Goal: Task Accomplishment & Management: Manage account settings

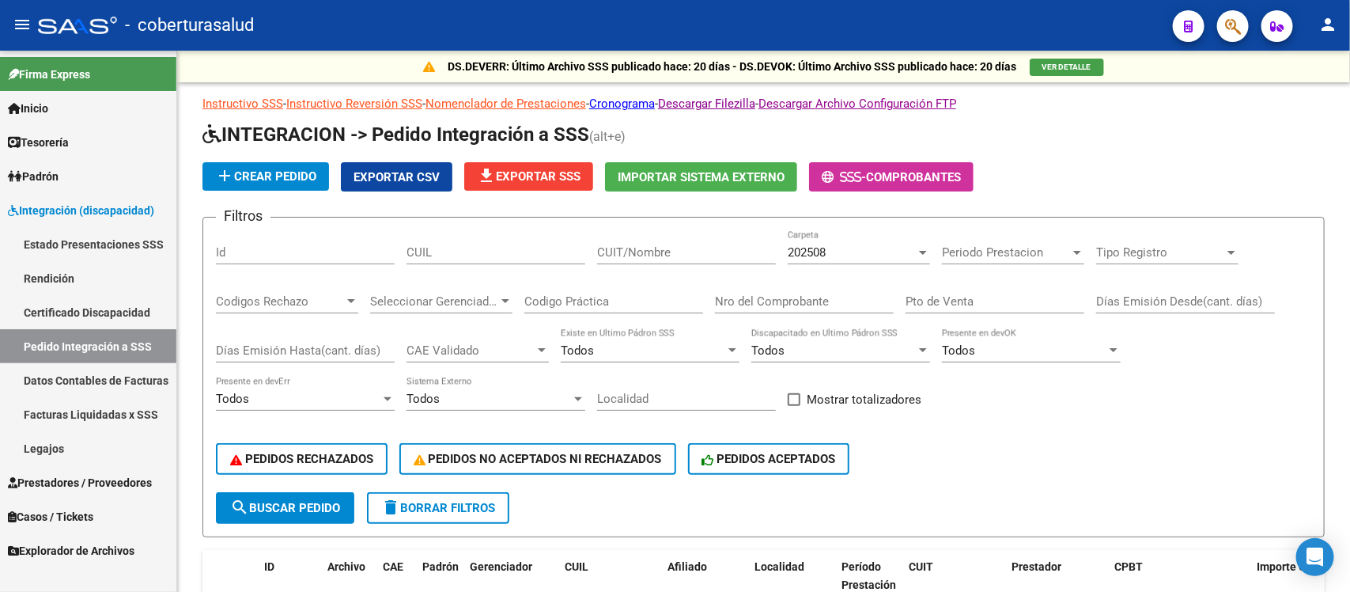
scroll to position [532, 0]
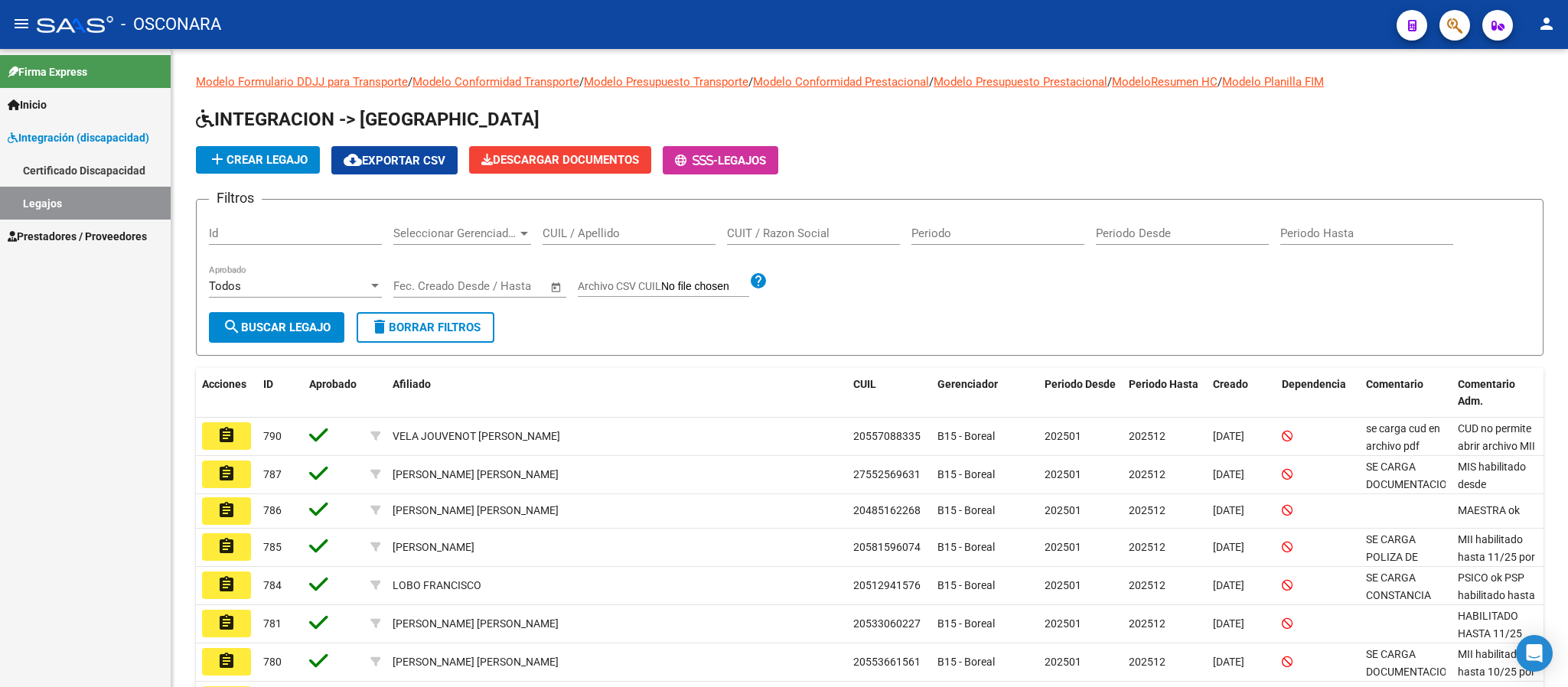
click at [63, 202] on link "Legajos" at bounding box center [85, 203] width 170 height 33
click at [666, 232] on input "CUIL / Apellido" at bounding box center [629, 233] width 173 height 14
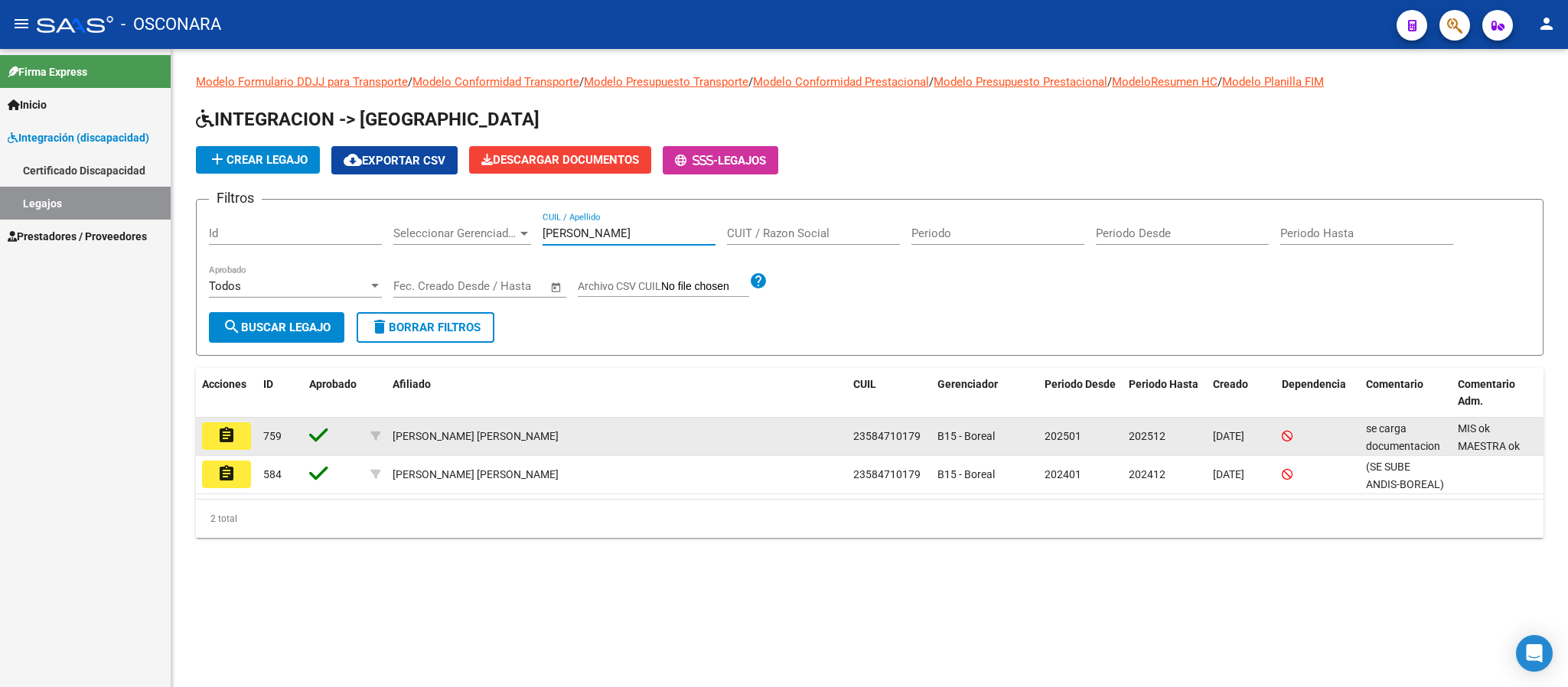
type input "diaz vera"
click at [232, 437] on mat-icon "assignment" at bounding box center [226, 435] width 18 height 18
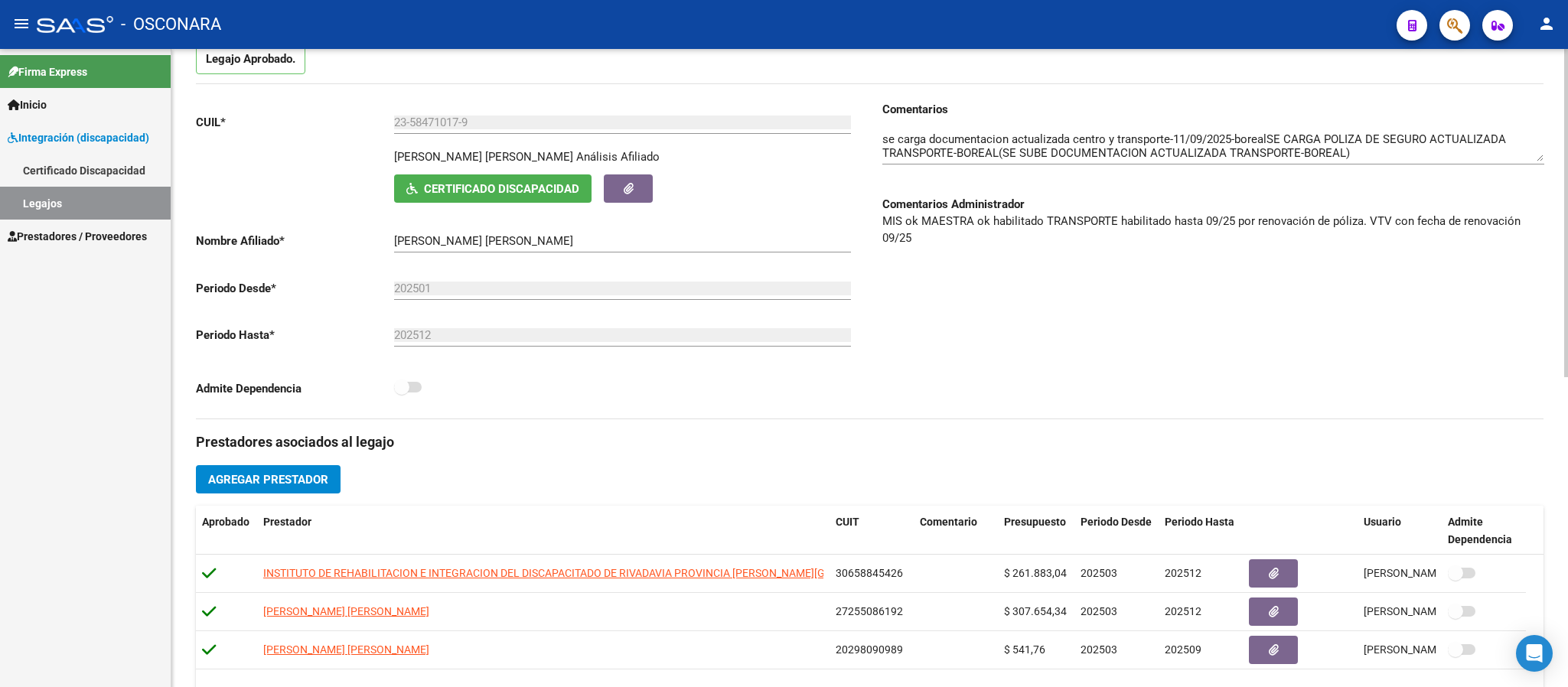
scroll to position [143, 0]
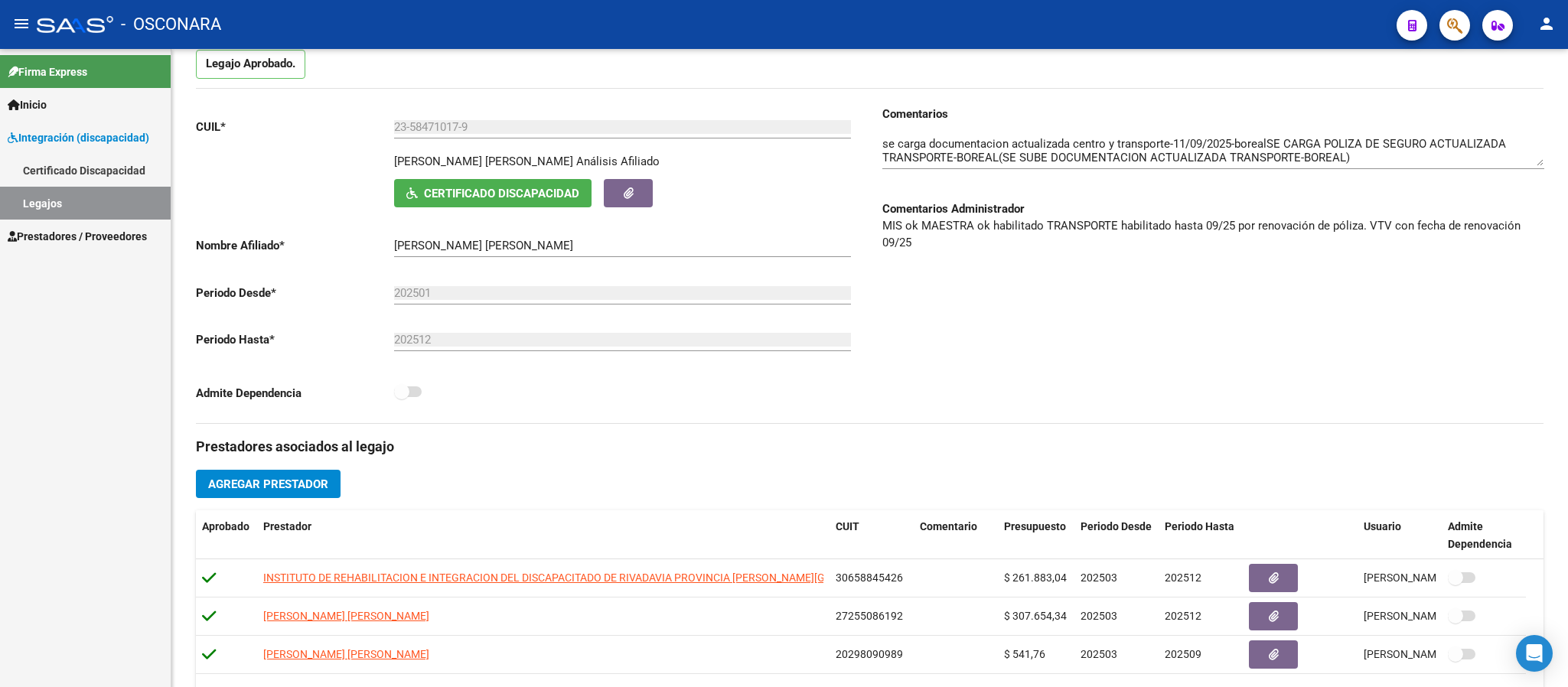
click at [1538, 25] on mat-icon "person" at bounding box center [1546, 23] width 18 height 18
click at [1501, 106] on button "exit_to_app Salir" at bounding box center [1515, 101] width 94 height 37
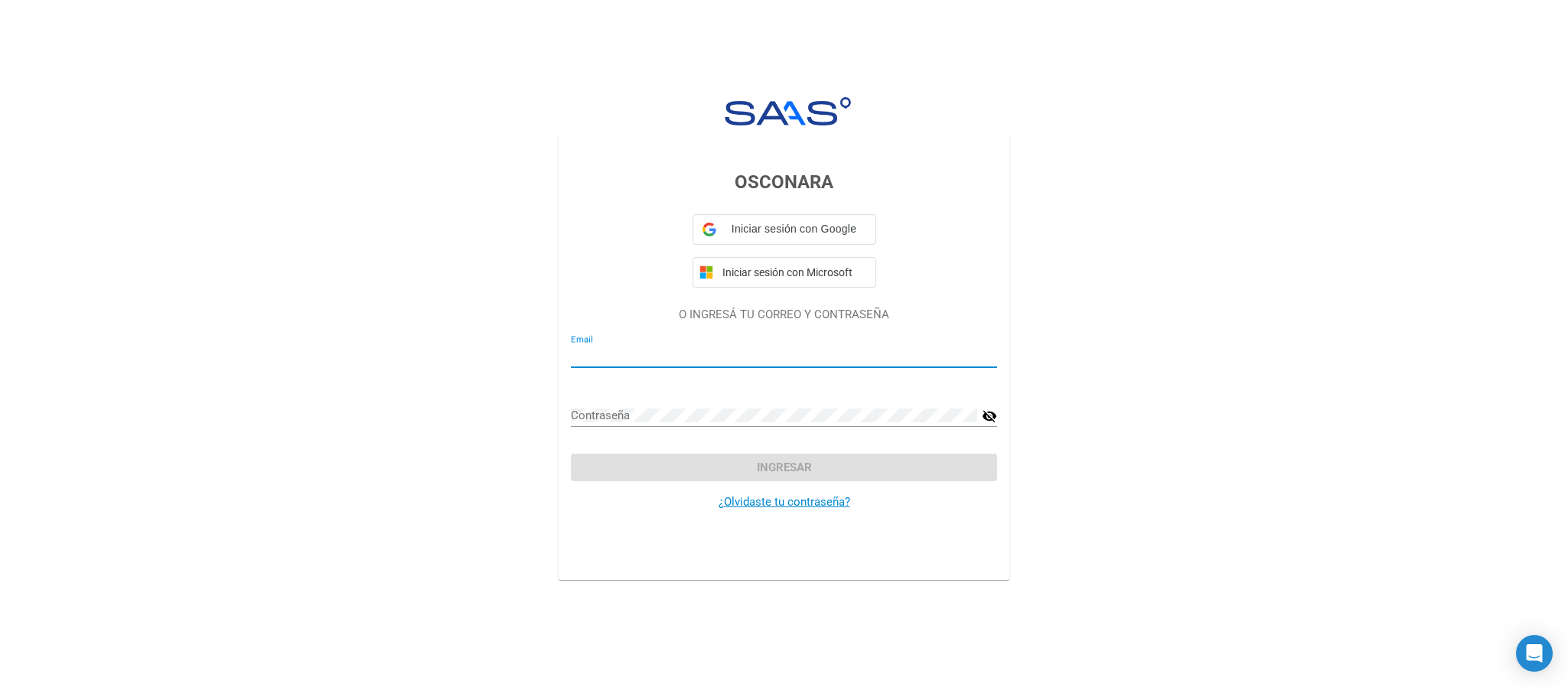
type input "llizarraga@e-boreal.com.ar"
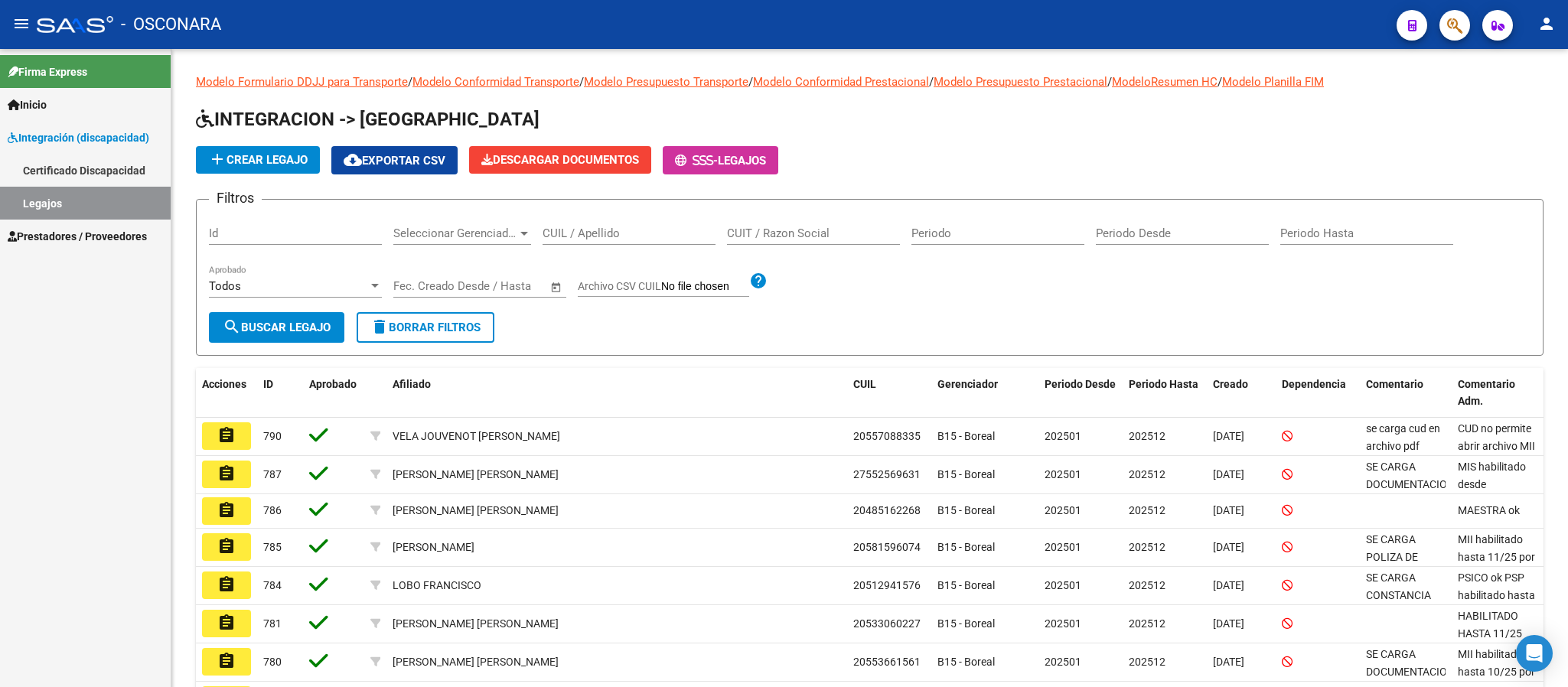
click at [86, 235] on span "Prestadores / Proveedores" at bounding box center [77, 236] width 139 height 16
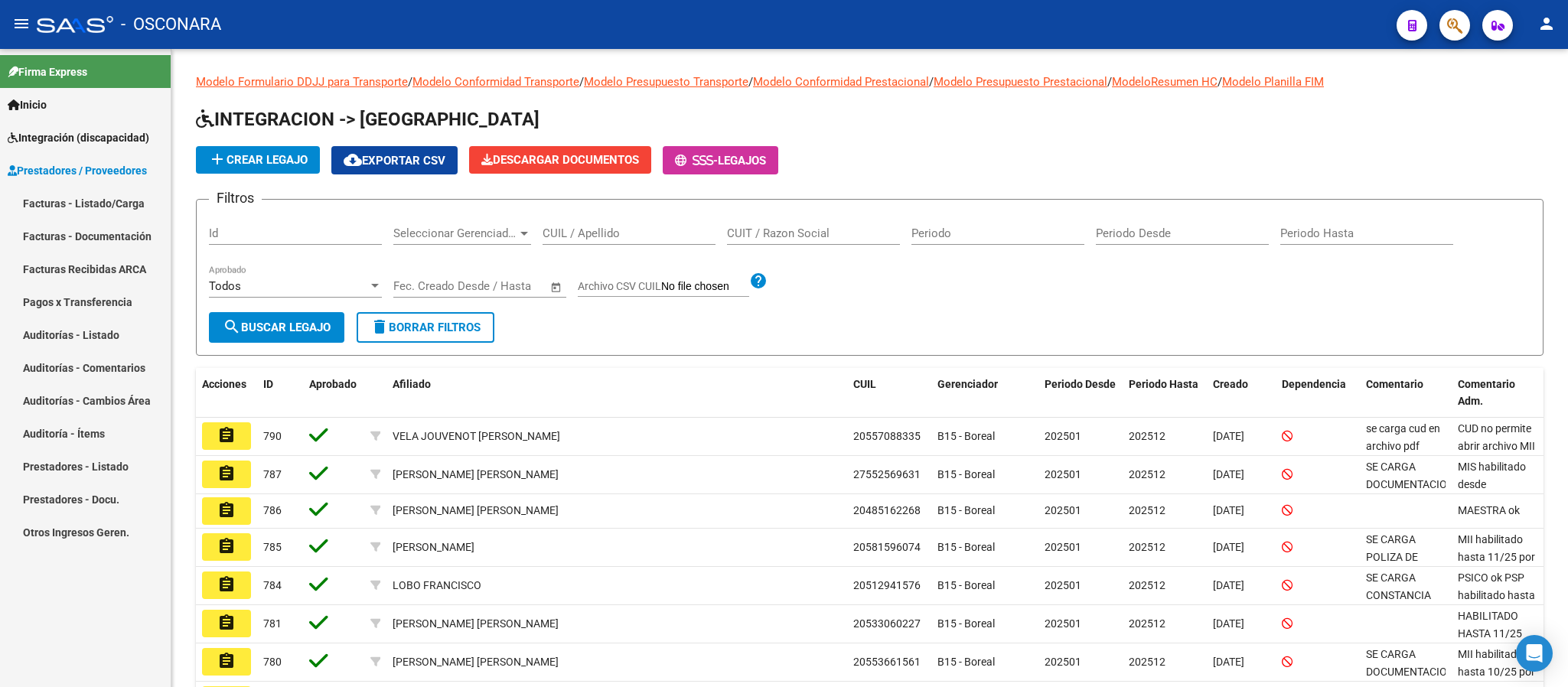
click at [69, 209] on link "Facturas - Listado/Carga" at bounding box center [85, 203] width 170 height 33
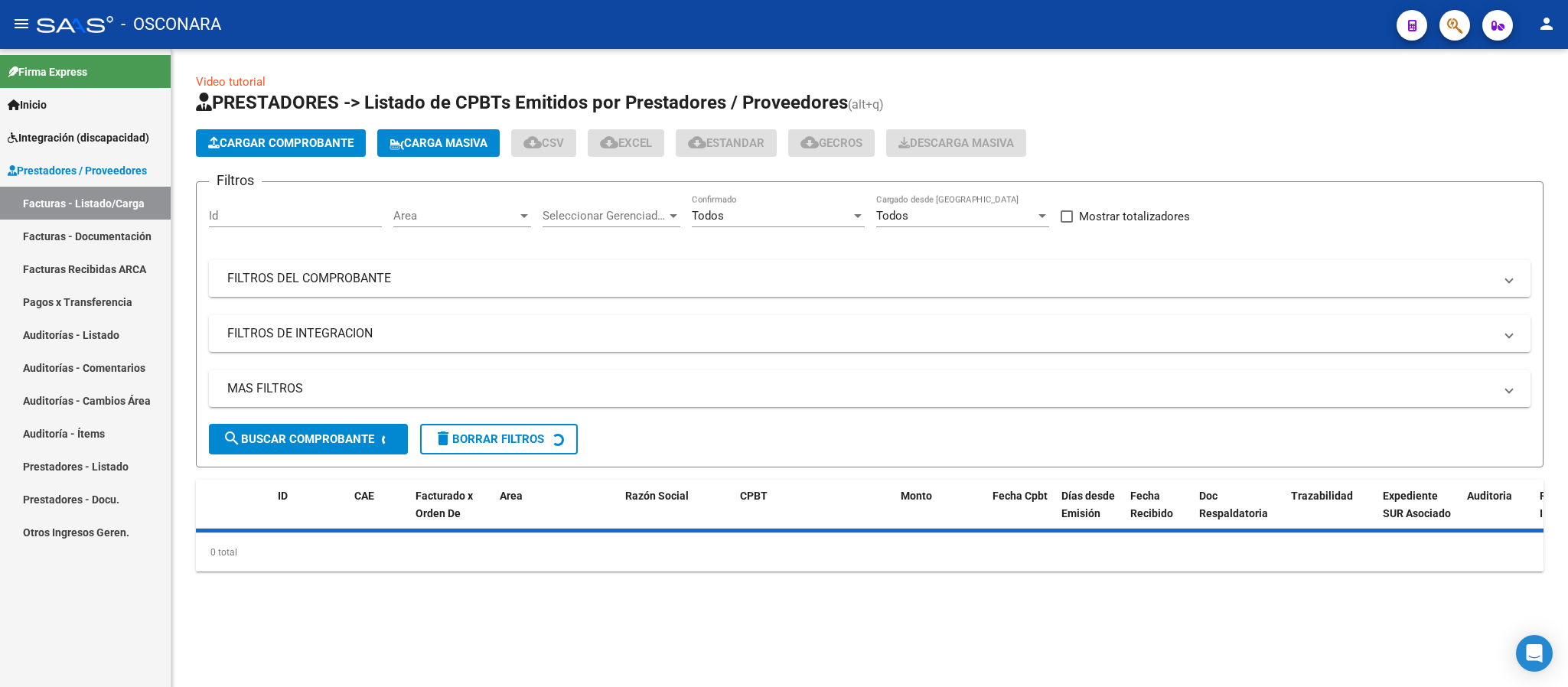
click at [850, 276] on mat-panel-title "FILTROS DEL COMPROBANTE" at bounding box center [860, 278] width 1266 height 16
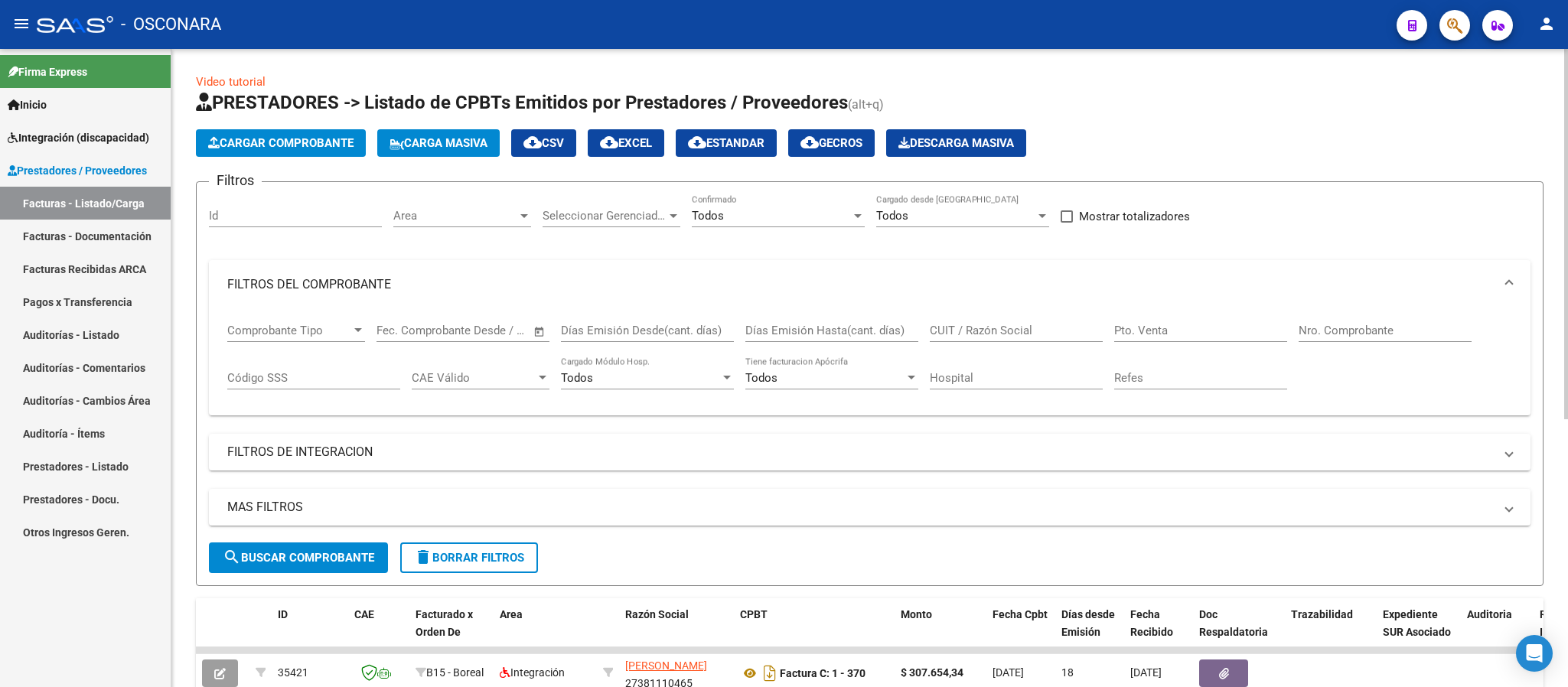
click at [969, 322] on div "CUIT / Razón Social" at bounding box center [1016, 326] width 173 height 33
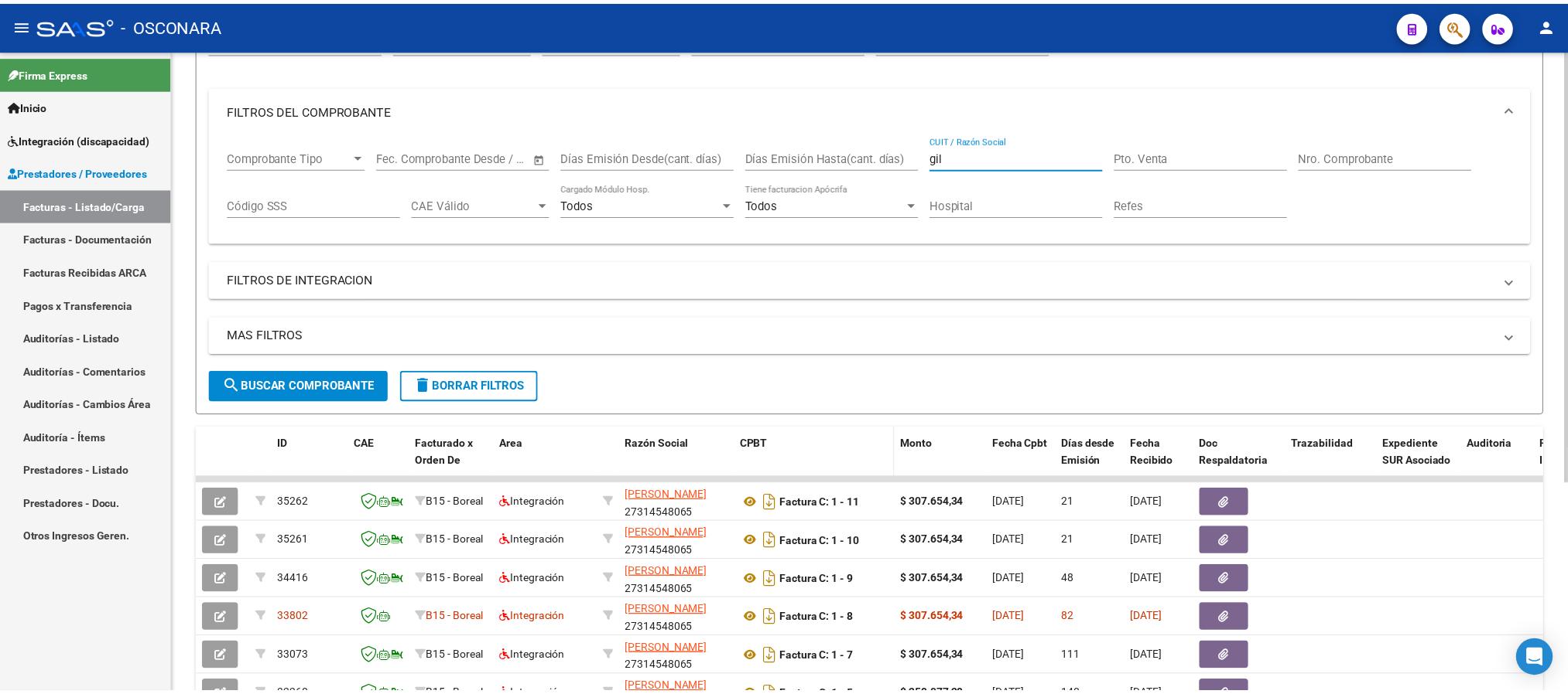
scroll to position [232, 0]
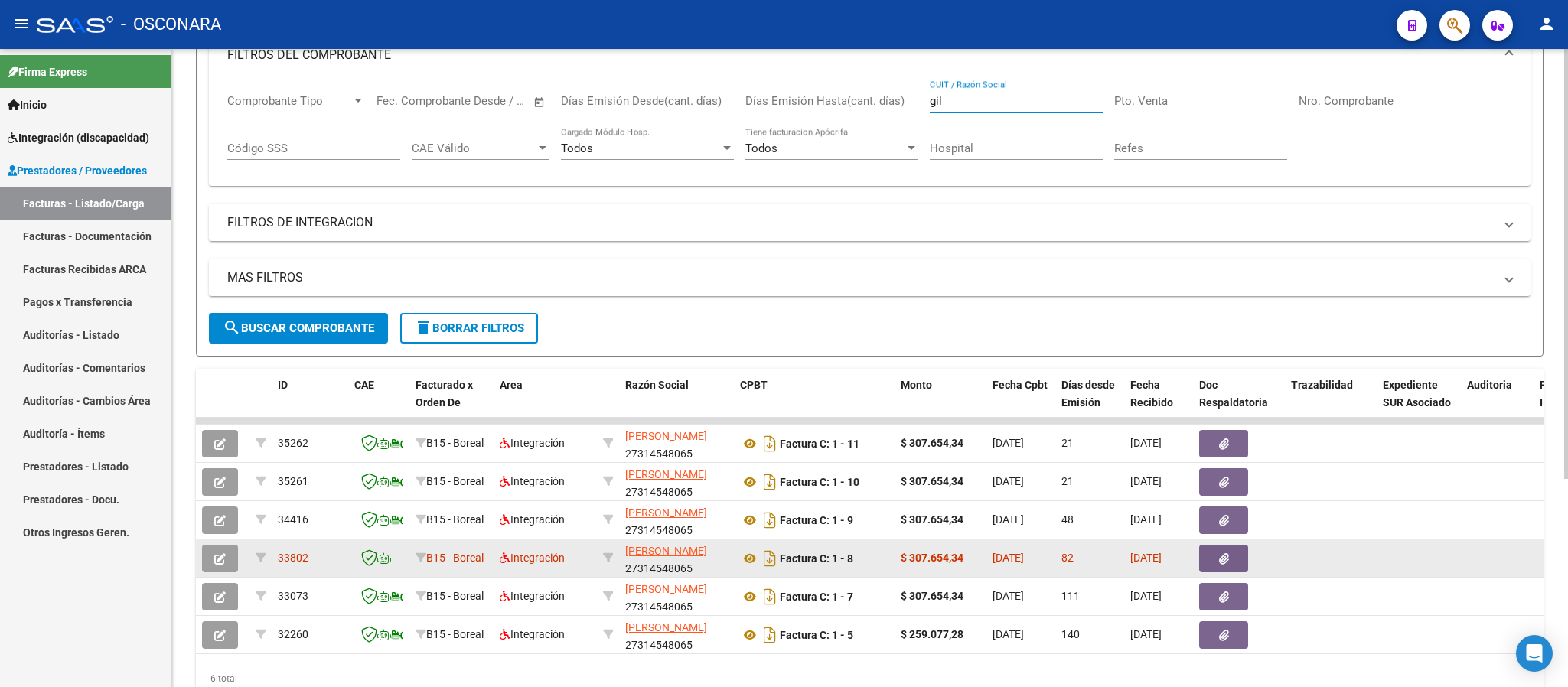
type input "gil"
click at [228, 558] on button "button" at bounding box center [220, 558] width 36 height 27
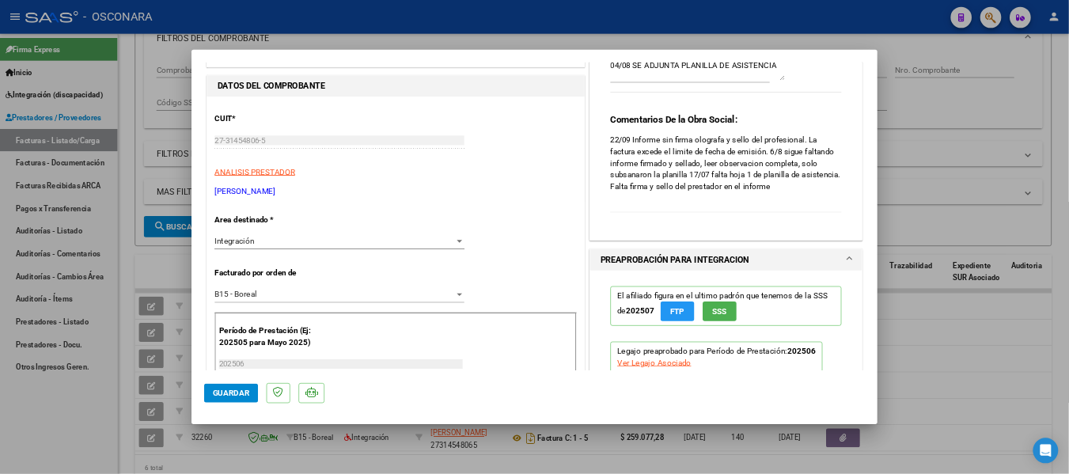
scroll to position [0, 0]
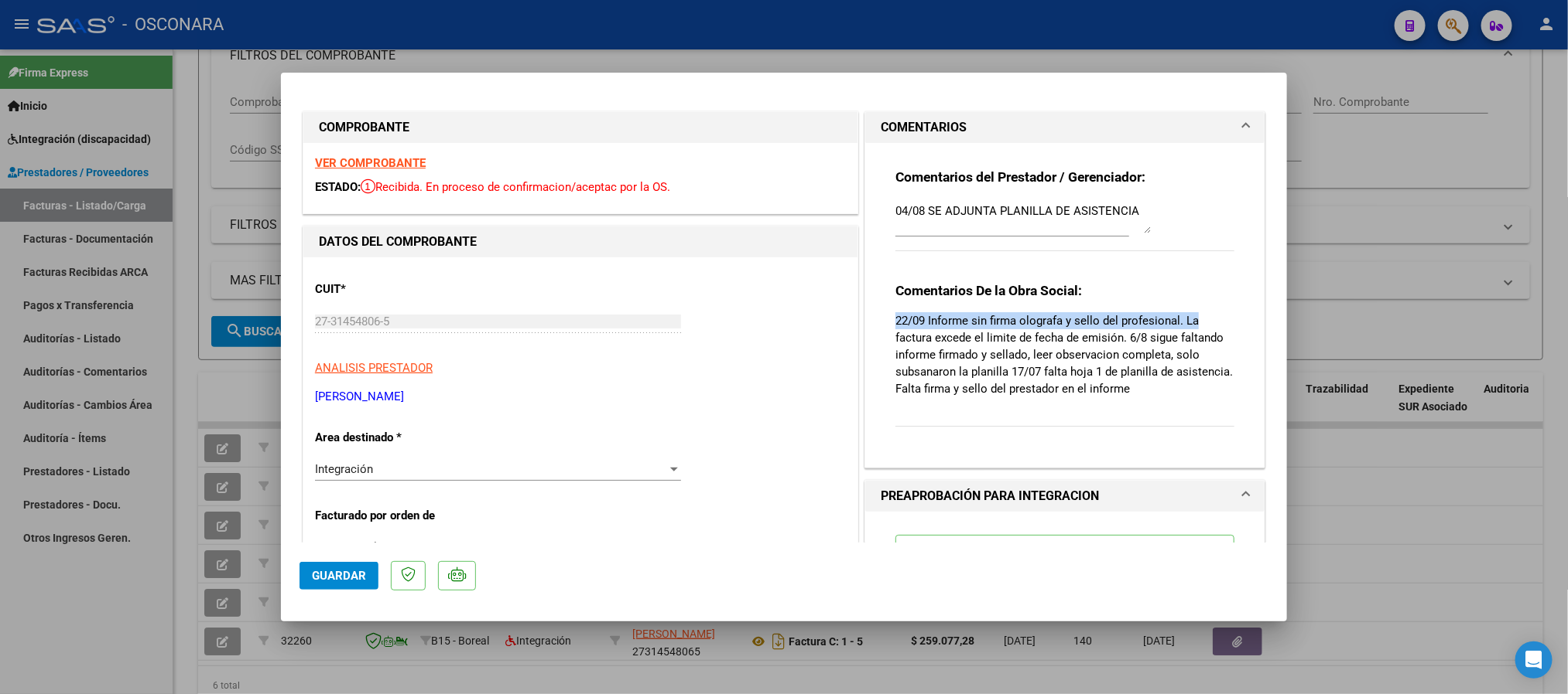
drag, startPoint x: 880, startPoint y: 324, endPoint x: 1196, endPoint y: 311, distance: 316.3
click at [1196, 311] on div "Comentarios del Prestador / Gerenciador: 04/08 SE ADJUNTA PLANILLA DE ASISTENCI…" at bounding box center [1064, 299] width 362 height 313
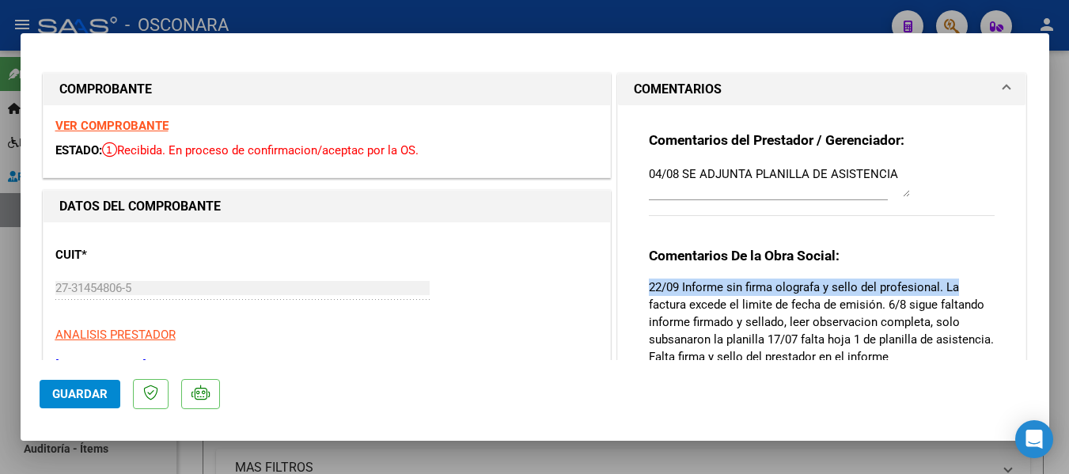
type input "$ 0,00"
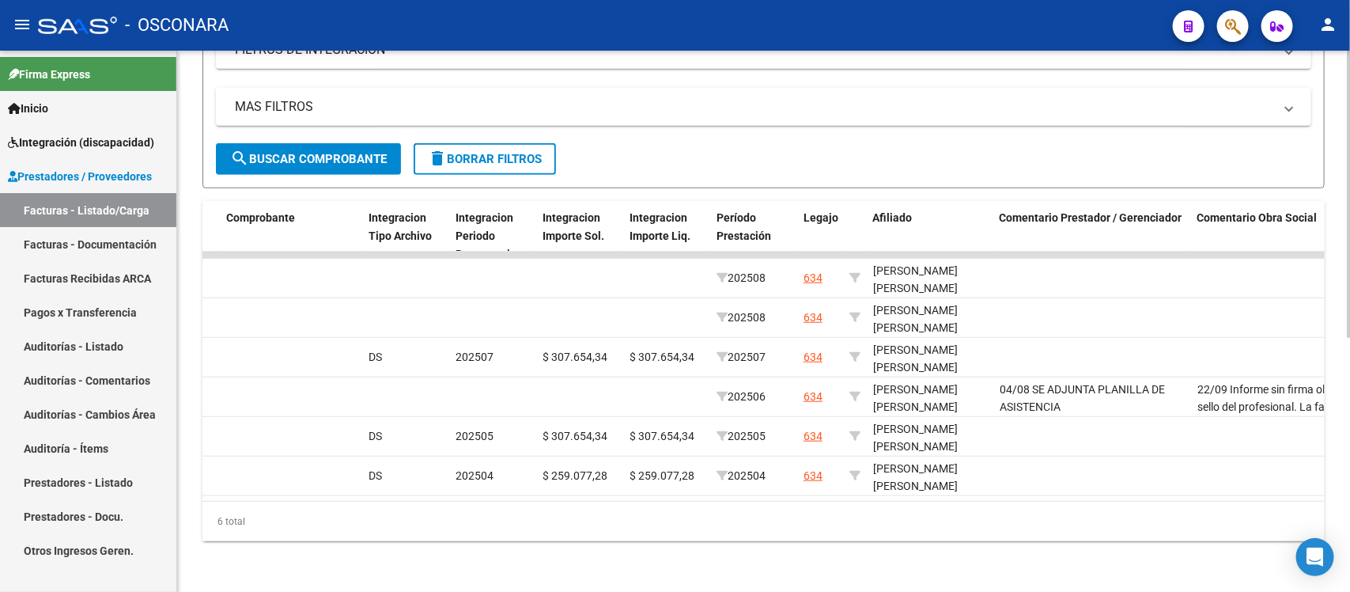
scroll to position [0, 1726]
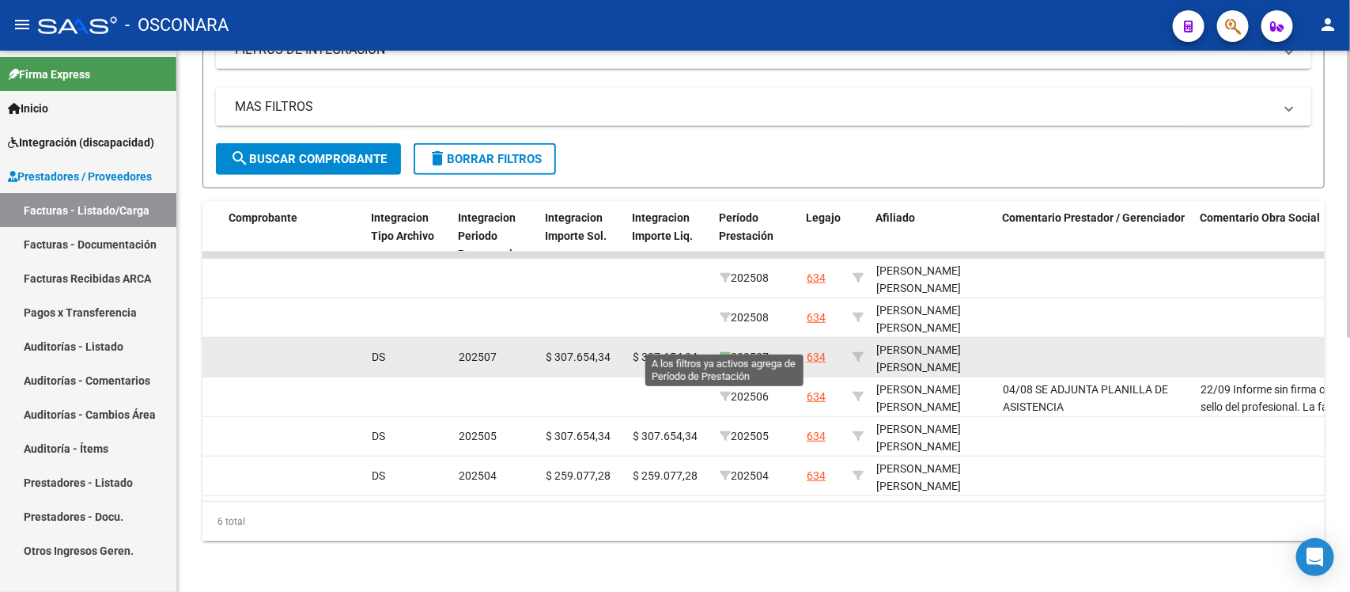
click at [726, 351] on icon at bounding box center [725, 356] width 11 height 11
type input "202507"
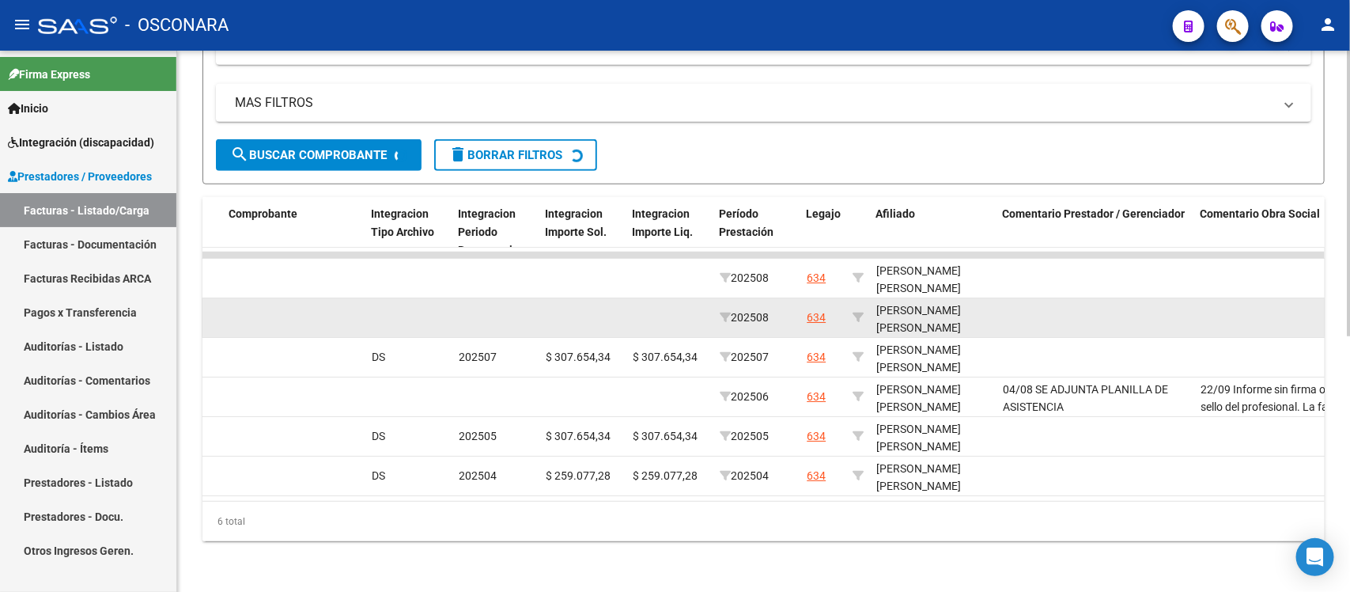
click at [733, 311] on span "202508" at bounding box center [744, 317] width 49 height 13
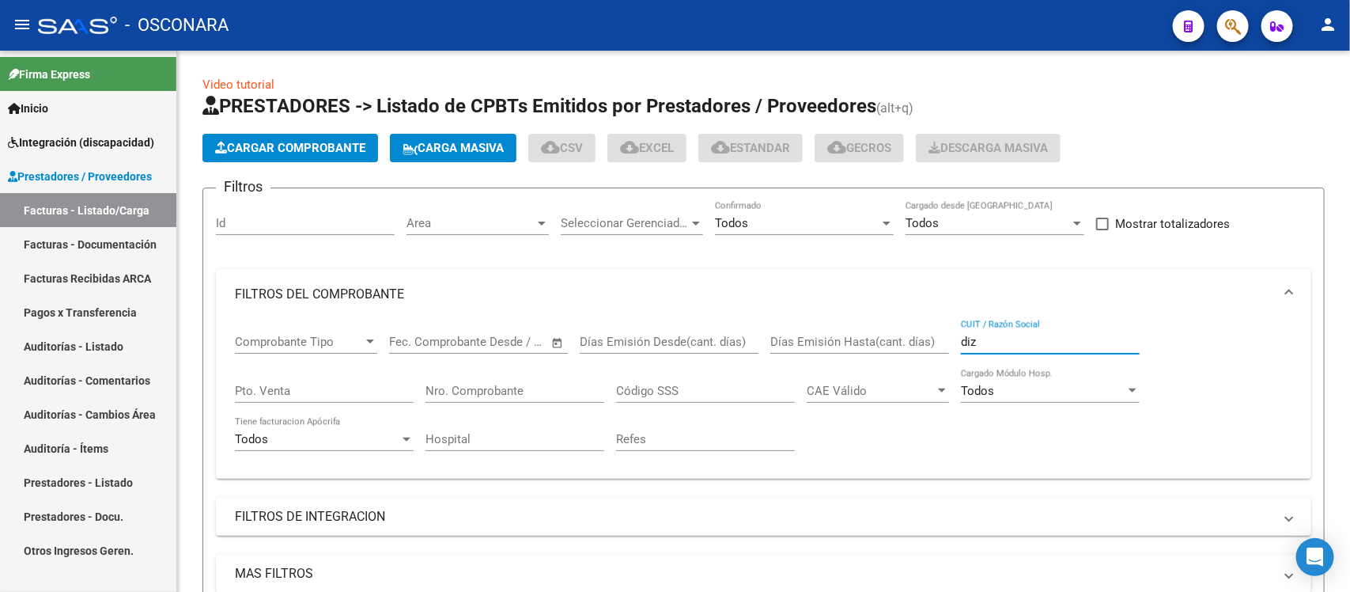
scroll to position [0, 0]
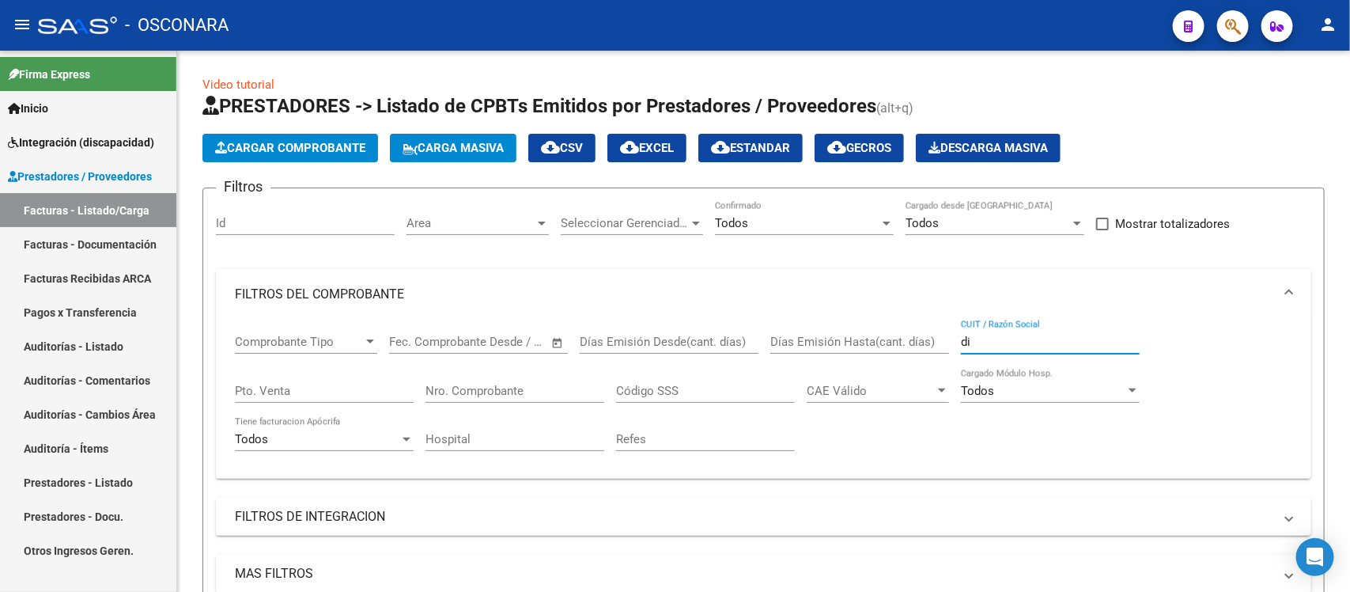
type input "d"
type input "gil"
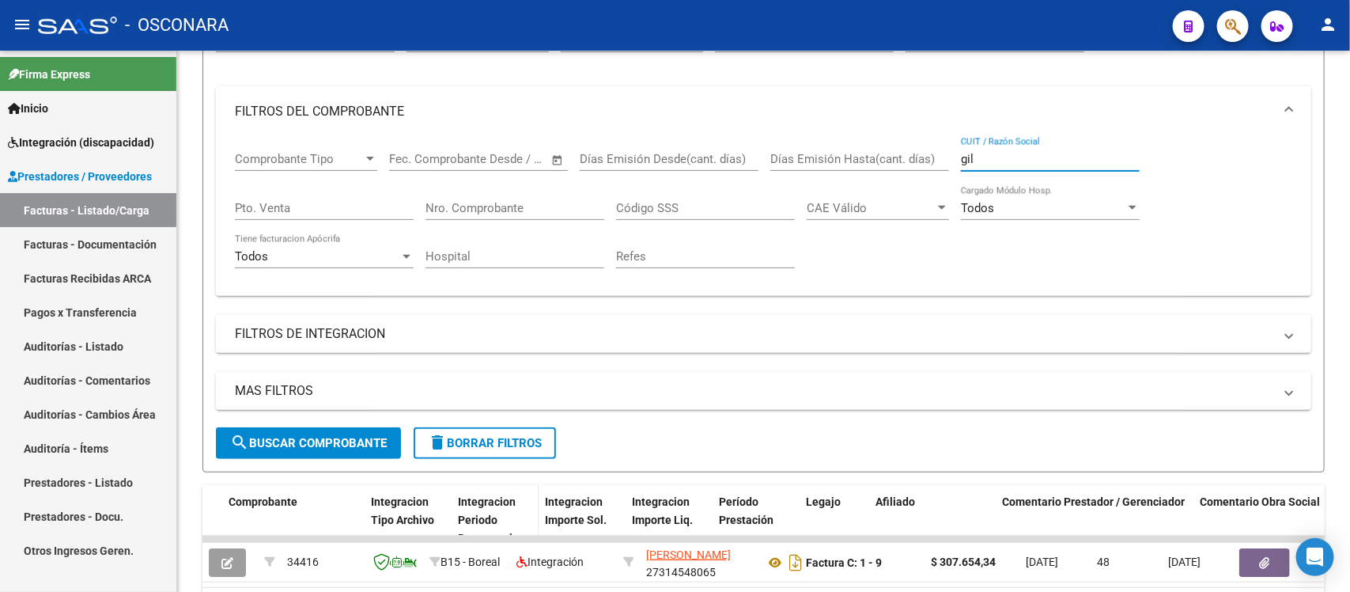
scroll to position [281, 0]
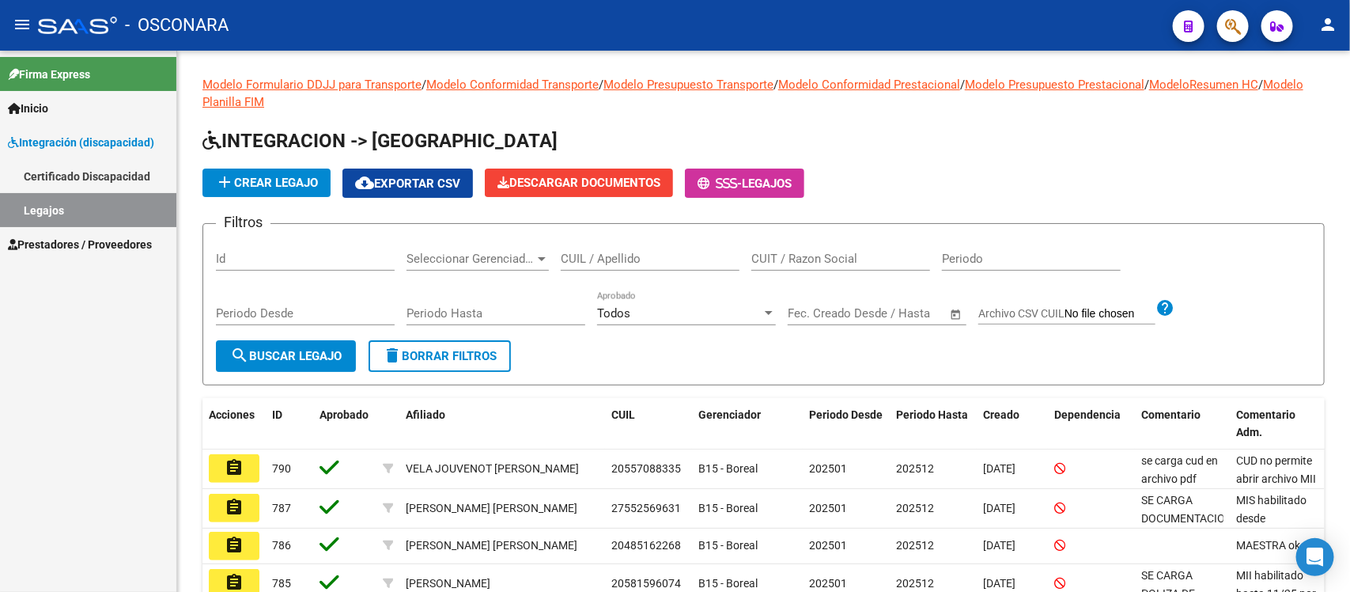
click at [65, 241] on span "Prestadores / Proveedores" at bounding box center [80, 244] width 144 height 17
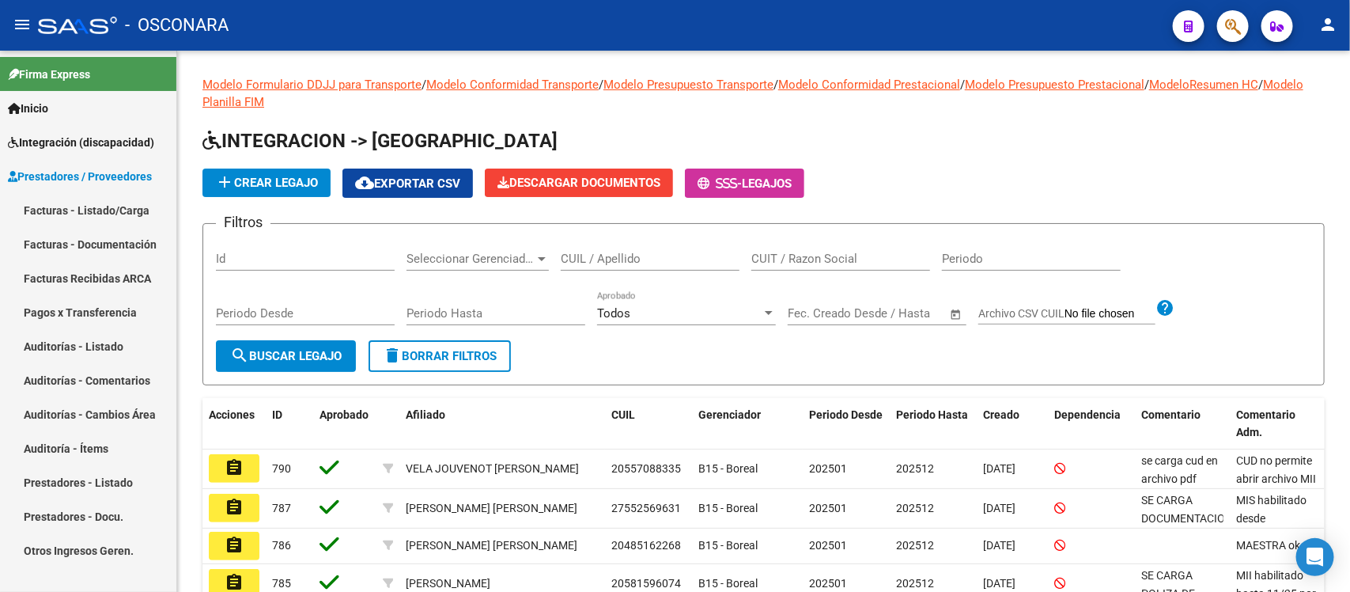
click at [87, 212] on link "Facturas - Listado/Carga" at bounding box center [88, 210] width 176 height 34
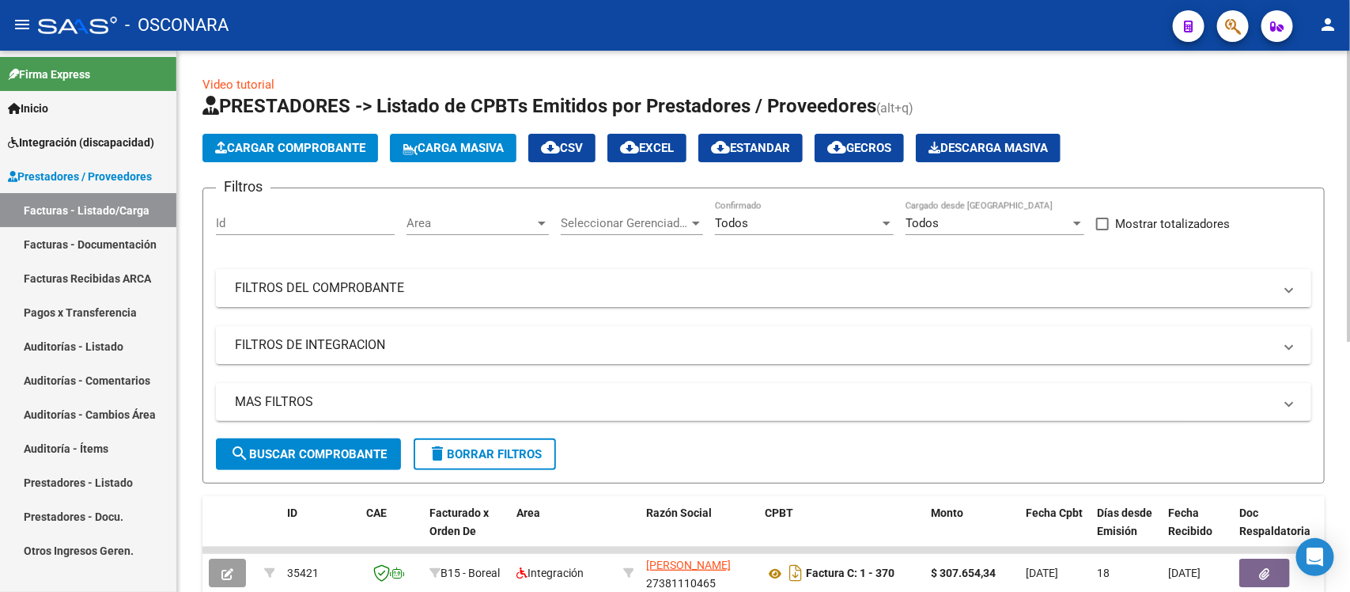
click at [990, 290] on mat-panel-title "FILTROS DEL COMPROBANTE" at bounding box center [754, 287] width 1039 height 17
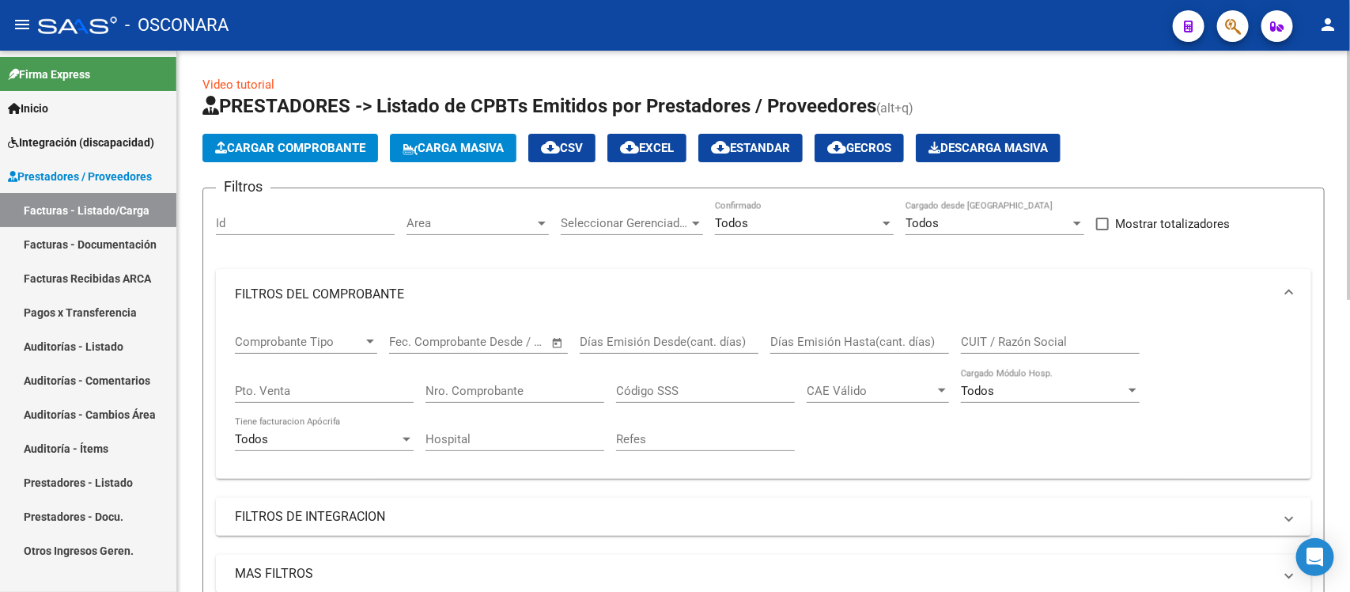
click at [1017, 346] on input "CUIT / Razón Social" at bounding box center [1050, 342] width 179 height 14
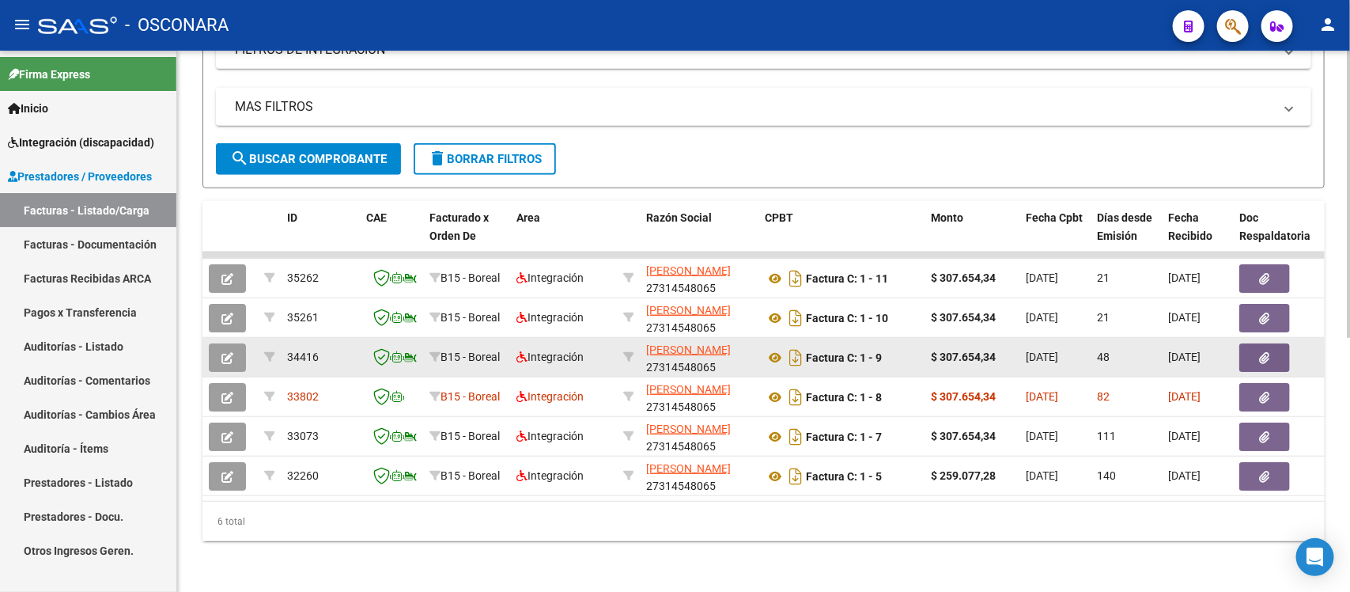
type input "gil"
click at [237, 348] on button "button" at bounding box center [227, 357] width 37 height 28
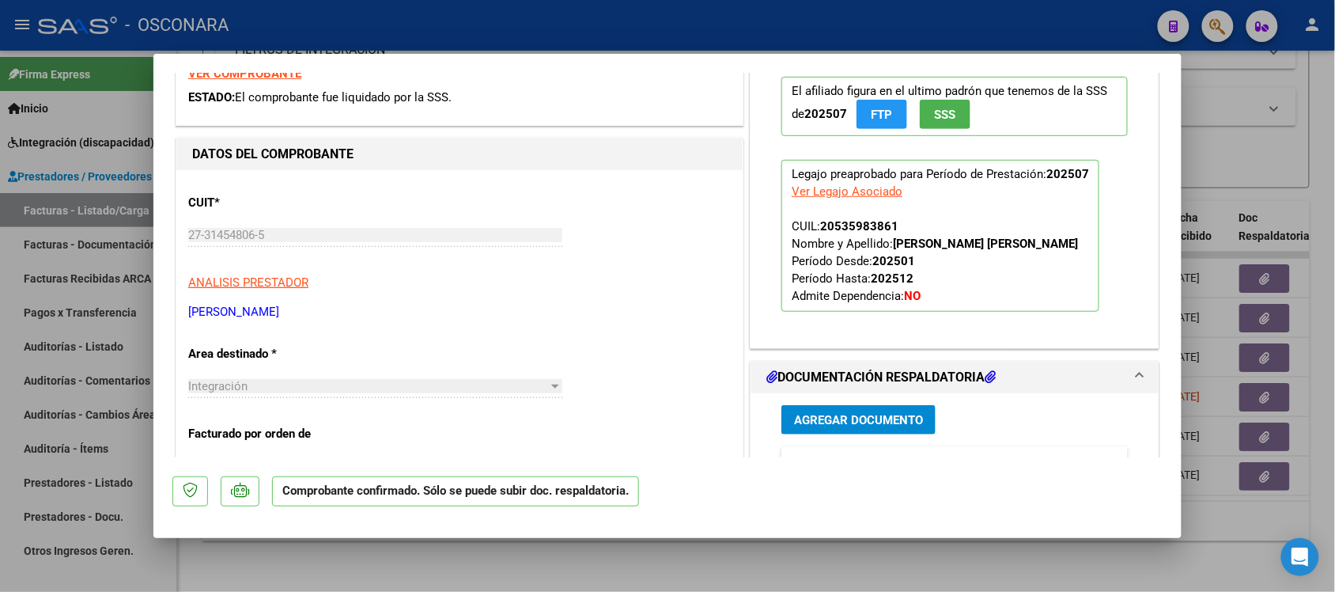
scroll to position [396, 0]
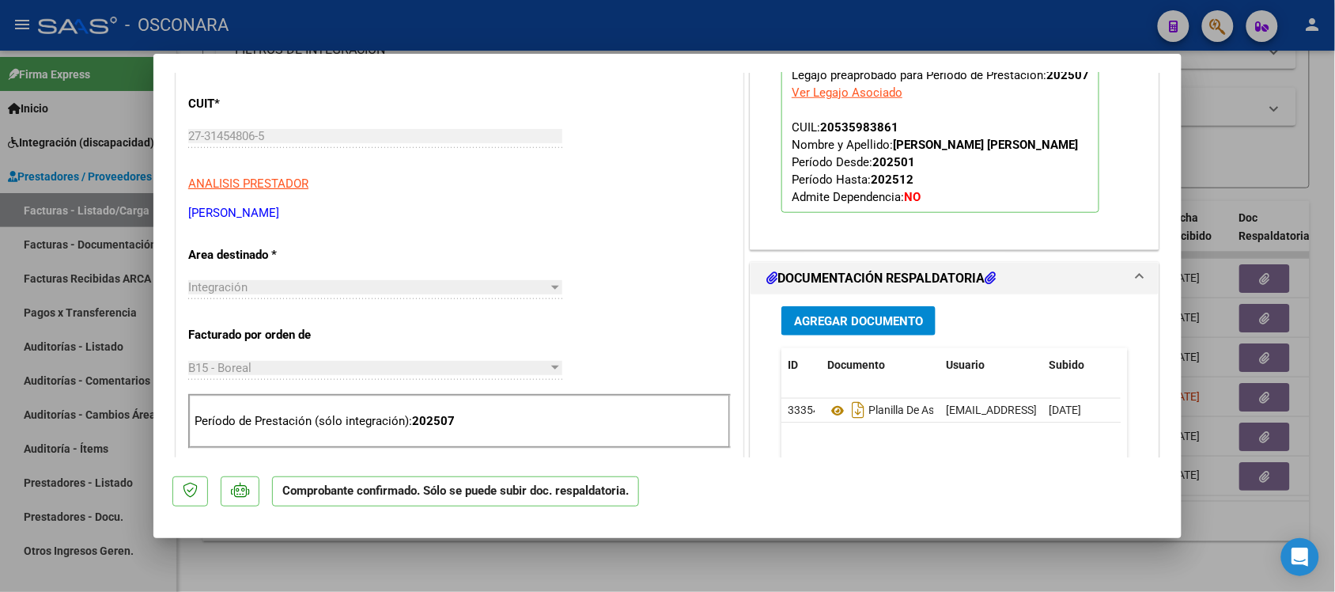
type input "$ 0,00"
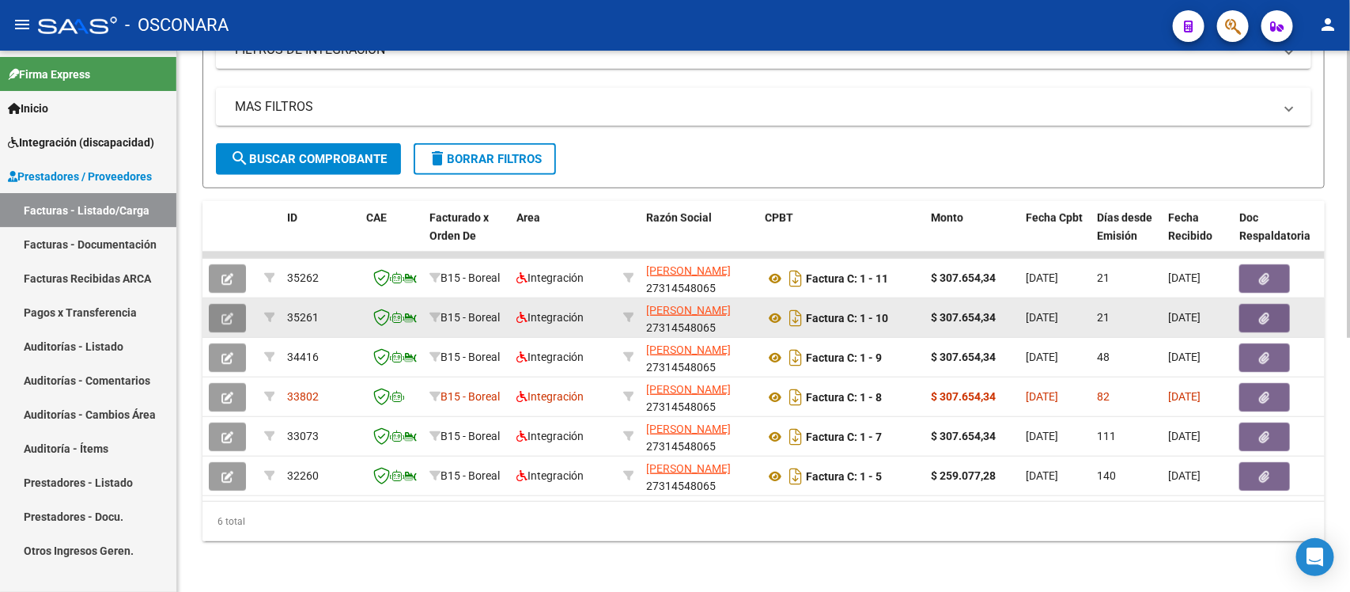
click at [228, 312] on icon "button" at bounding box center [228, 318] width 12 height 12
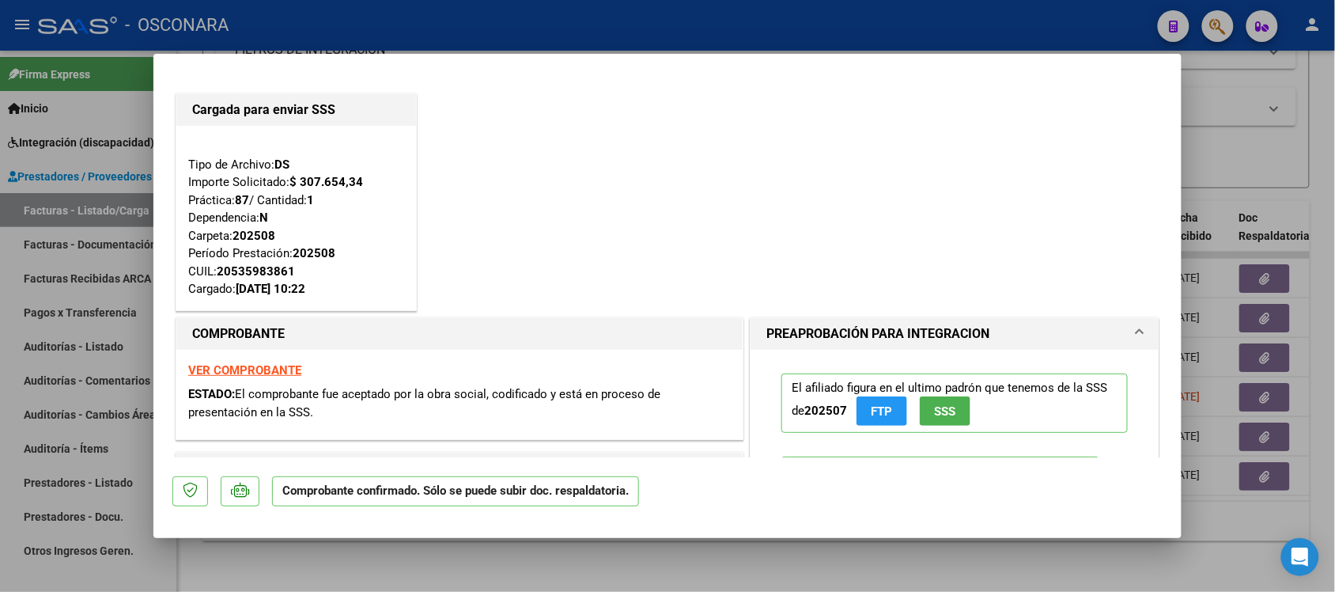
type input "$ 0,00"
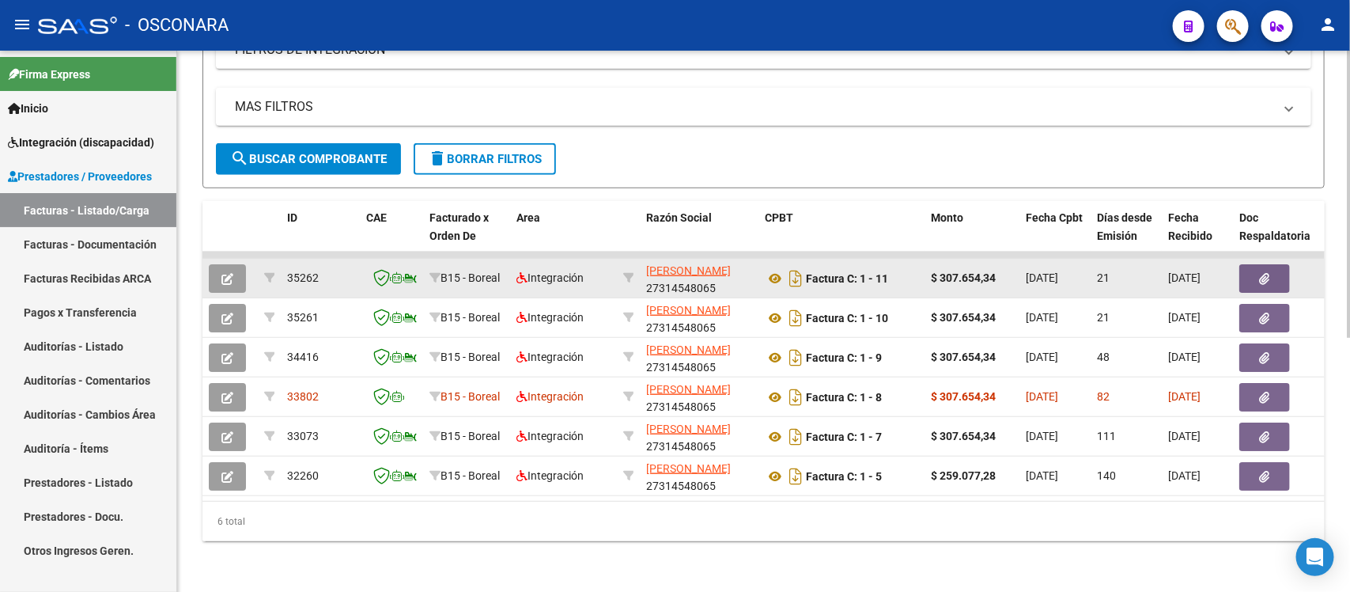
click at [236, 264] on button "button" at bounding box center [227, 278] width 37 height 28
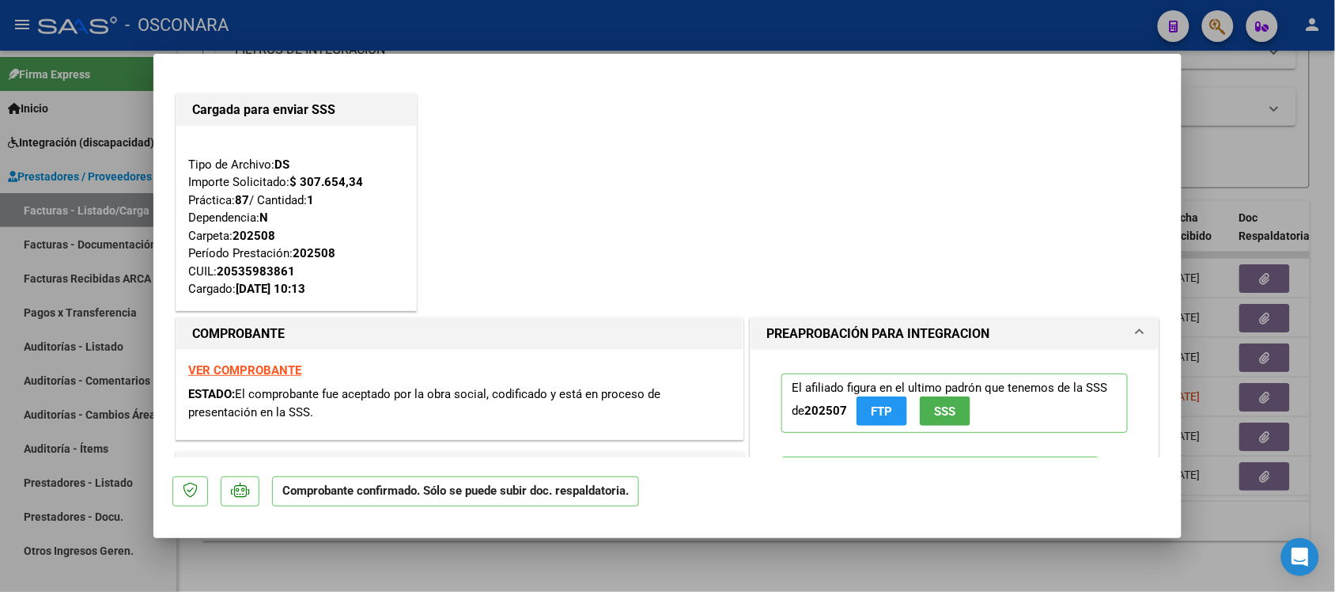
drag, startPoint x: 194, startPoint y: 109, endPoint x: 397, endPoint y: 275, distance: 262.1
click at [400, 124] on div "Cargada para enviar SSS" at bounding box center [296, 110] width 240 height 32
type input "$ 0,00"
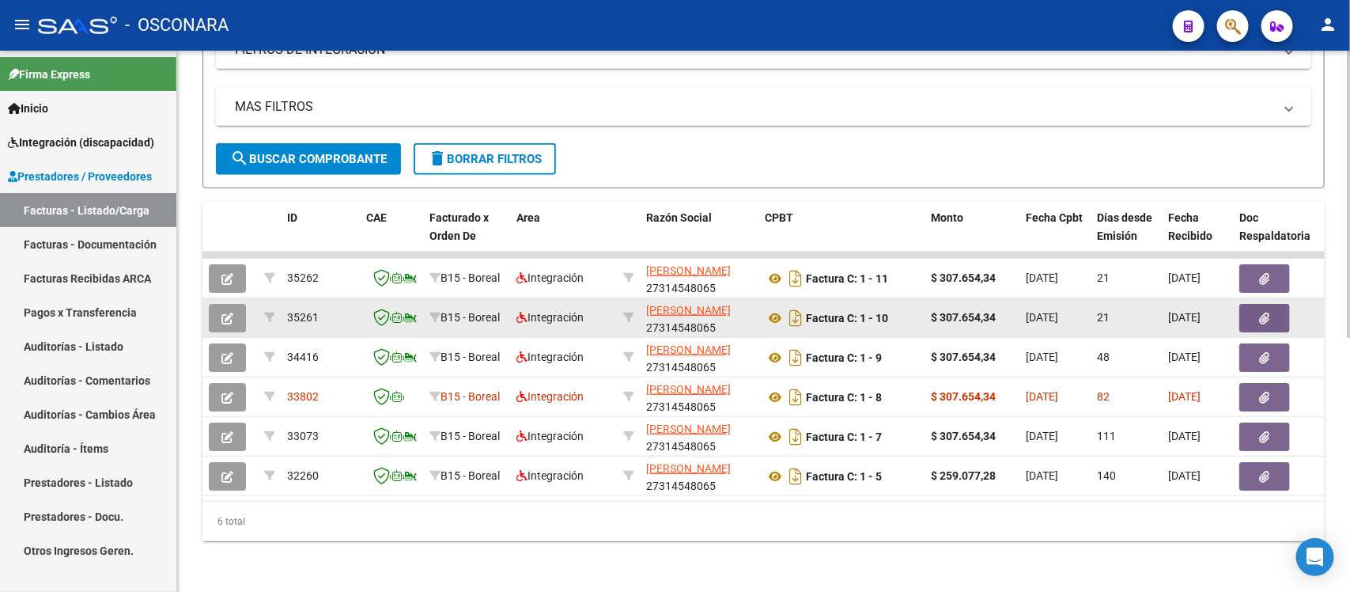
click at [222, 312] on icon "button" at bounding box center [228, 318] width 12 height 12
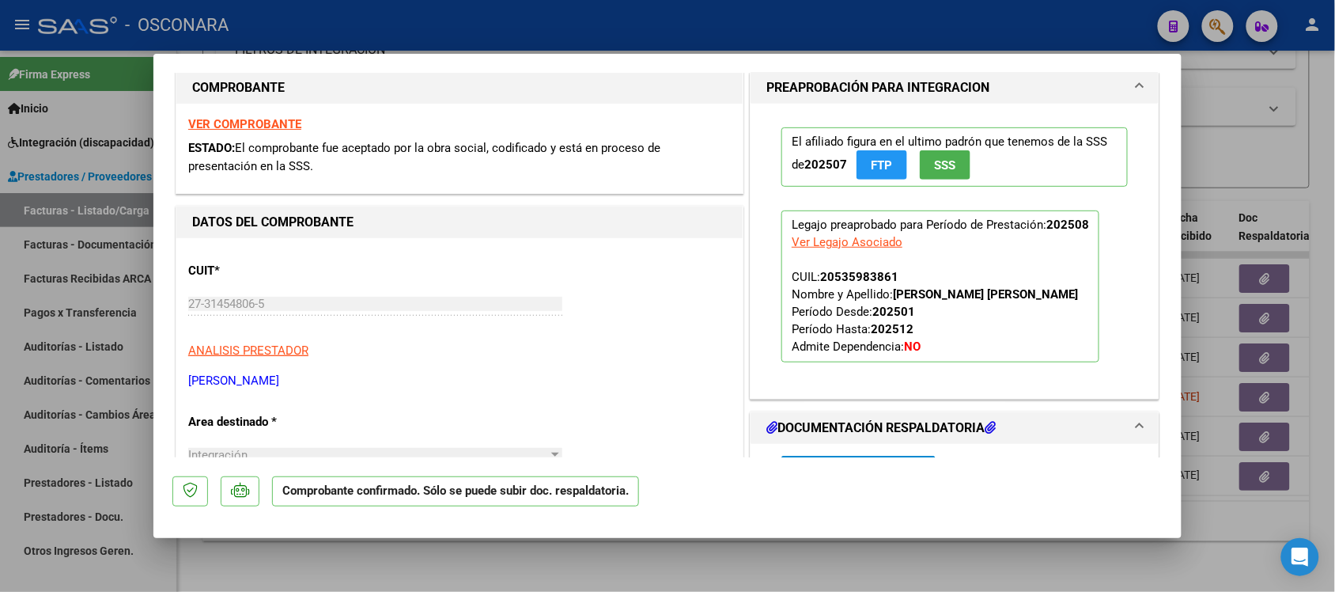
scroll to position [198, 0]
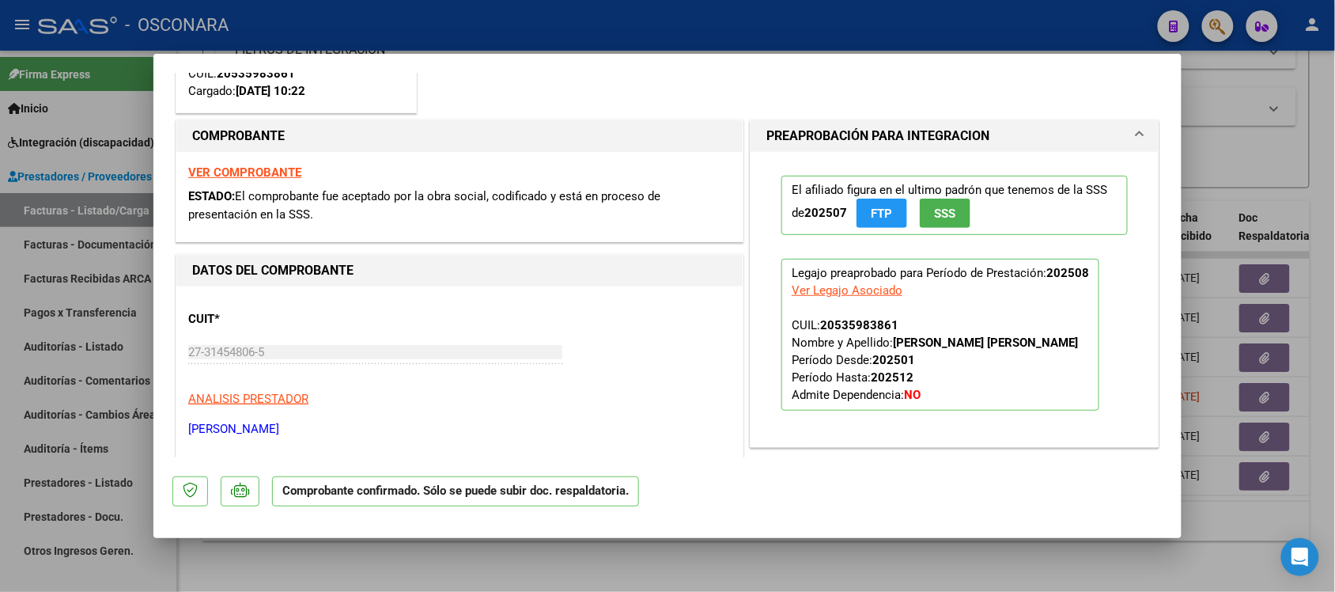
click at [267, 172] on strong "VER COMPROBANTE" at bounding box center [244, 172] width 113 height 14
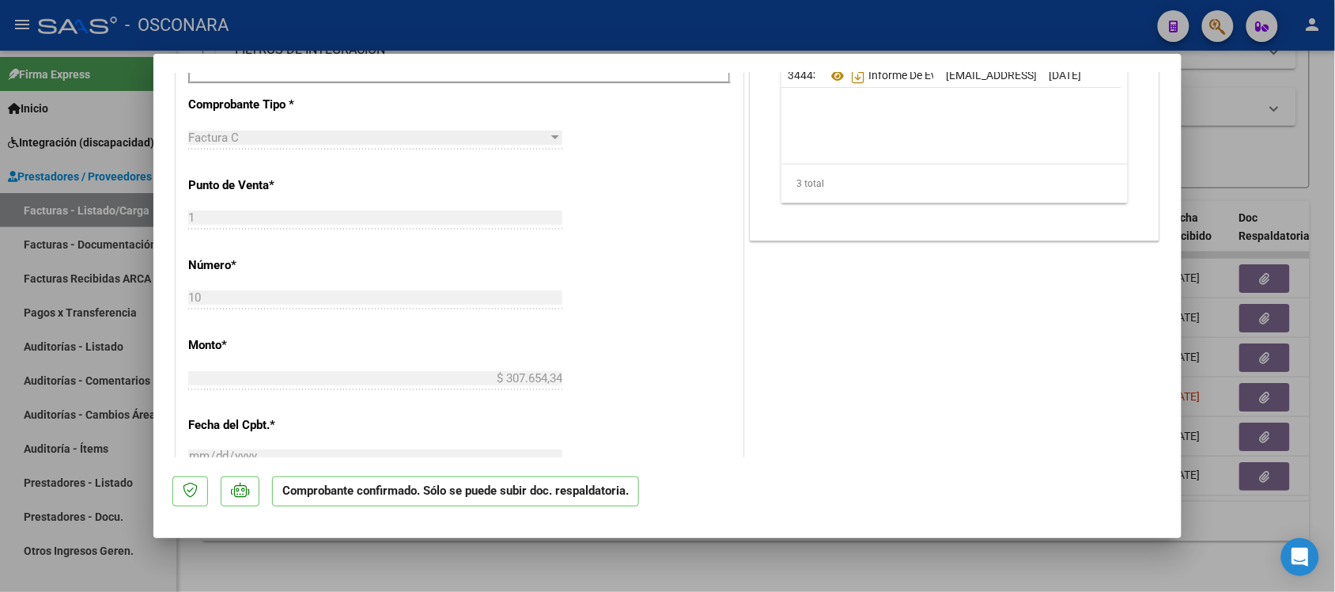
scroll to position [791, 0]
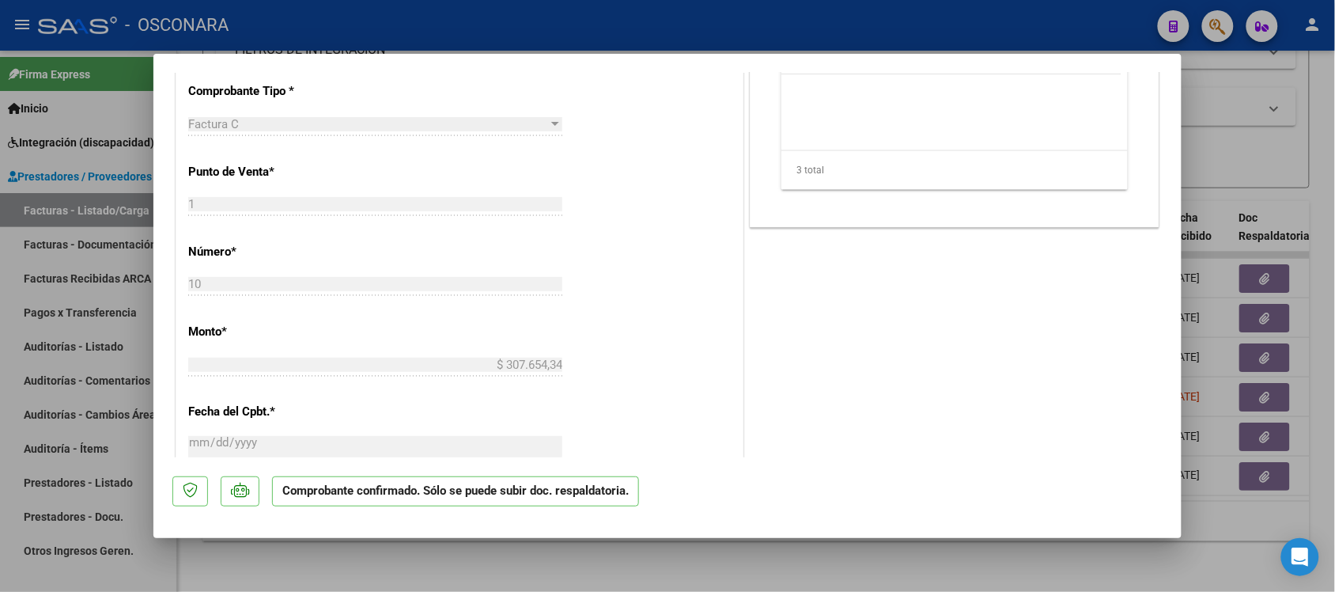
type input "$ 0,00"
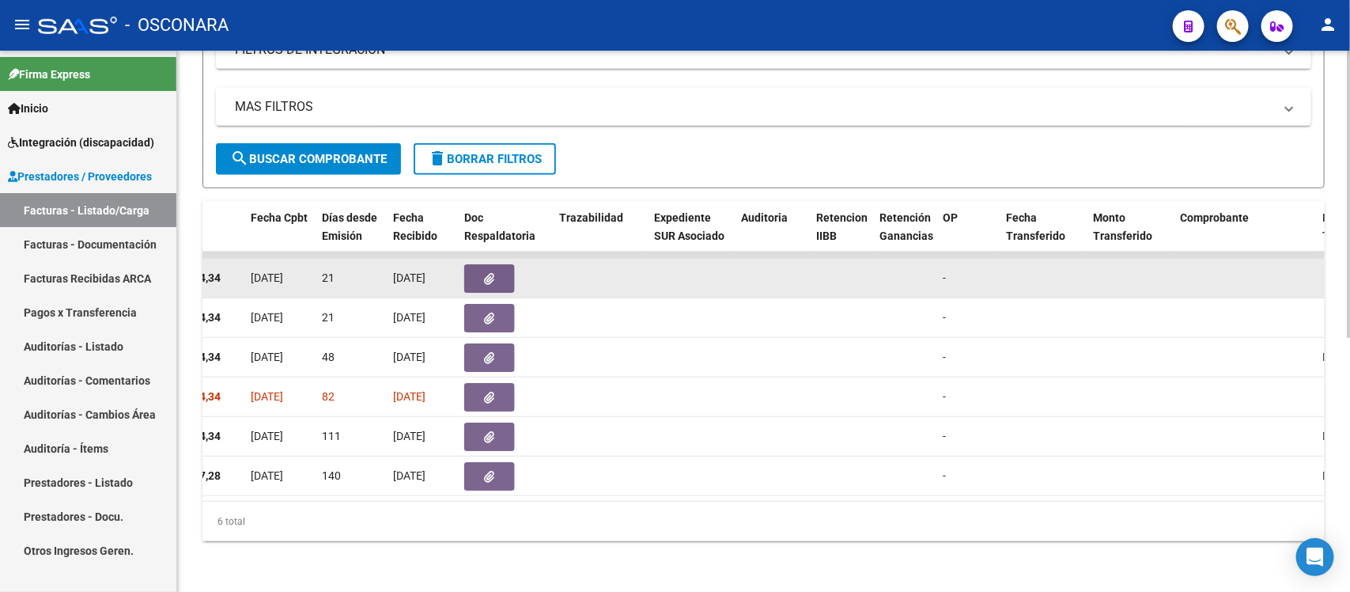
scroll to position [0, 0]
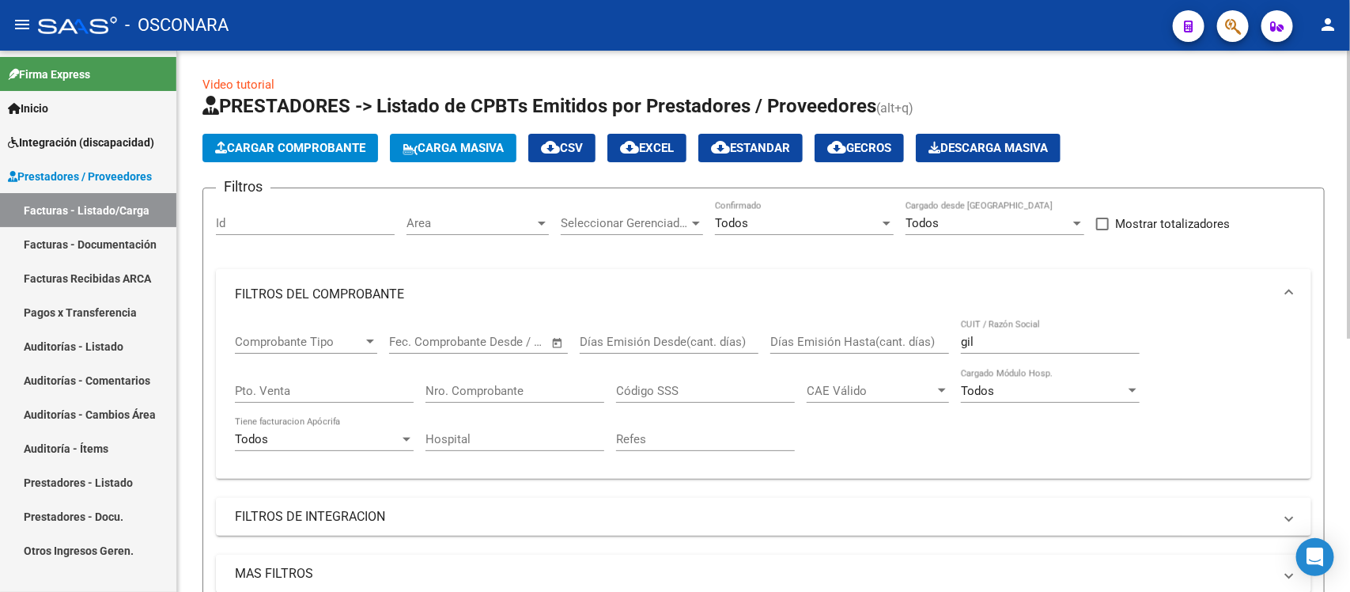
click at [282, 230] on div "Id" at bounding box center [305, 218] width 179 height 34
click at [282, 218] on input "Id" at bounding box center [305, 223] width 179 height 14
paste input "35281"
type input "35281"
click at [978, 336] on input "gil" at bounding box center [1050, 342] width 179 height 14
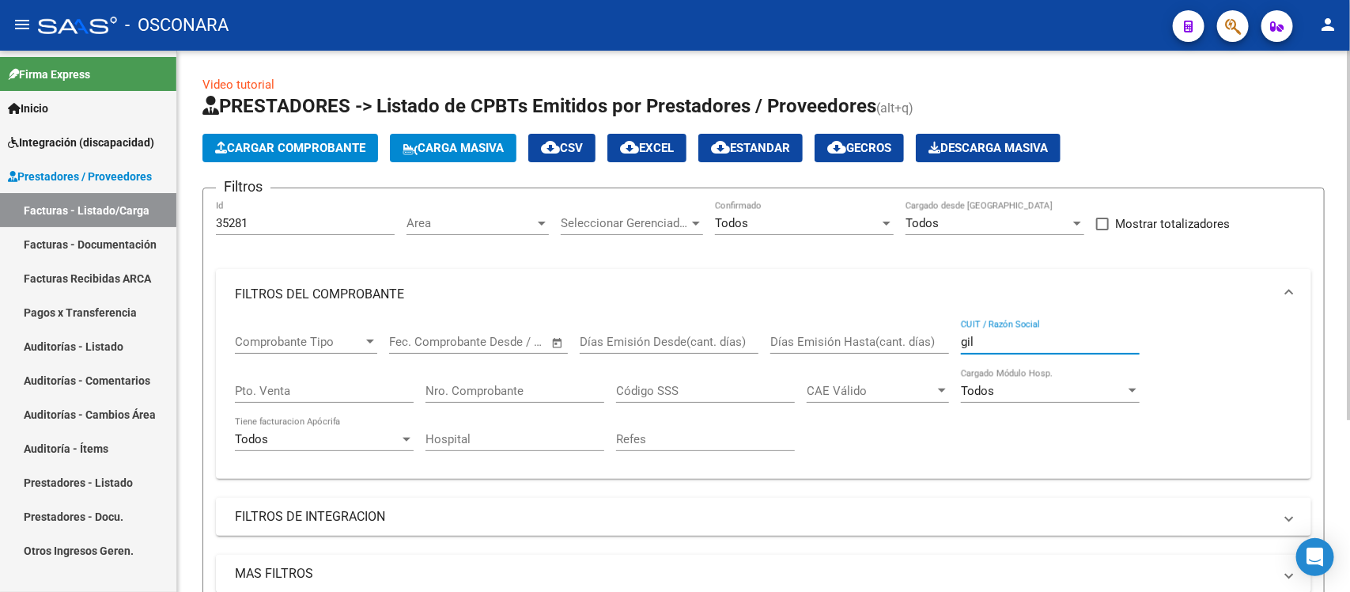
click at [978, 336] on input "gil" at bounding box center [1050, 342] width 179 height 14
type input "3"
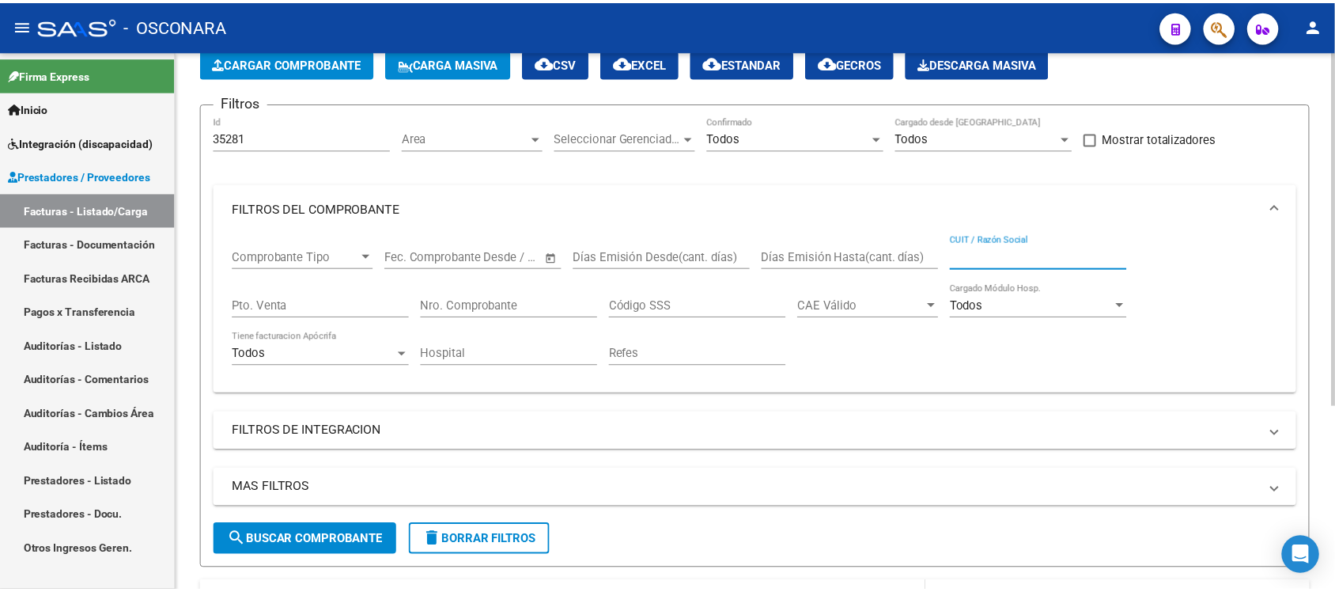
scroll to position [281, 0]
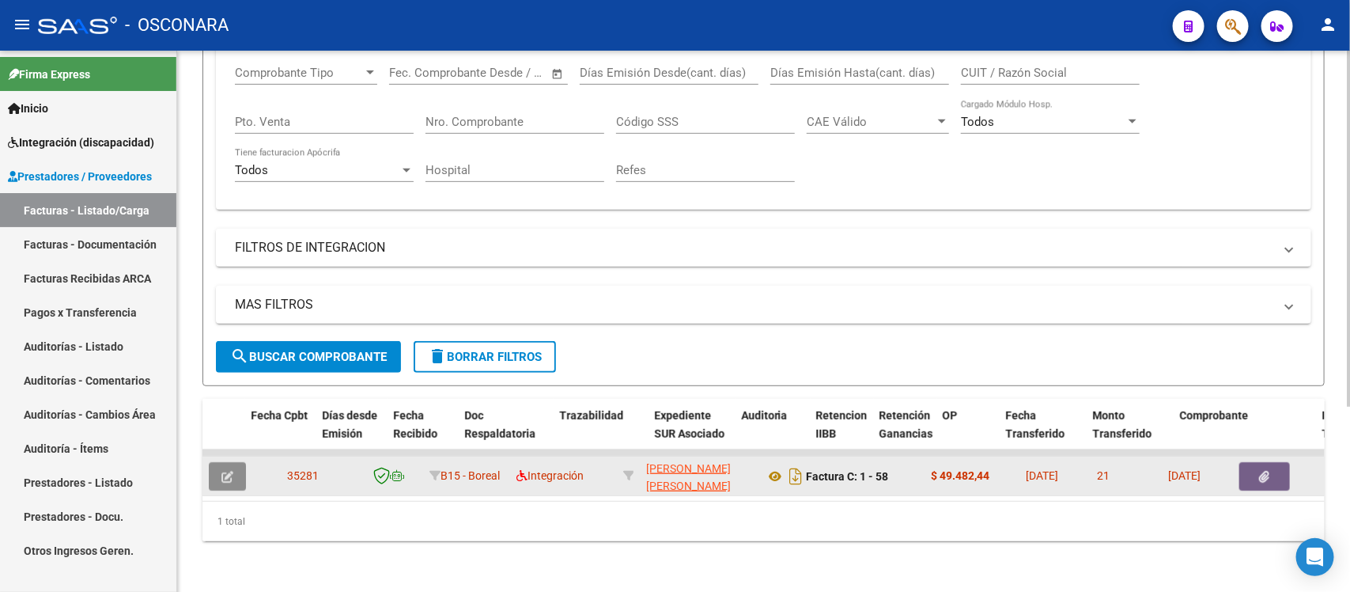
click at [223, 468] on button "button" at bounding box center [227, 476] width 37 height 28
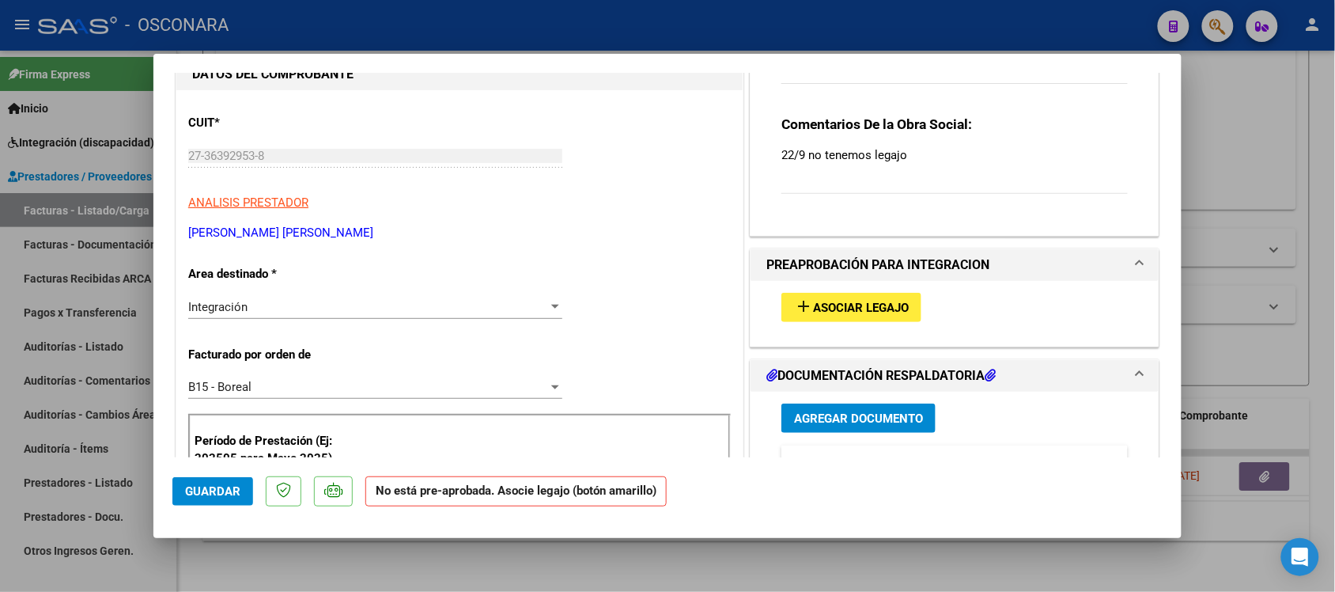
scroll to position [297, 0]
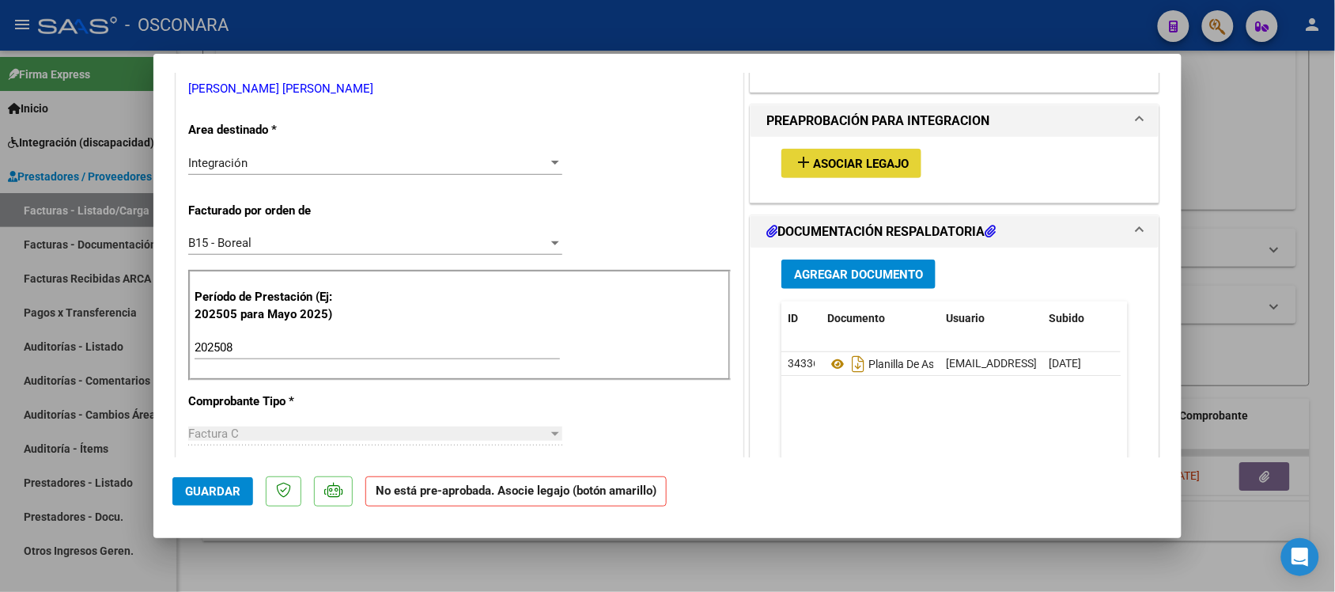
click at [832, 166] on span "Asociar Legajo" at bounding box center [861, 164] width 96 height 14
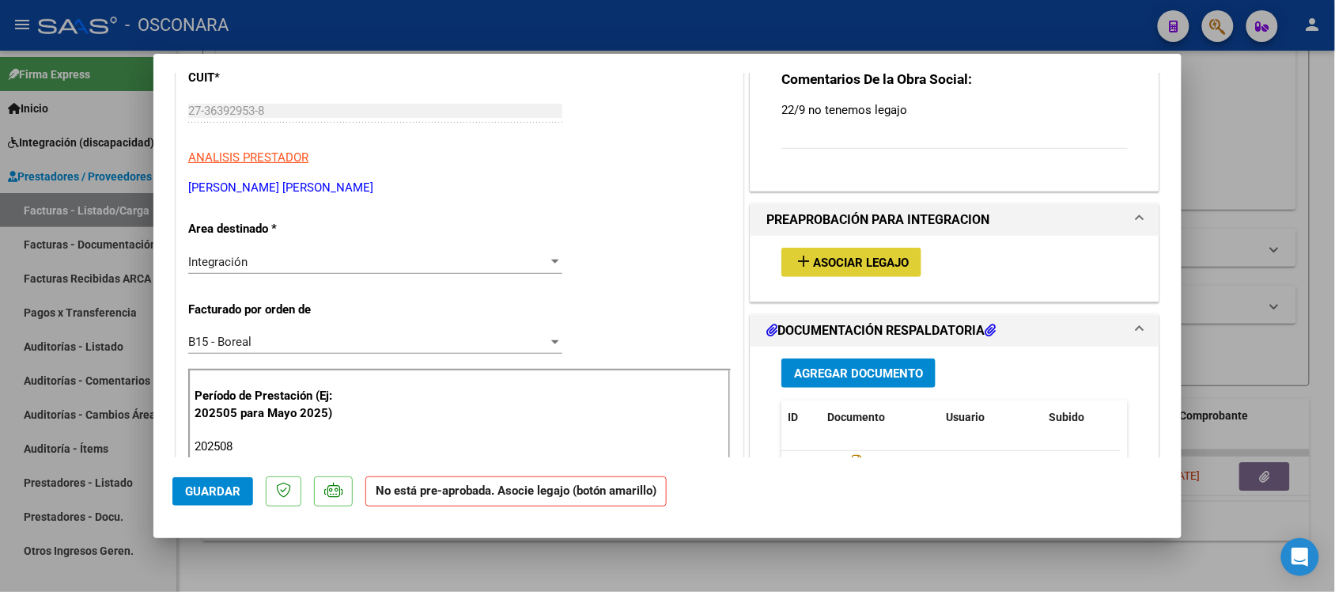
scroll to position [99, 0]
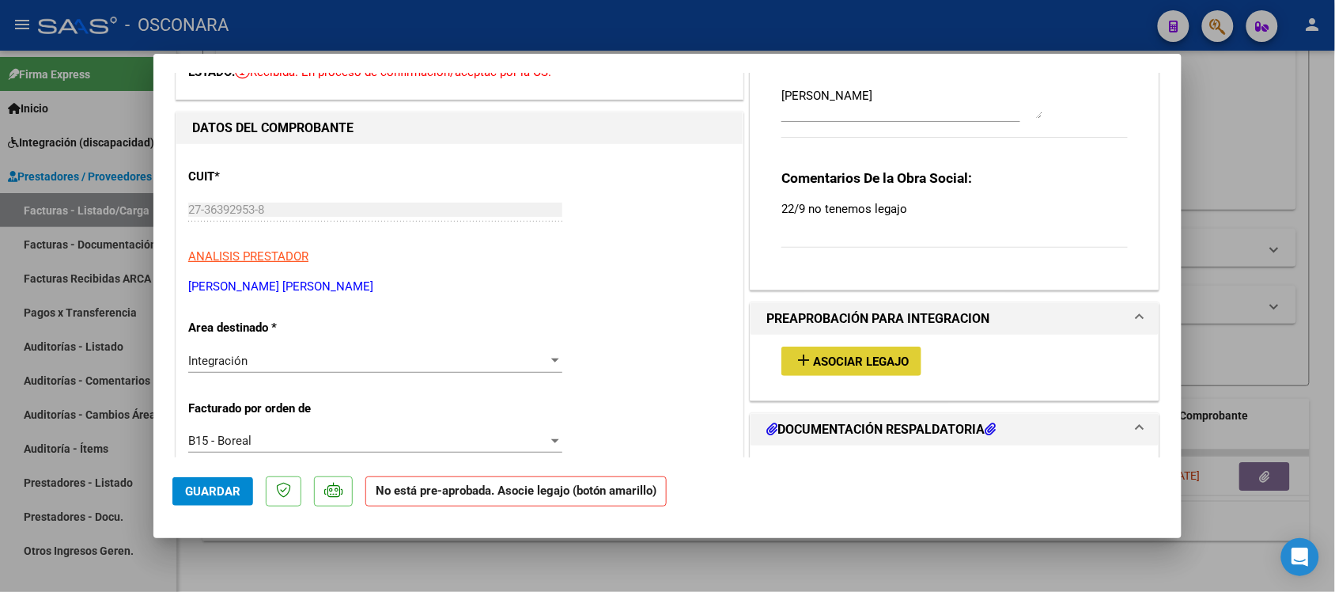
click at [887, 358] on span "Asociar Legajo" at bounding box center [861, 361] width 96 height 14
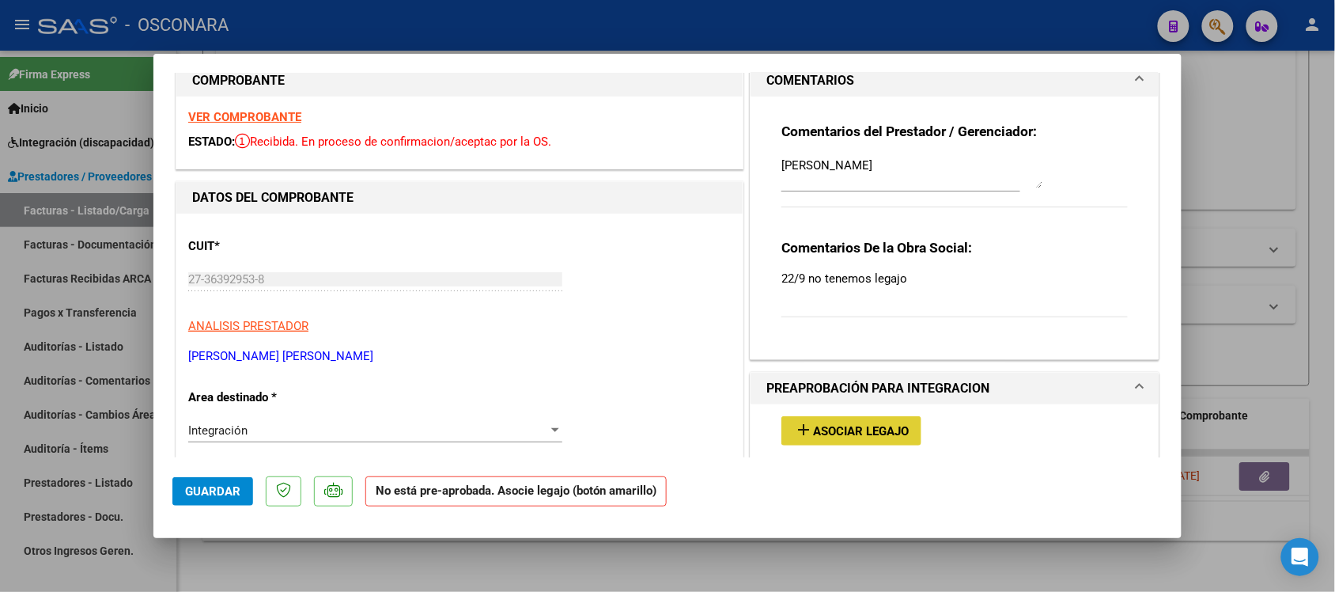
scroll to position [0, 0]
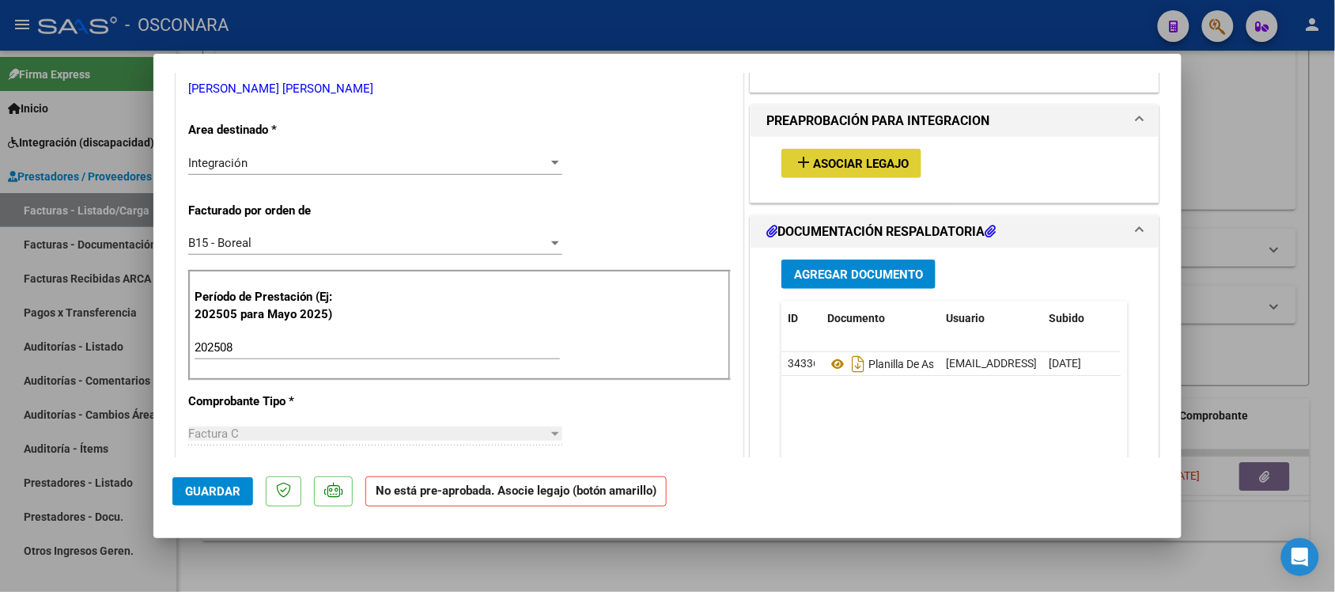
type input "$ 0,00"
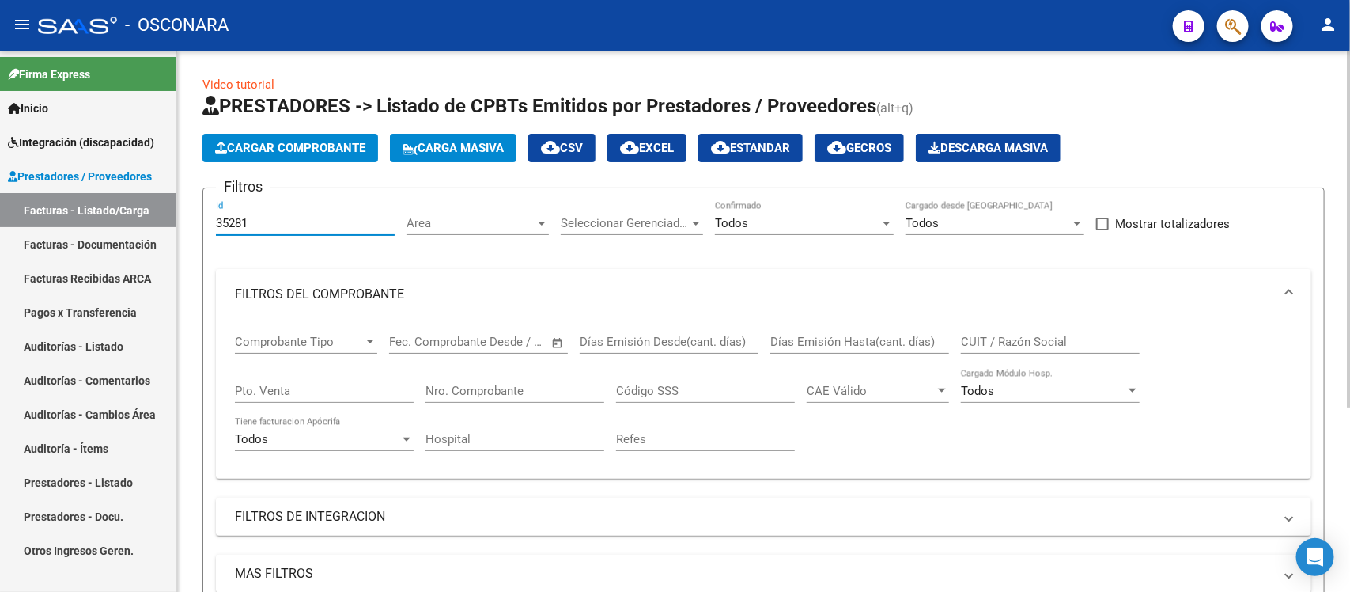
click at [291, 220] on input "35281" at bounding box center [305, 223] width 179 height 14
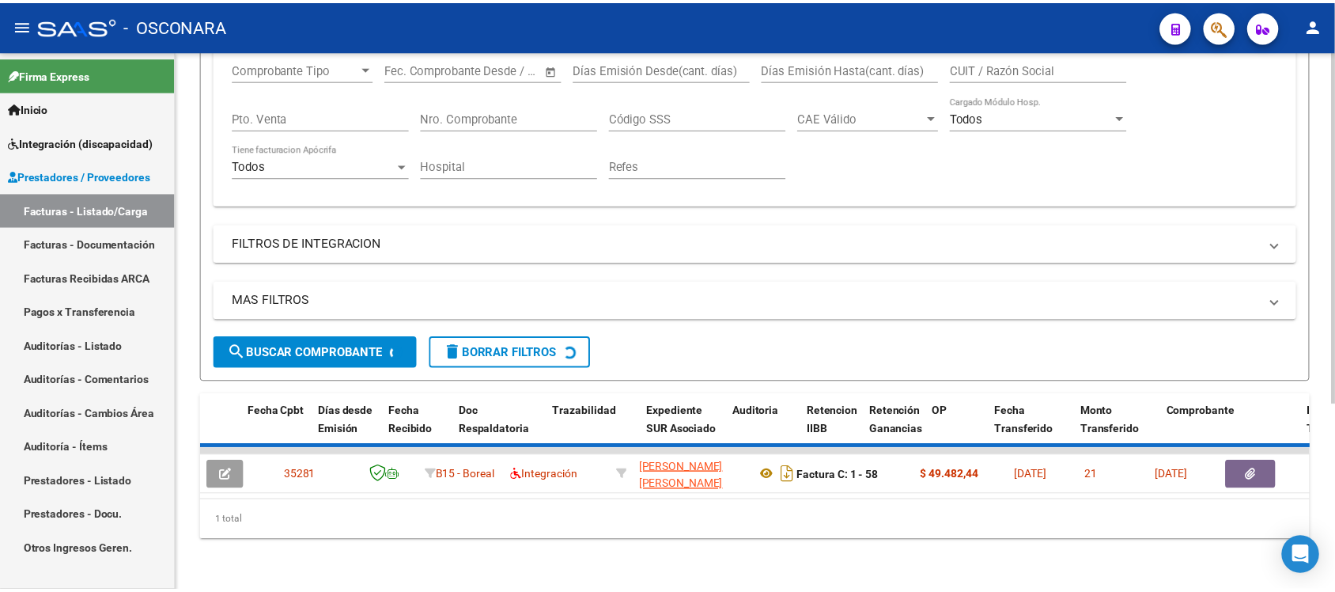
scroll to position [281, 0]
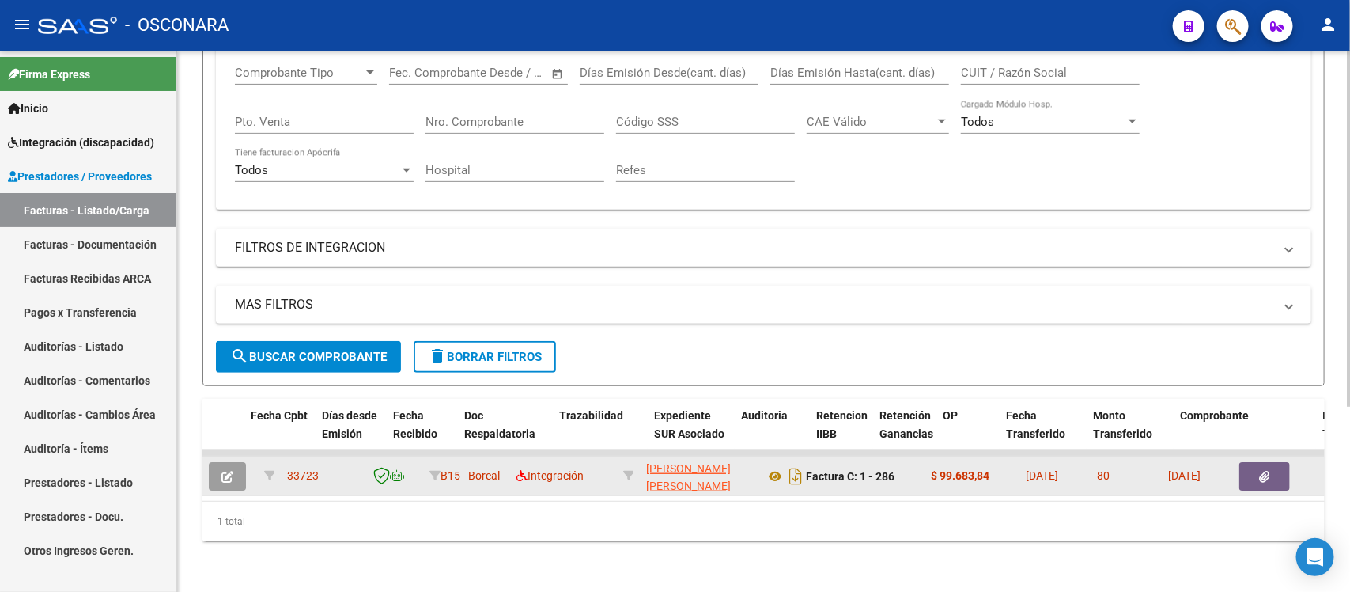
type input "33723"
click at [235, 463] on button "button" at bounding box center [227, 476] width 37 height 28
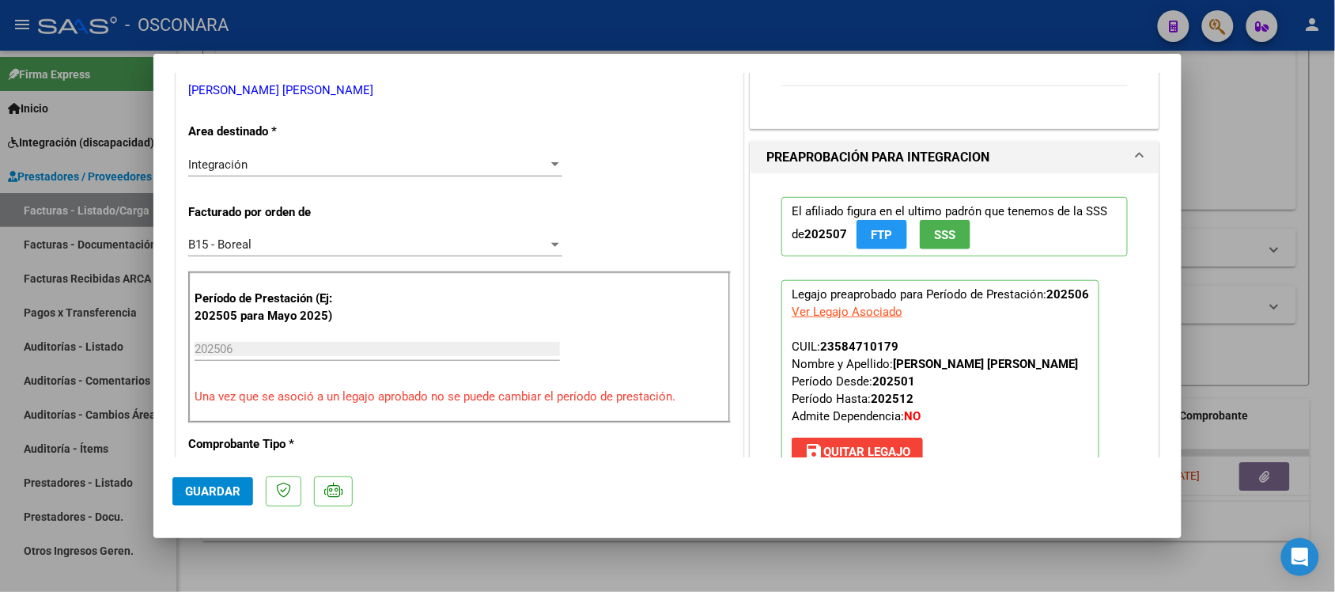
scroll to position [297, 0]
type input "$ 0,00"
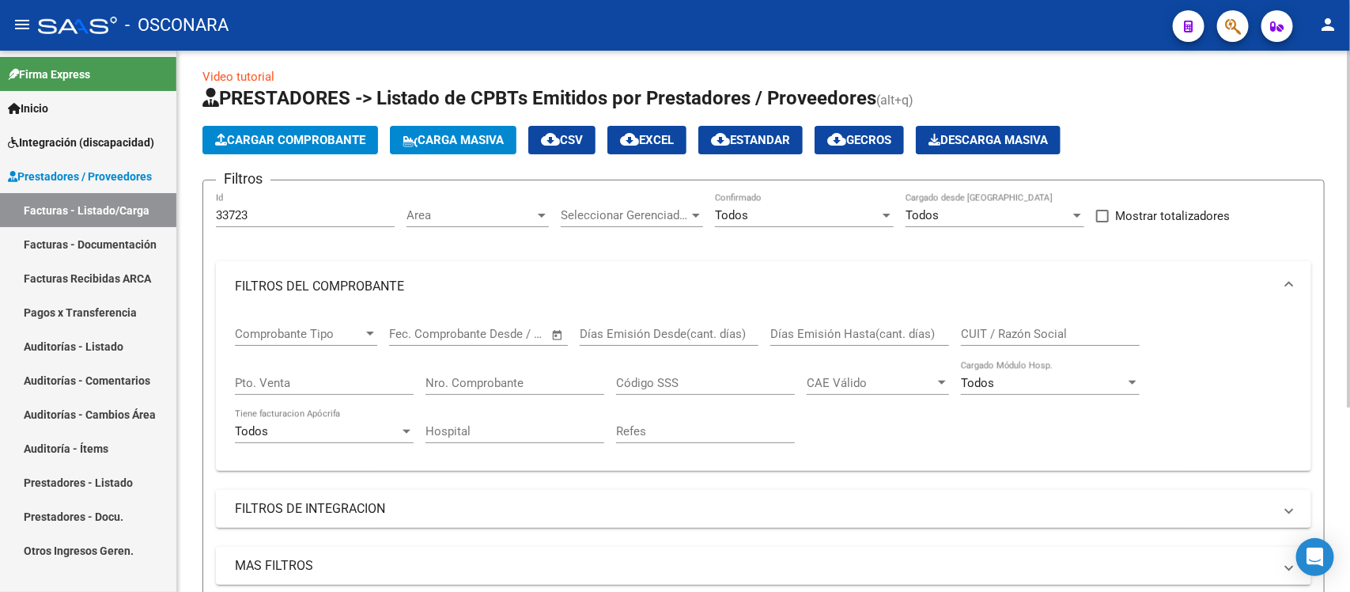
scroll to position [0, 0]
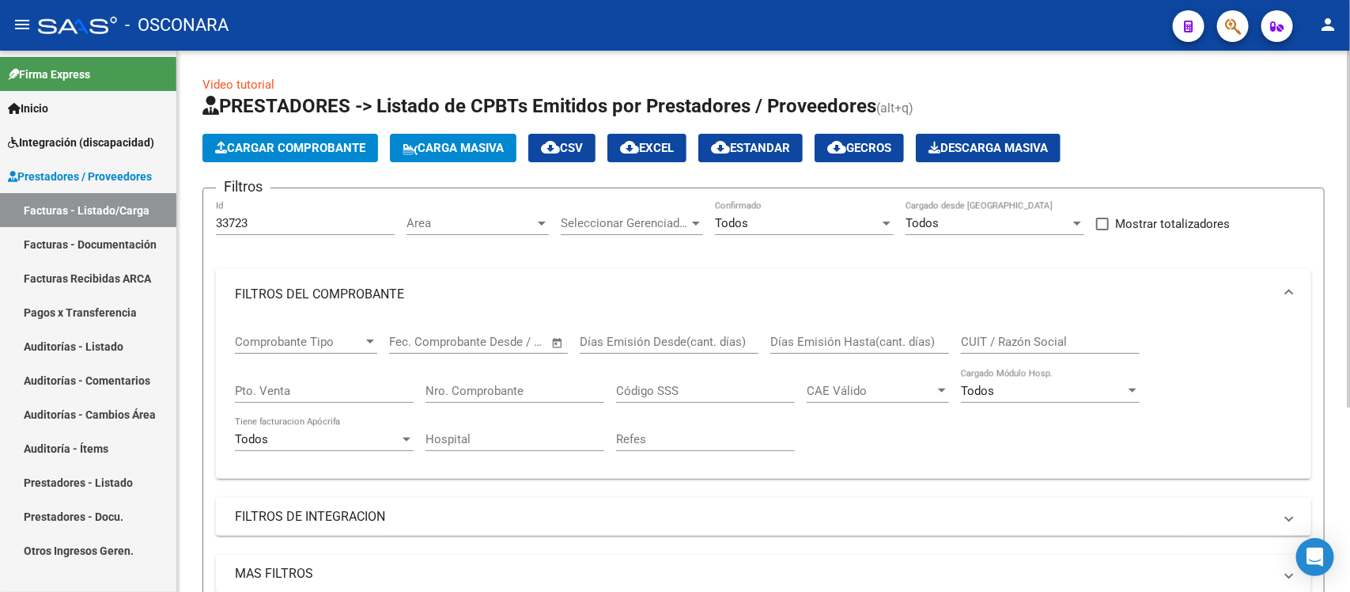
click at [253, 228] on div "33723 Id" at bounding box center [305, 218] width 179 height 34
click at [250, 222] on input "33723" at bounding box center [305, 223] width 179 height 14
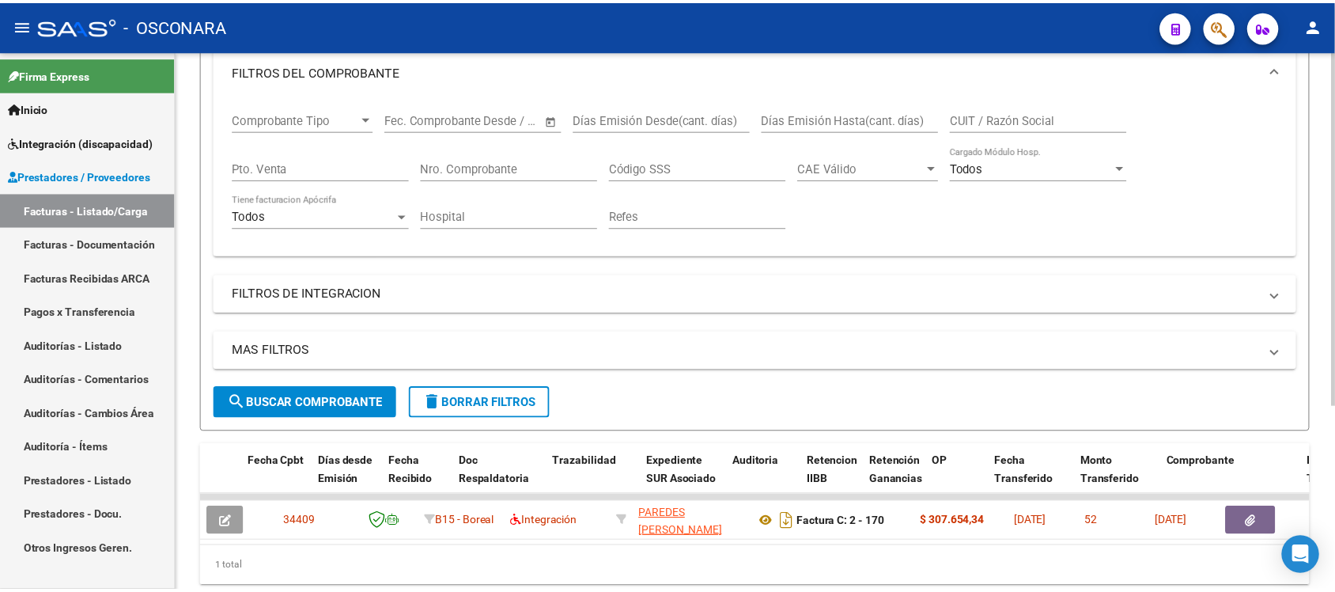
scroll to position [281, 0]
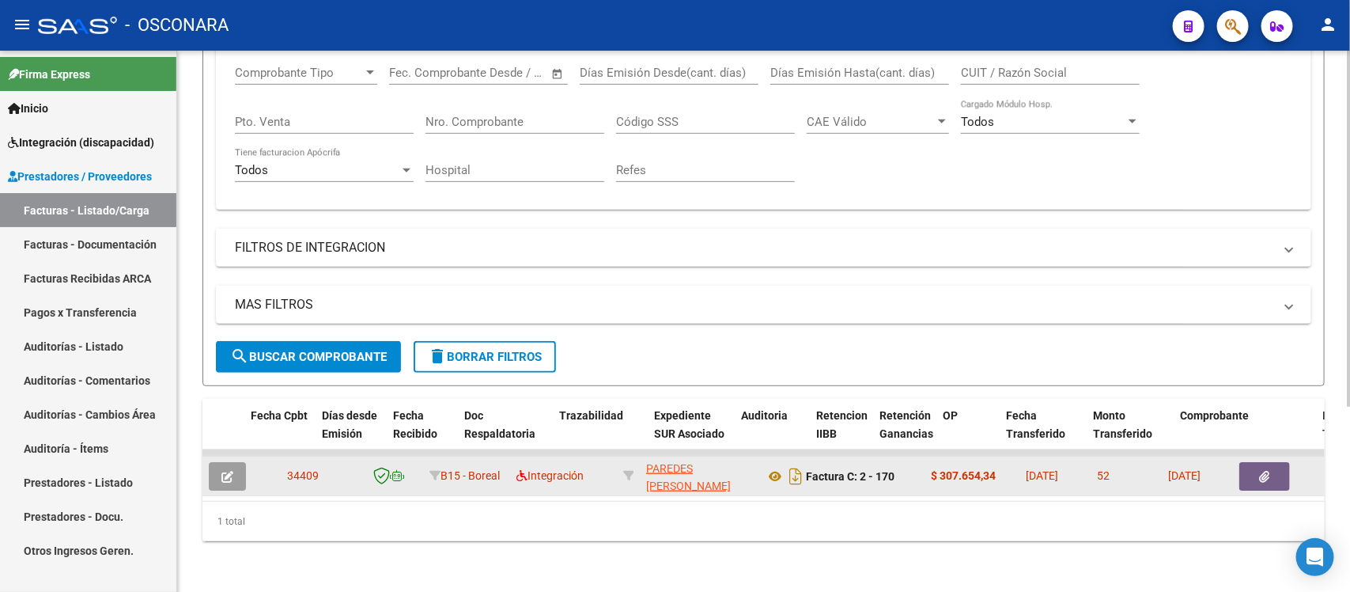
type input "34408"
click at [229, 471] on icon "button" at bounding box center [228, 477] width 12 height 12
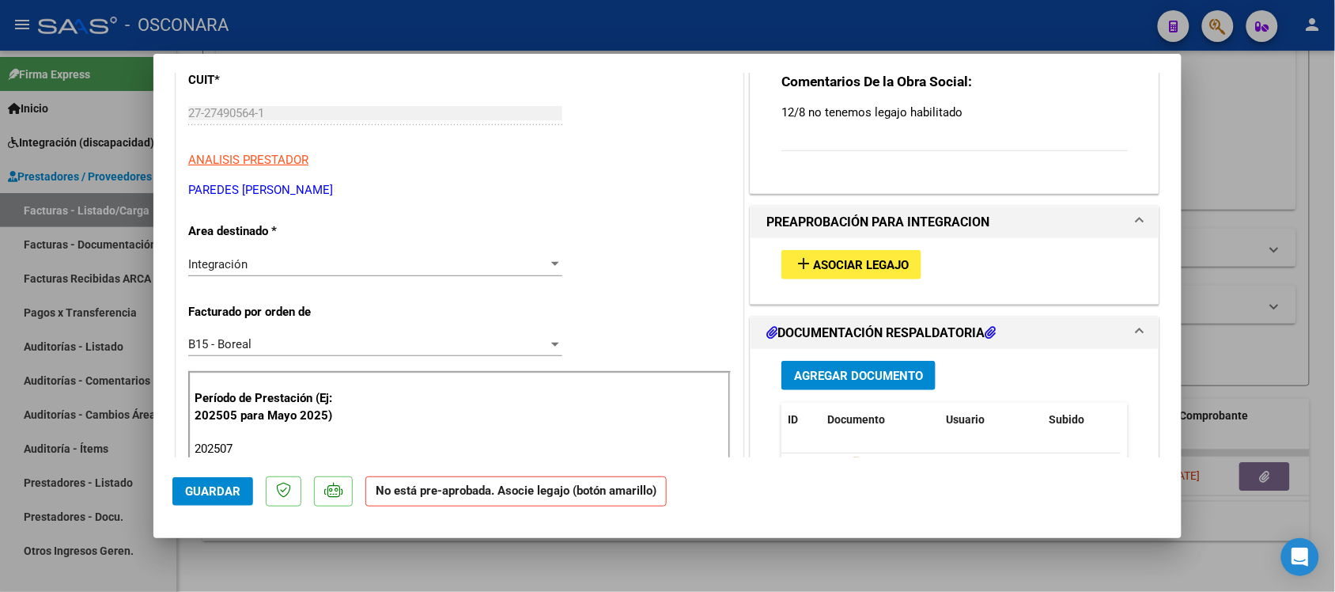
scroll to position [198, 0]
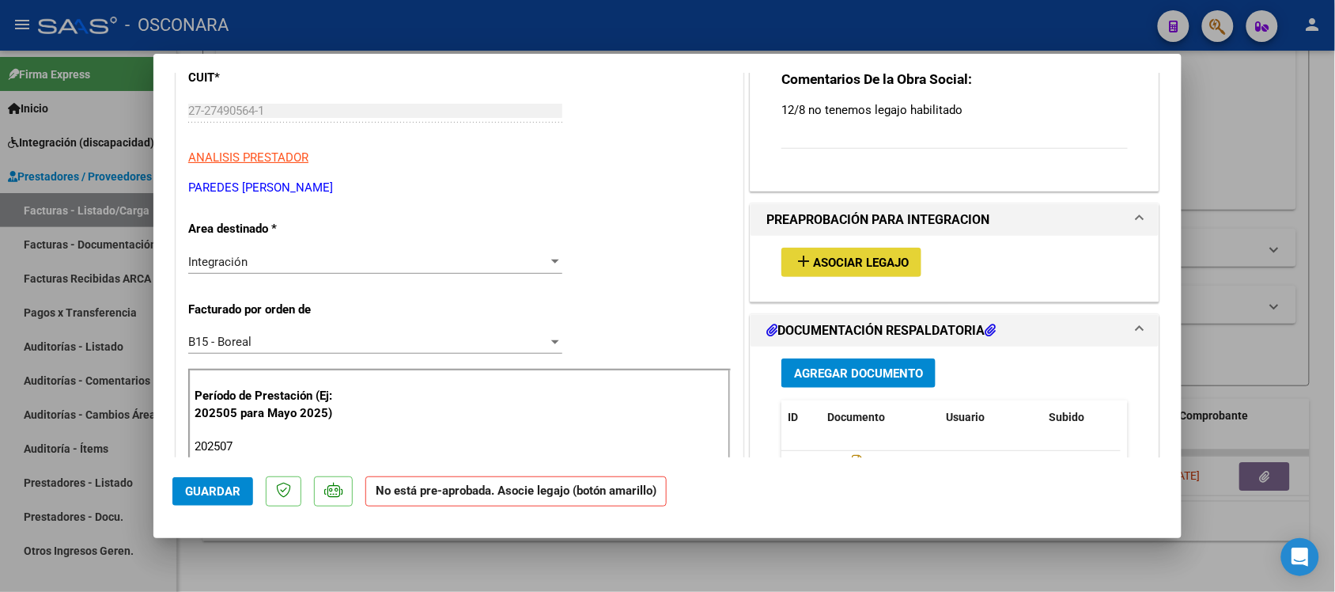
click at [861, 256] on span "Asociar Legajo" at bounding box center [861, 263] width 96 height 14
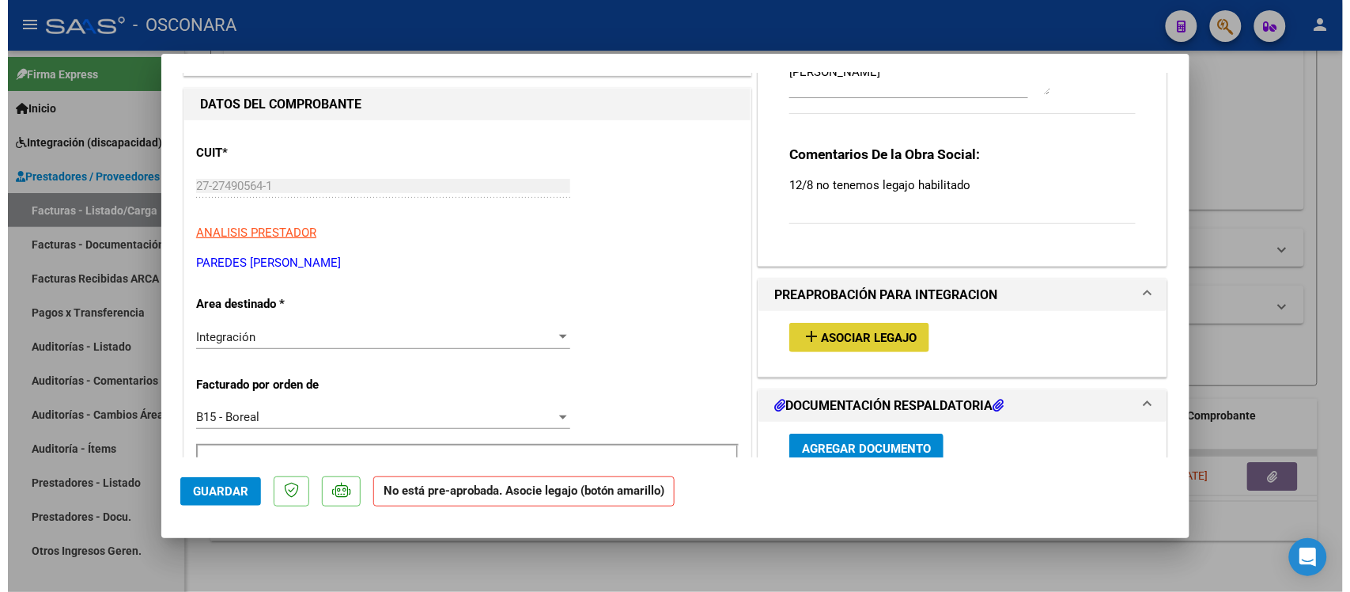
scroll to position [0, 0]
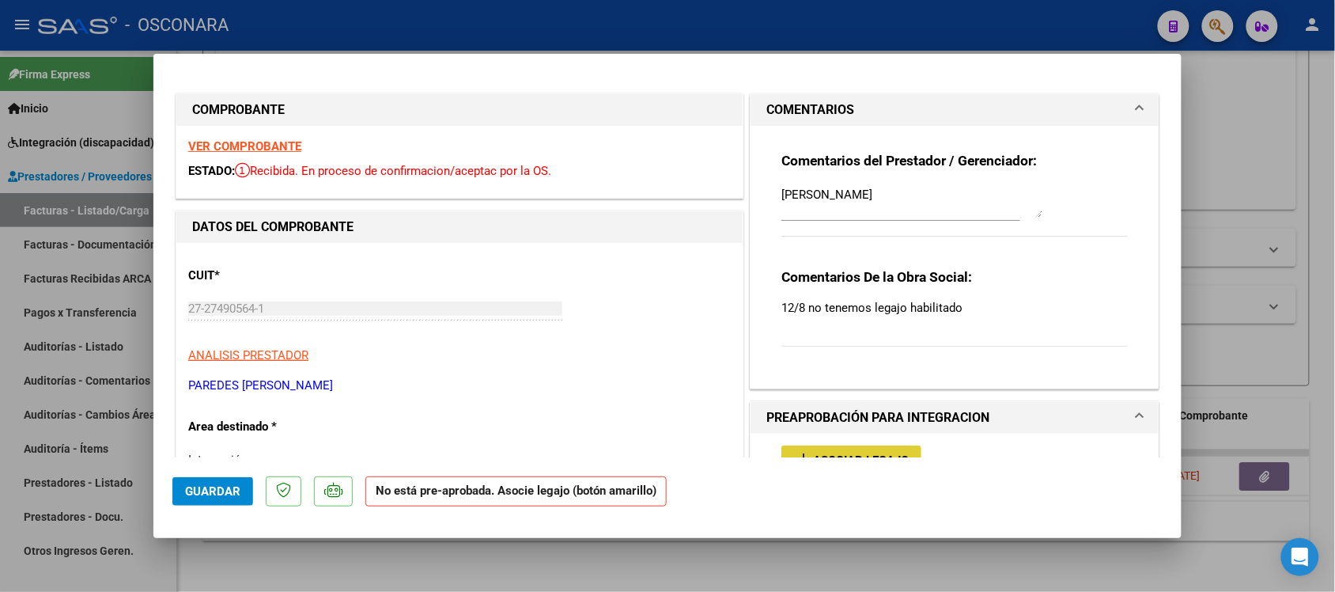
type input "$ 0,00"
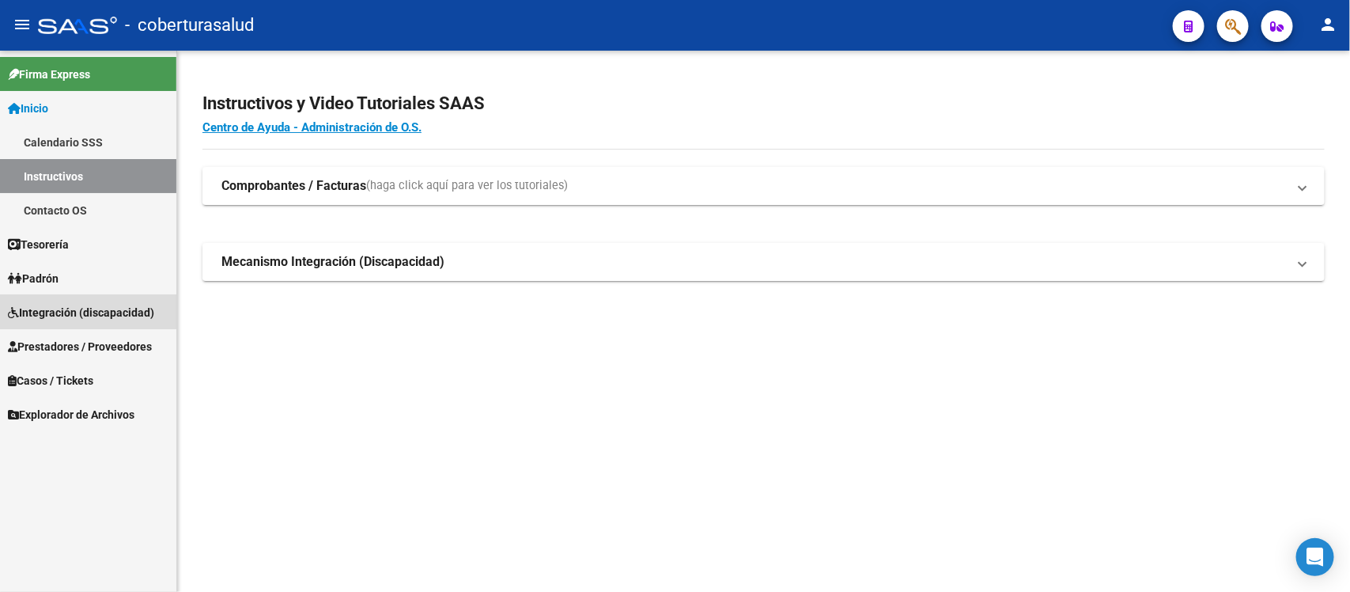
click at [54, 305] on span "Integración (discapacidad)" at bounding box center [81, 312] width 146 height 17
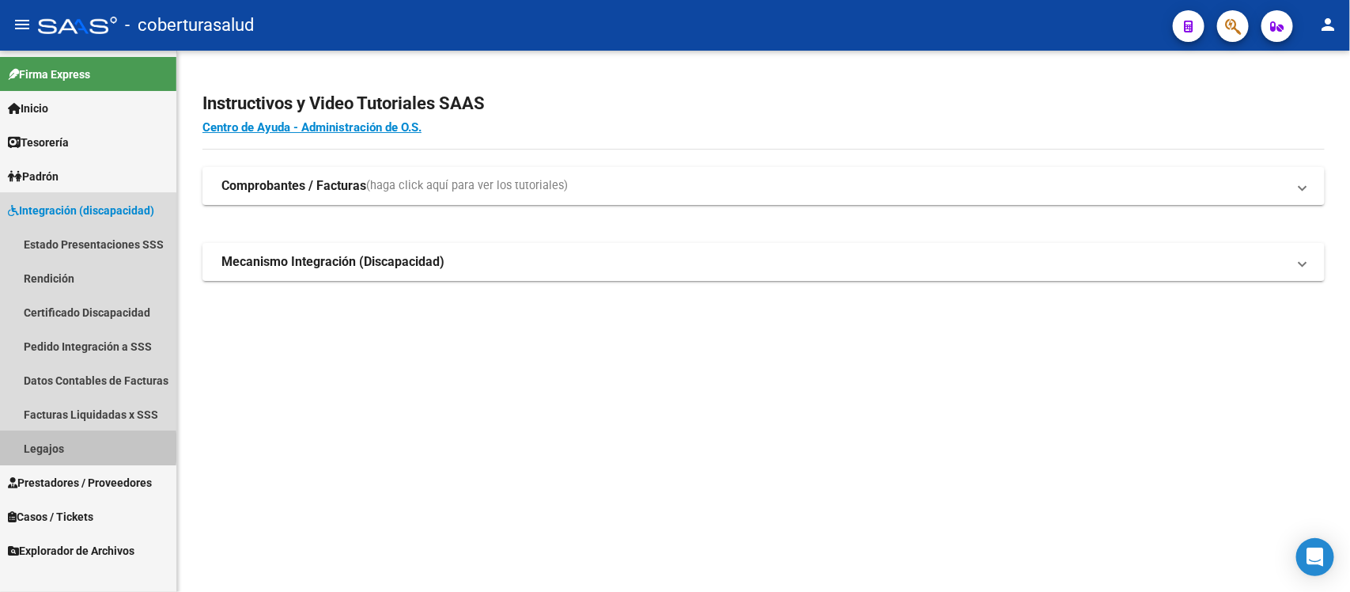
click at [50, 447] on link "Legajos" at bounding box center [88, 448] width 176 height 34
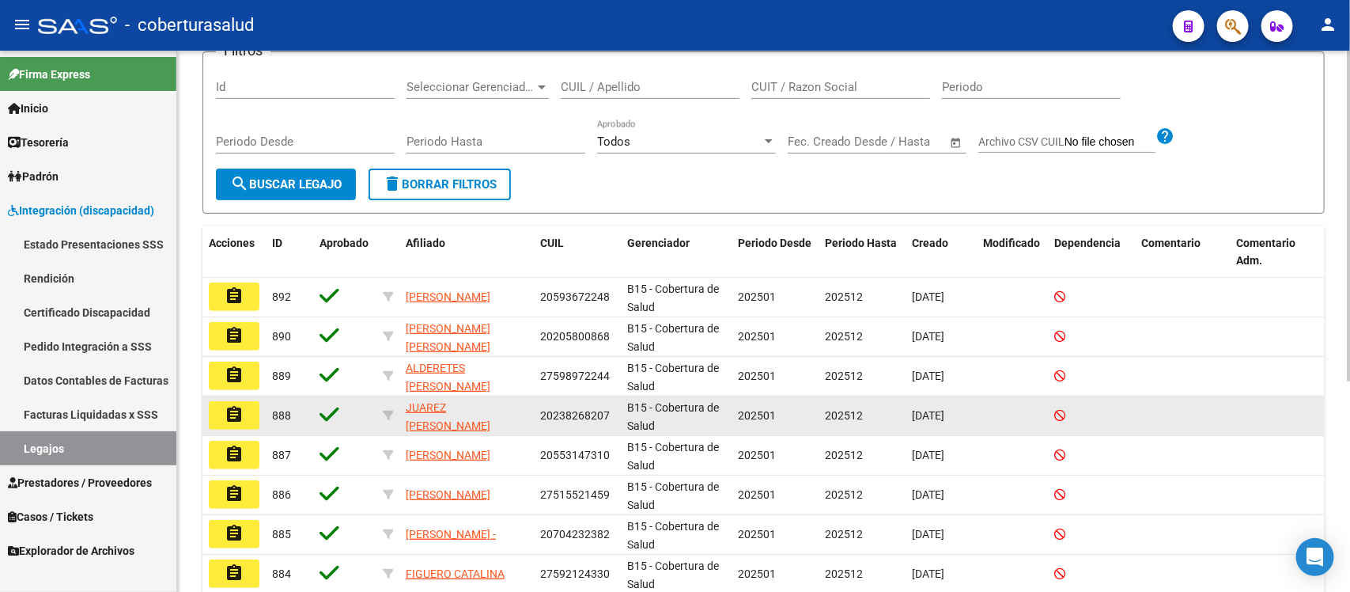
scroll to position [198, 0]
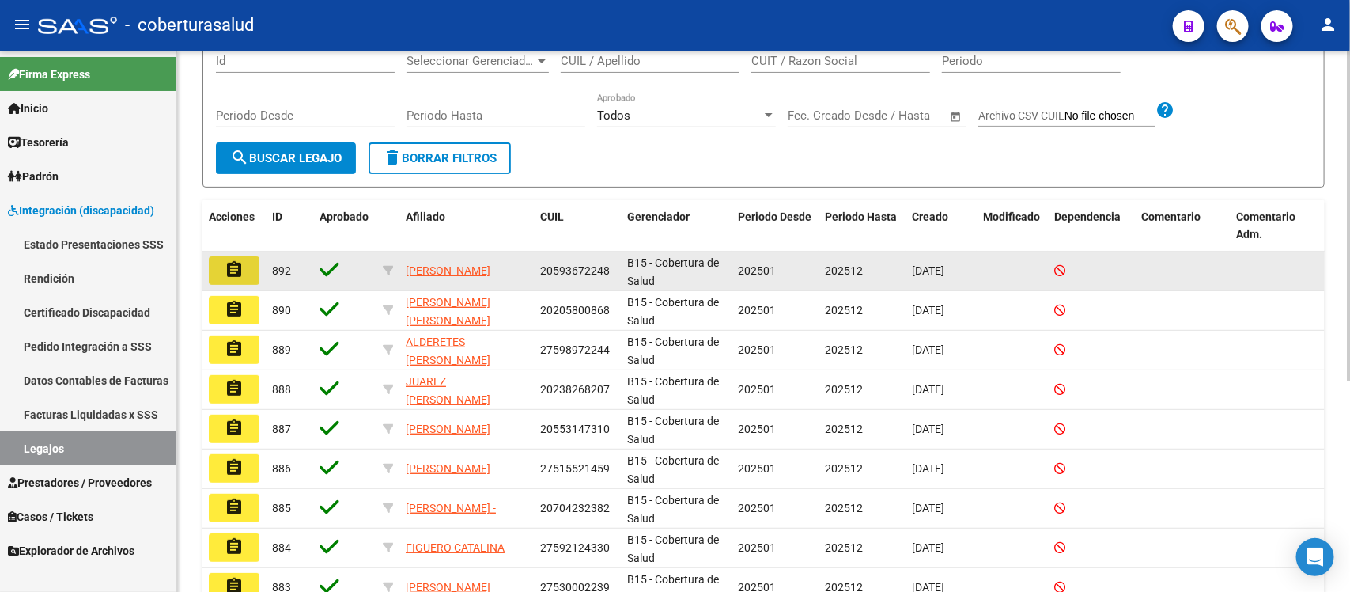
click at [232, 274] on mat-icon "assignment" at bounding box center [234, 269] width 19 height 19
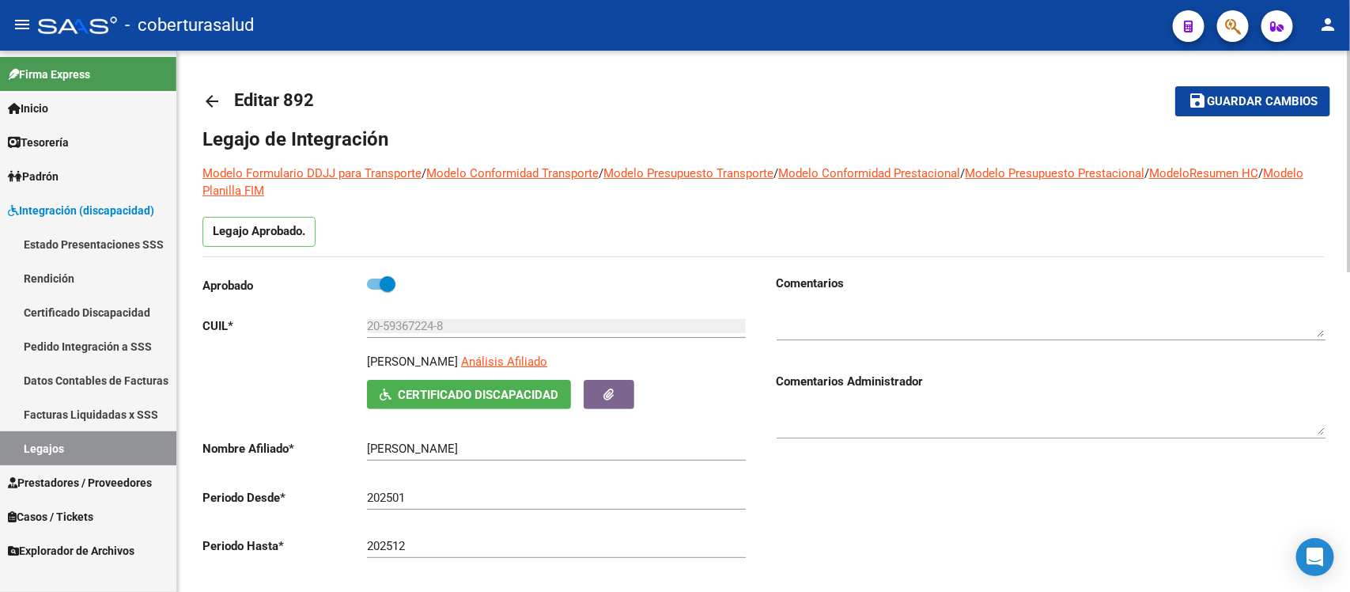
click at [388, 283] on span at bounding box center [388, 284] width 16 height 16
click at [375, 290] on input "checkbox" at bounding box center [374, 290] width 1 height 1
checkbox input "false"
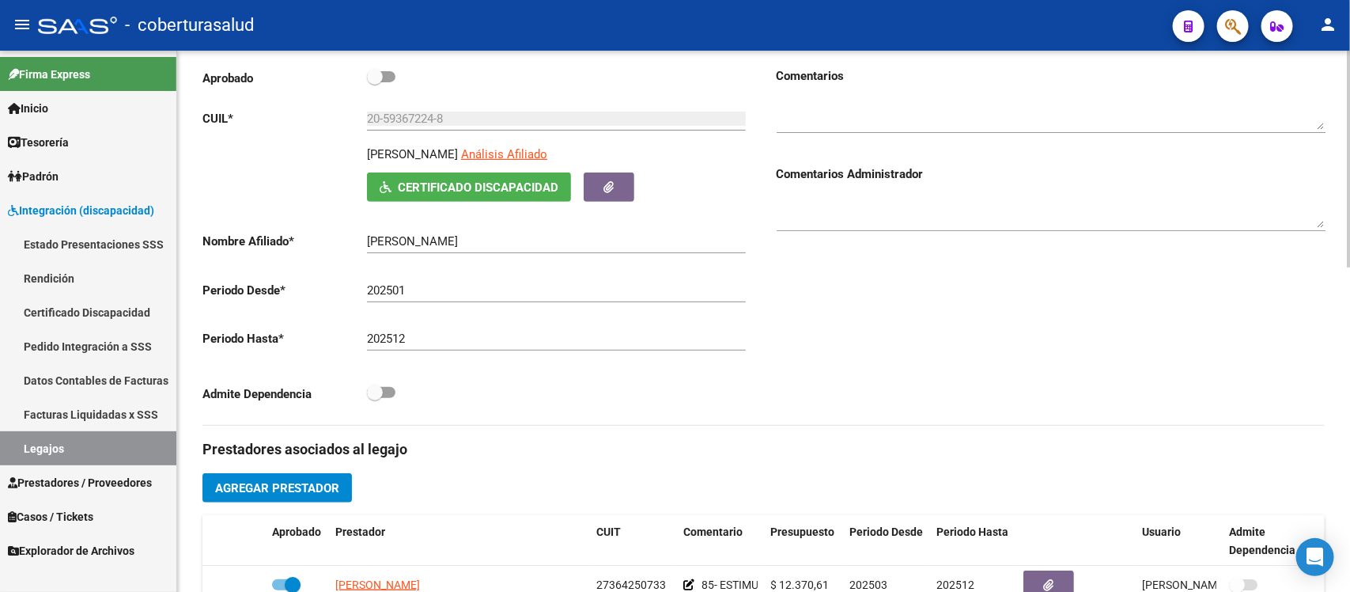
scroll to position [99, 0]
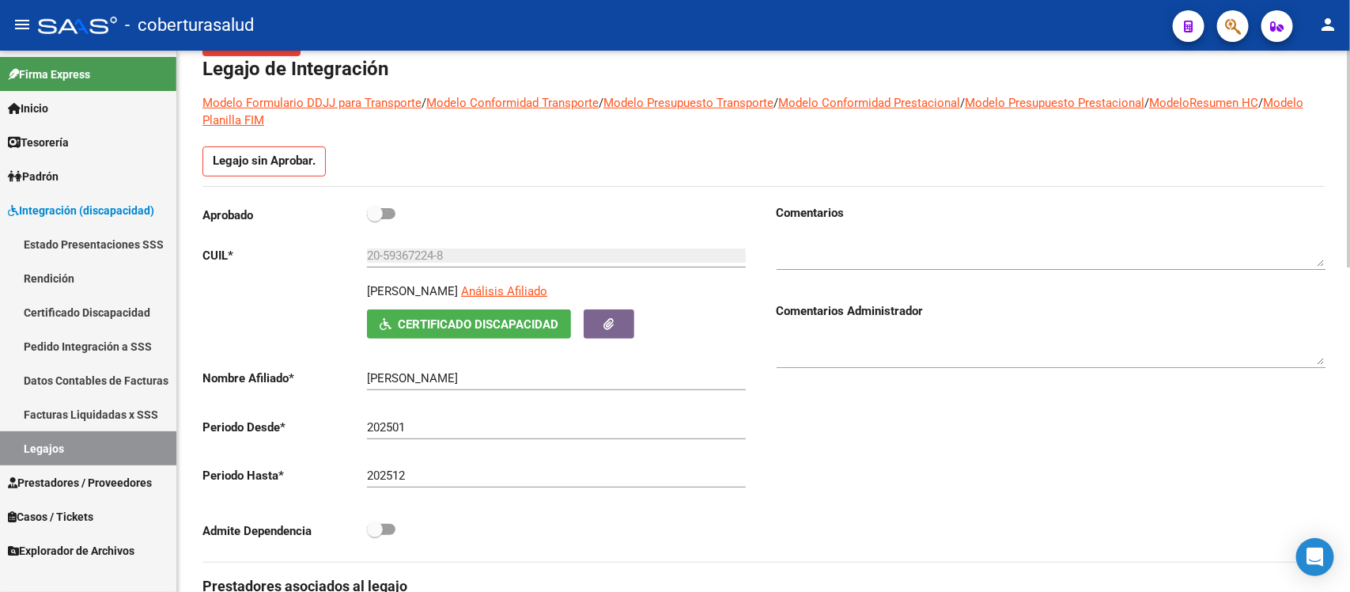
drag, startPoint x: 273, startPoint y: 0, endPoint x: 1050, endPoint y: 401, distance: 874.3
click at [1051, 408] on div "Comentarios Comentarios Administrador" at bounding box center [1045, 383] width 562 height 358
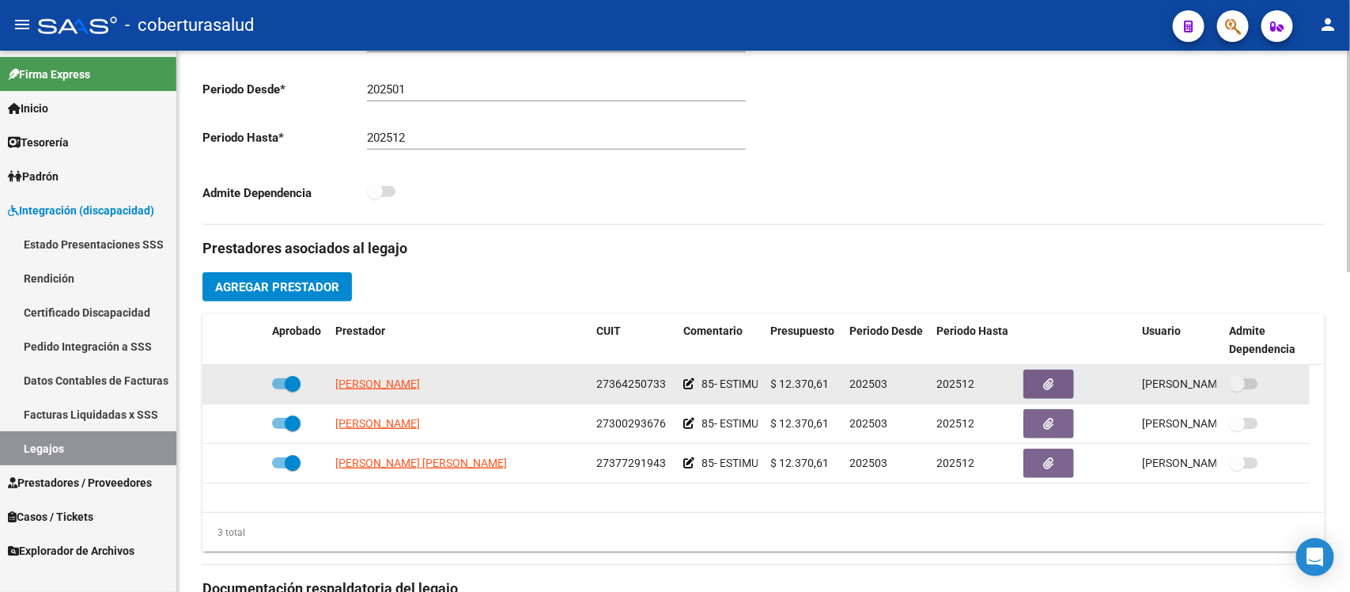
scroll to position [494, 0]
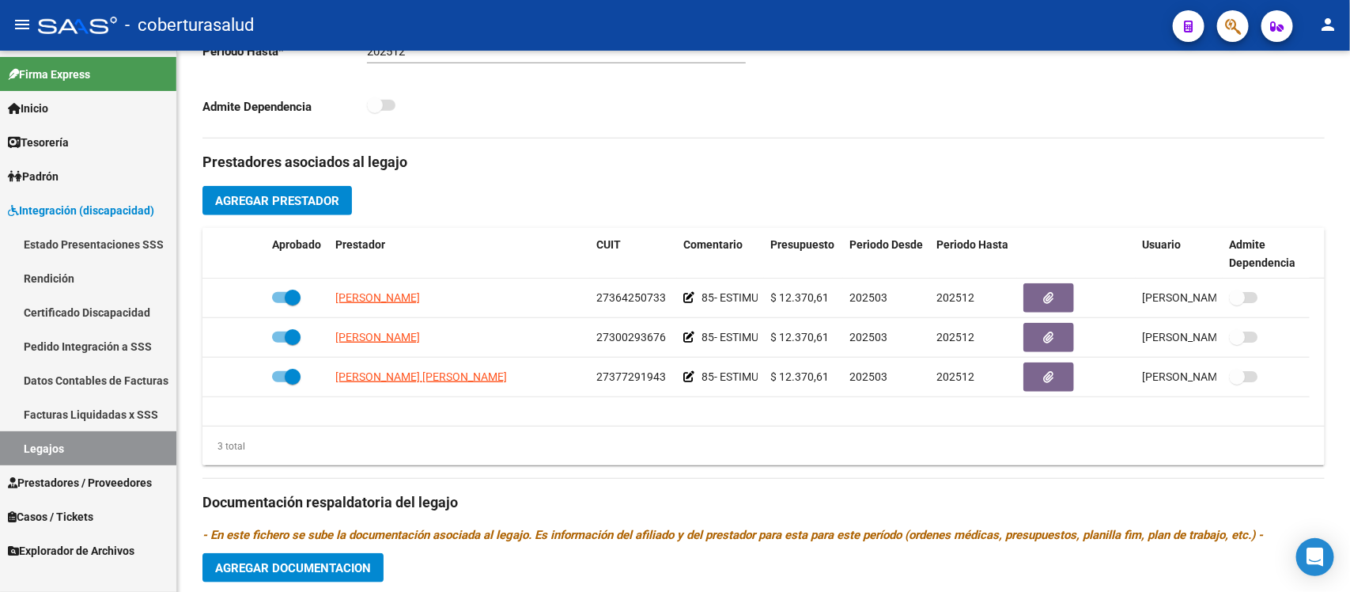
click at [70, 469] on link "Prestadores / Proveedores" at bounding box center [88, 482] width 176 height 34
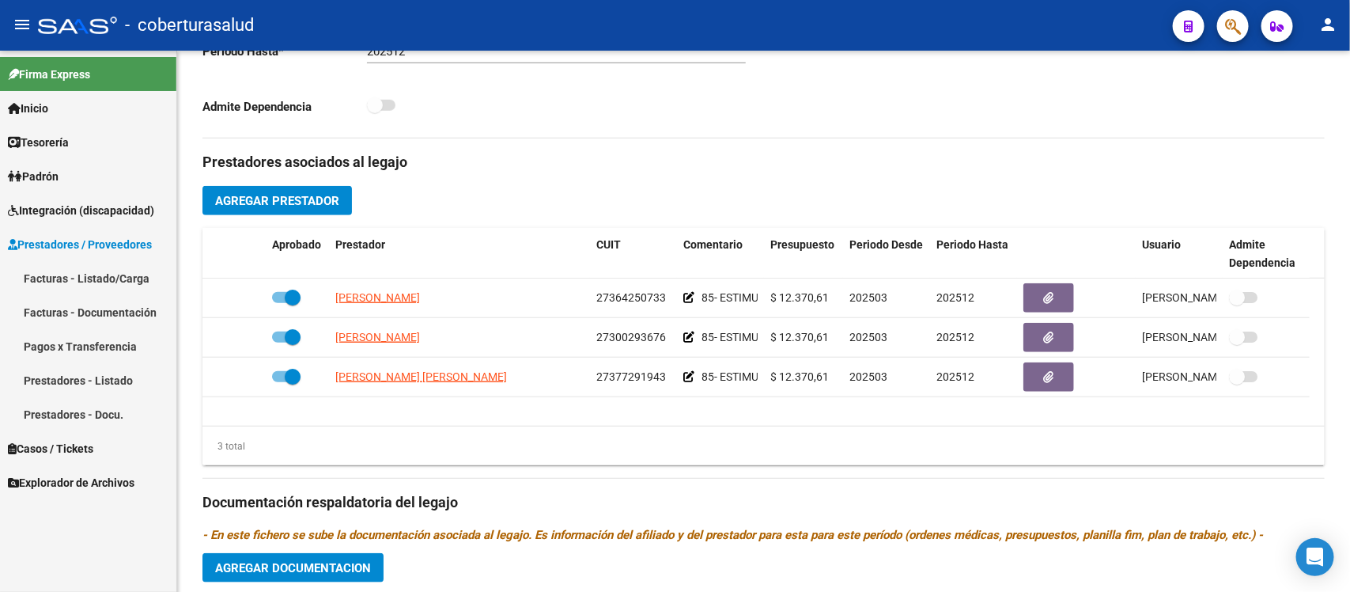
click at [83, 278] on link "Facturas - Listado/Carga" at bounding box center [88, 278] width 176 height 34
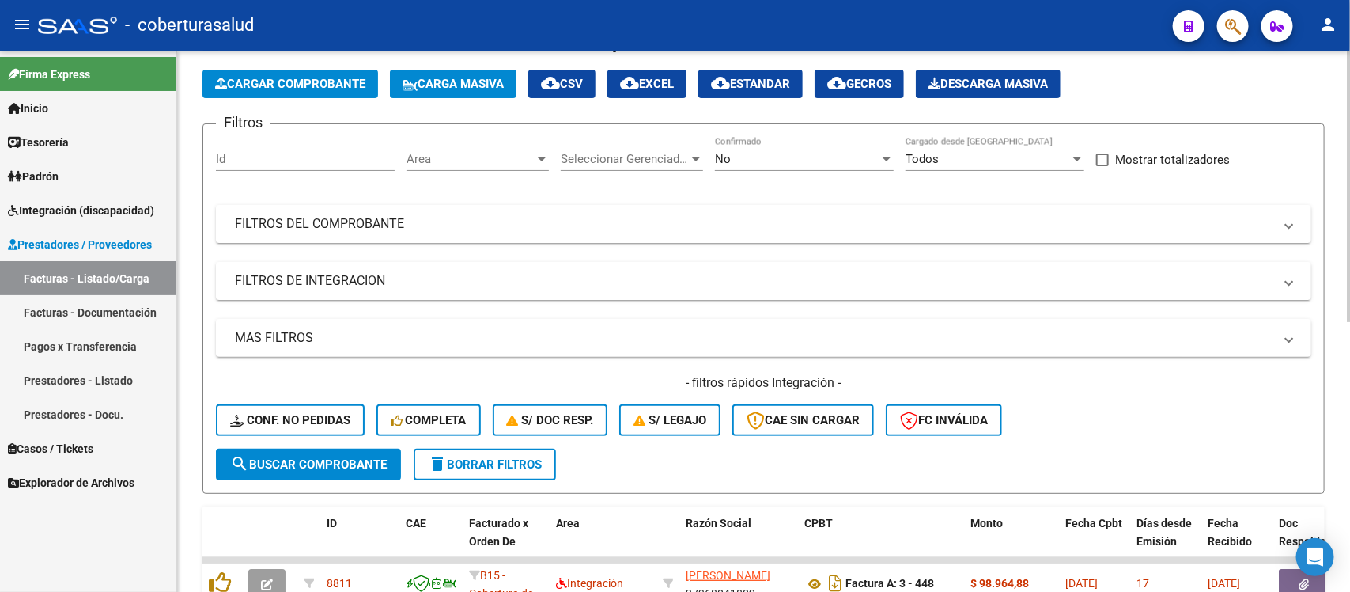
scroll to position [99, 0]
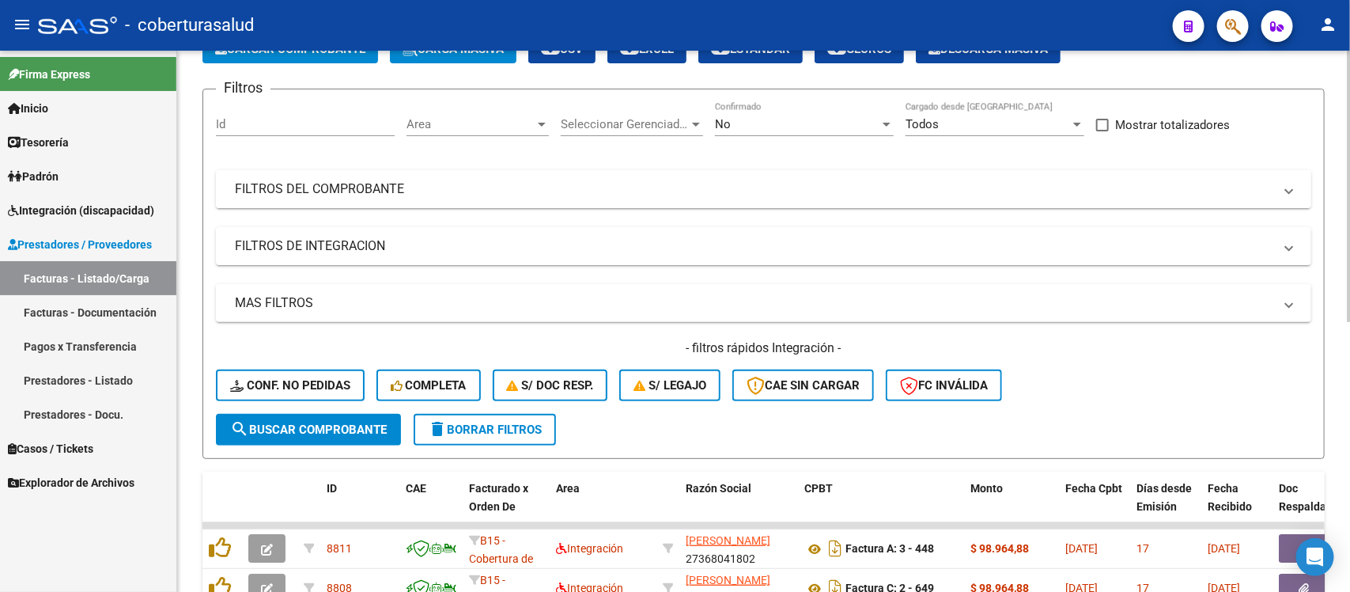
click at [892, 194] on mat-panel-title "FILTROS DEL COMPROBANTE" at bounding box center [754, 188] width 1039 height 17
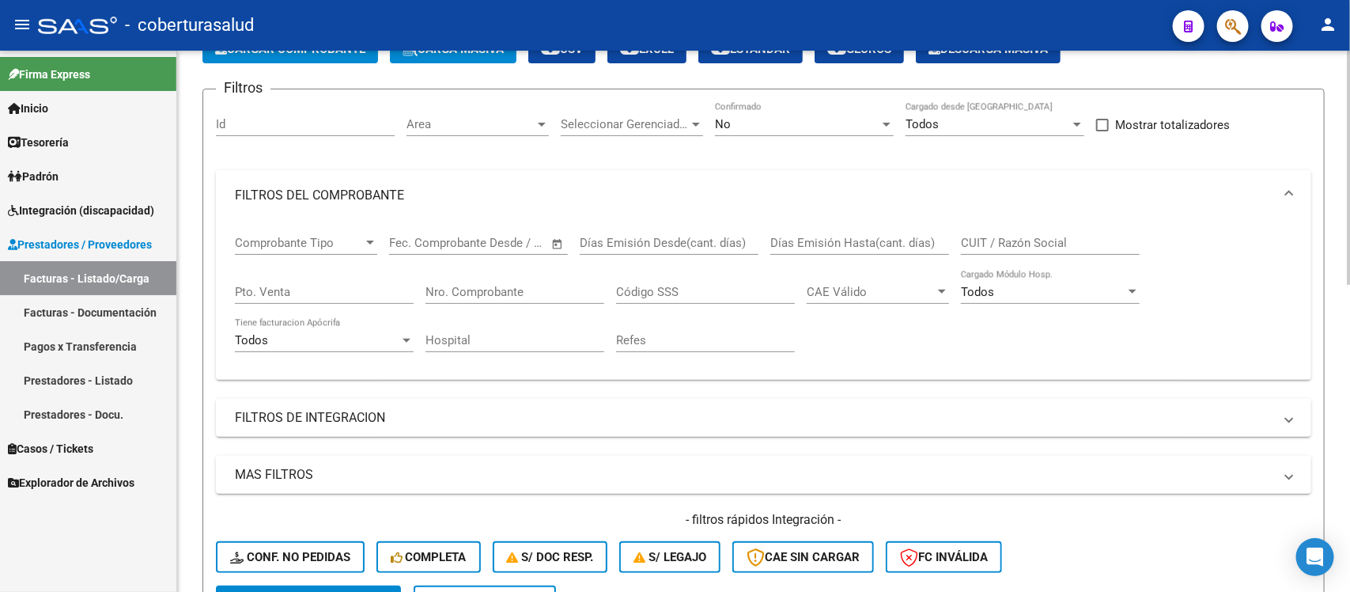
click at [1014, 243] on input "CUIT / Razón Social" at bounding box center [1050, 243] width 179 height 14
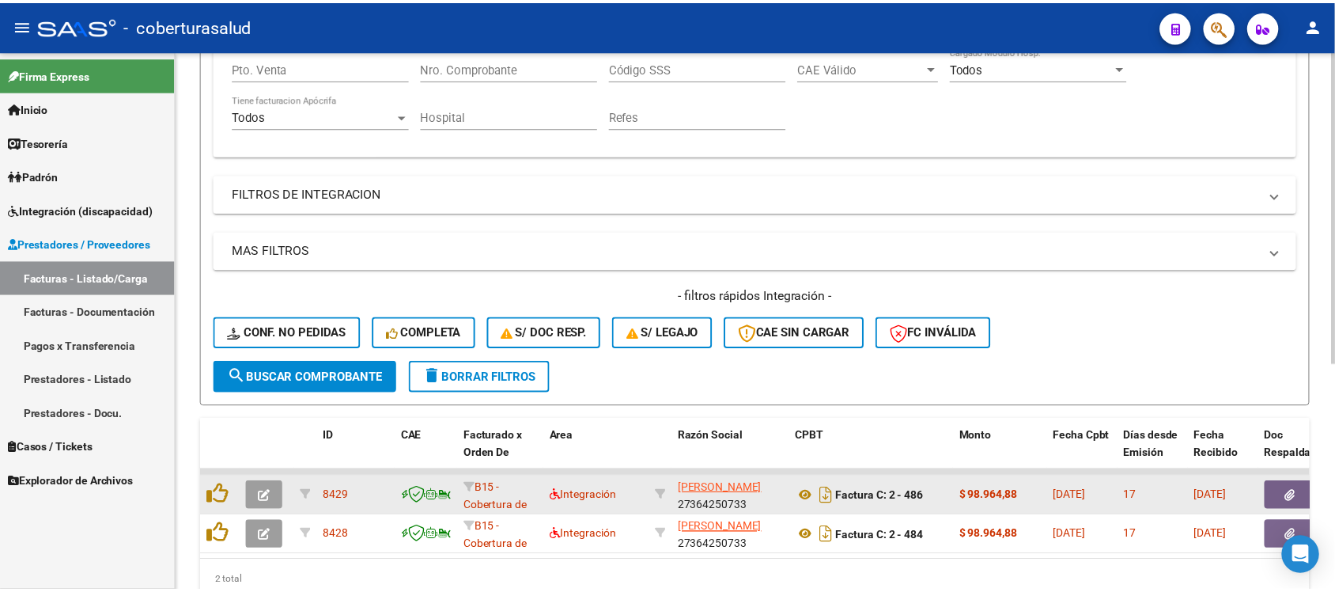
scroll to position [393, 0]
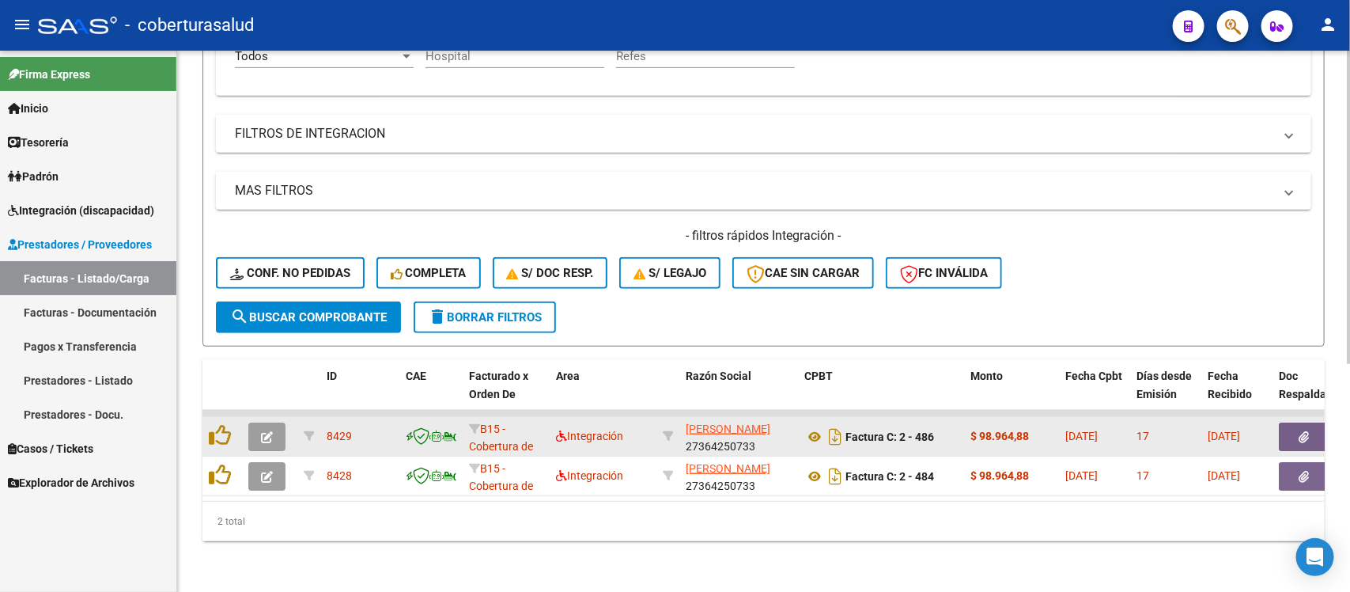
type input "[PERSON_NAME]"
click at [266, 430] on button "button" at bounding box center [266, 436] width 37 height 28
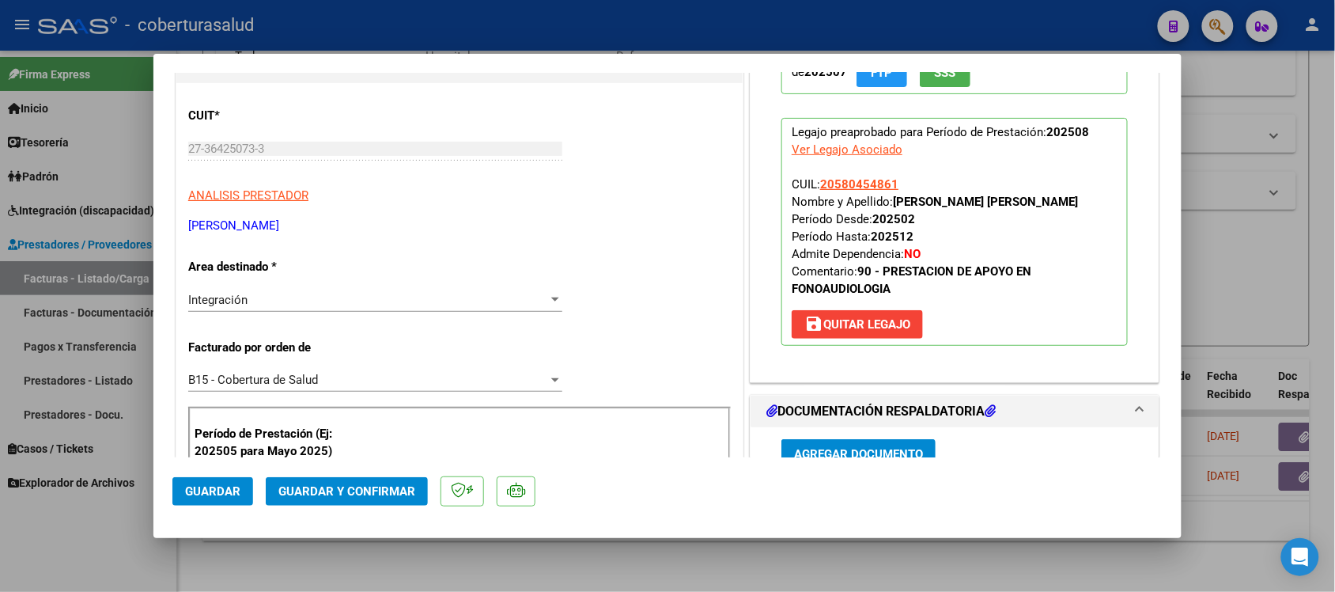
scroll to position [198, 0]
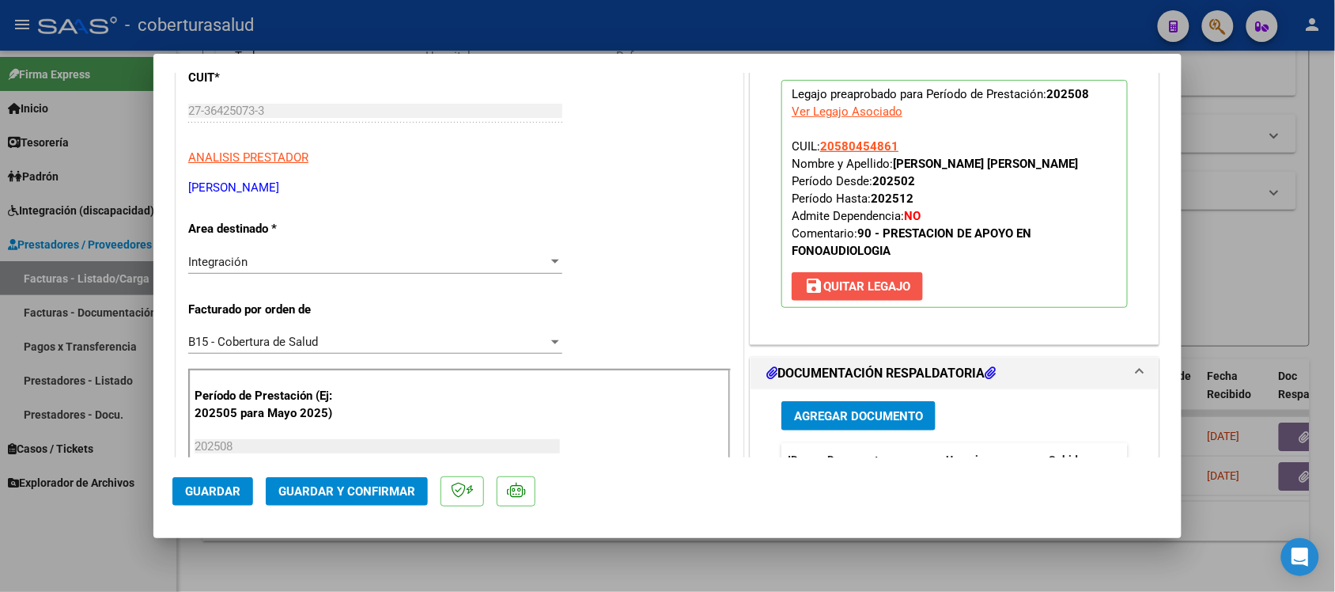
click at [856, 293] on span "save Quitar Legajo" at bounding box center [858, 286] width 106 height 14
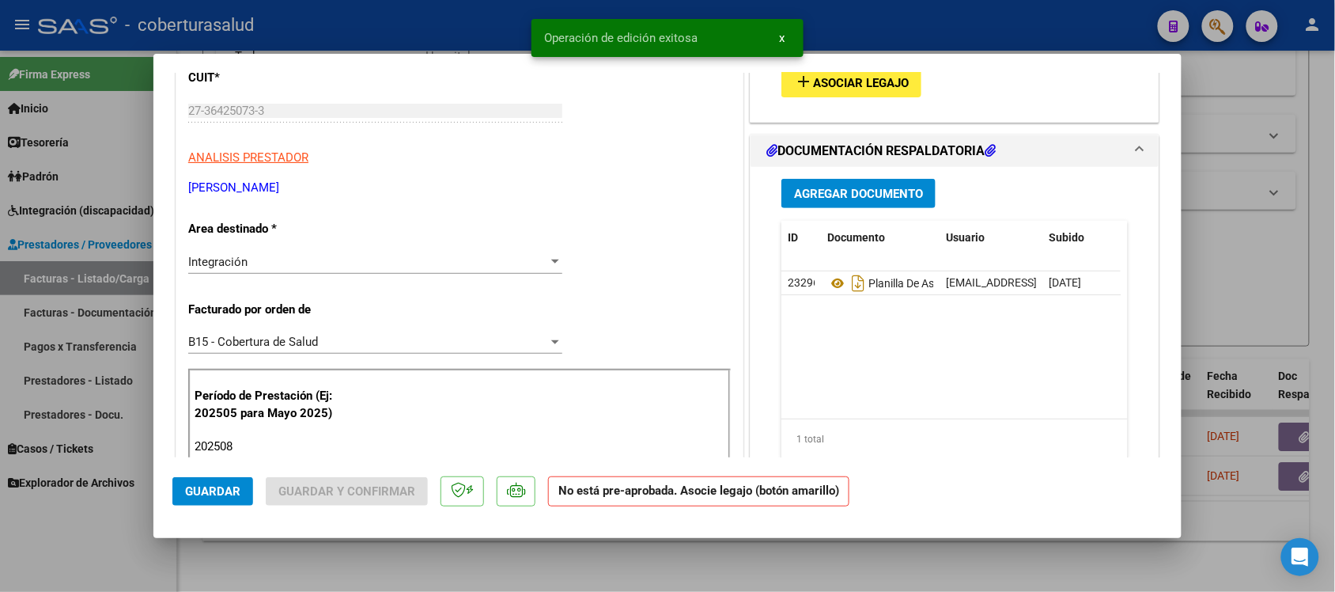
click at [847, 85] on span "Asociar Legajo" at bounding box center [861, 83] width 96 height 14
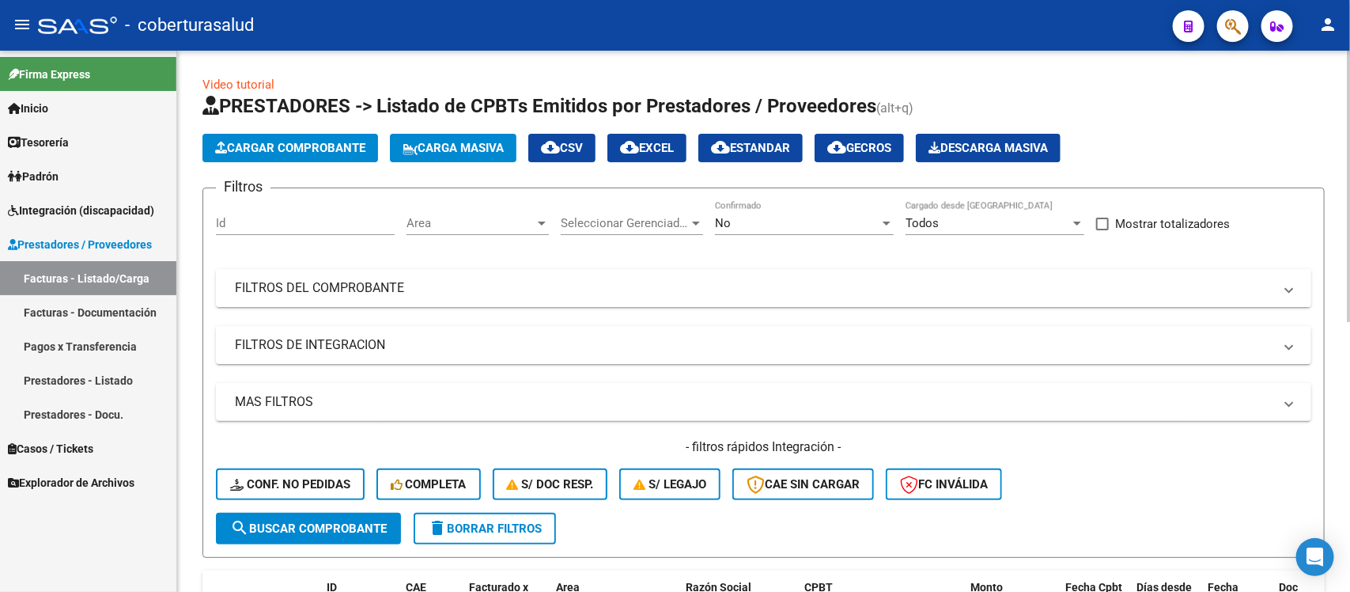
click at [950, 283] on mat-panel-title "FILTROS DEL COMPROBANTE" at bounding box center [754, 287] width 1039 height 17
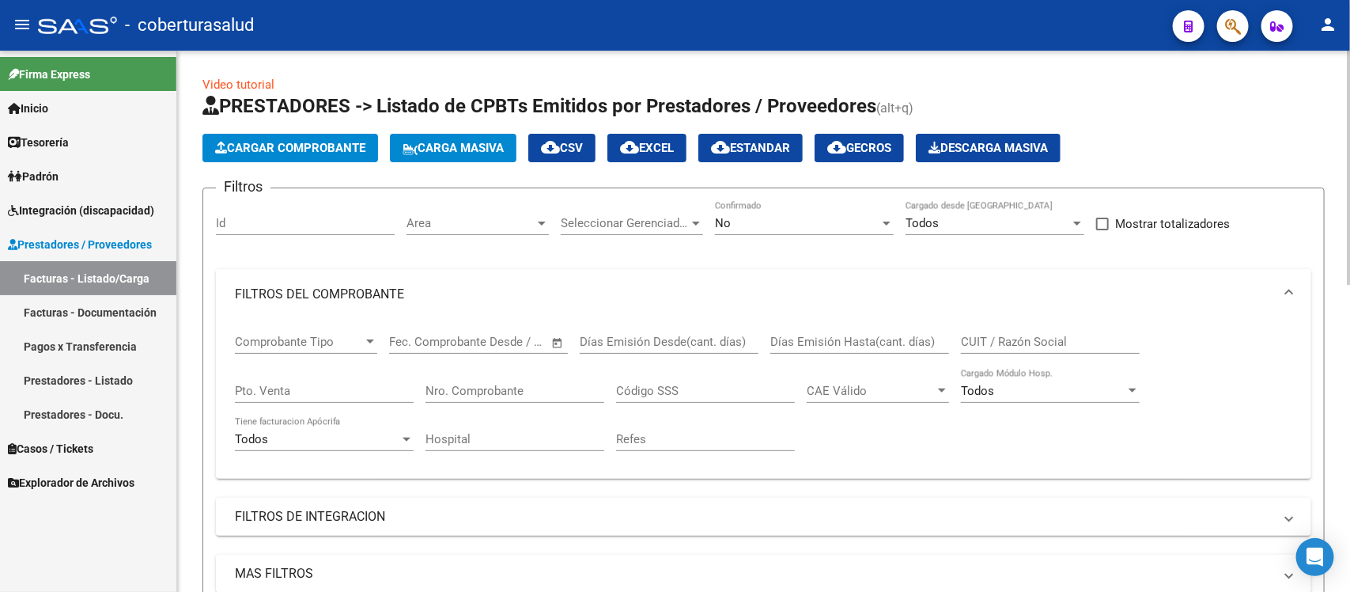
click at [1024, 336] on input "CUIT / Razón Social" at bounding box center [1050, 342] width 179 height 14
type input "[PERSON_NAME]"
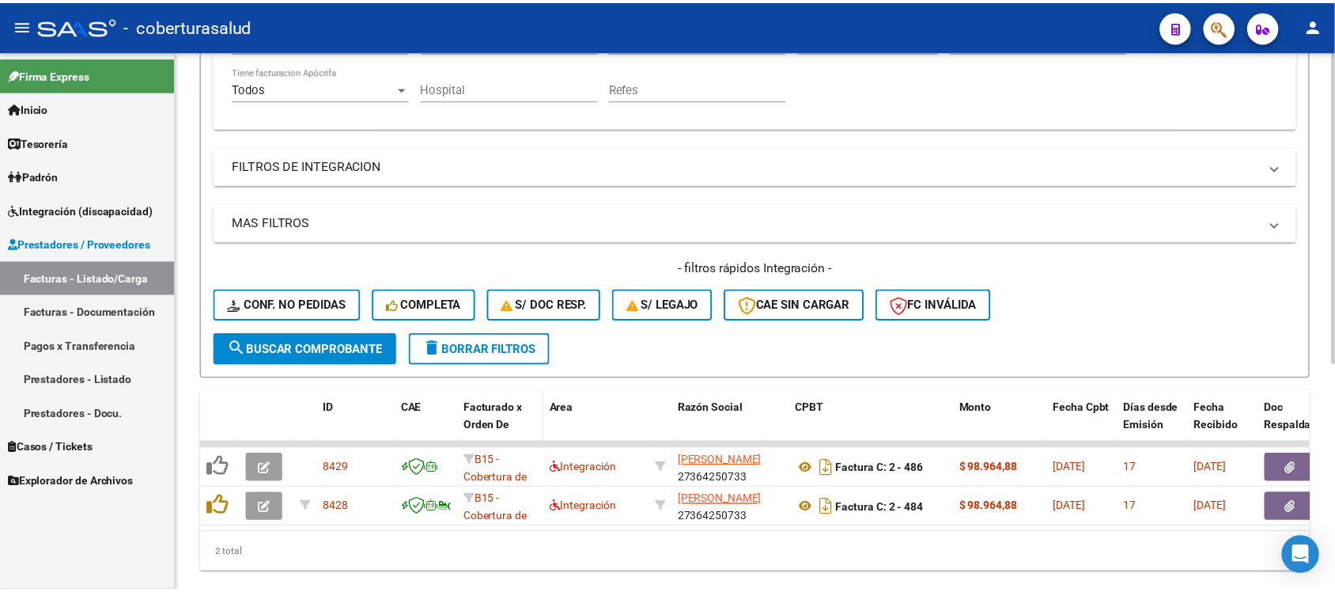
scroll to position [393, 0]
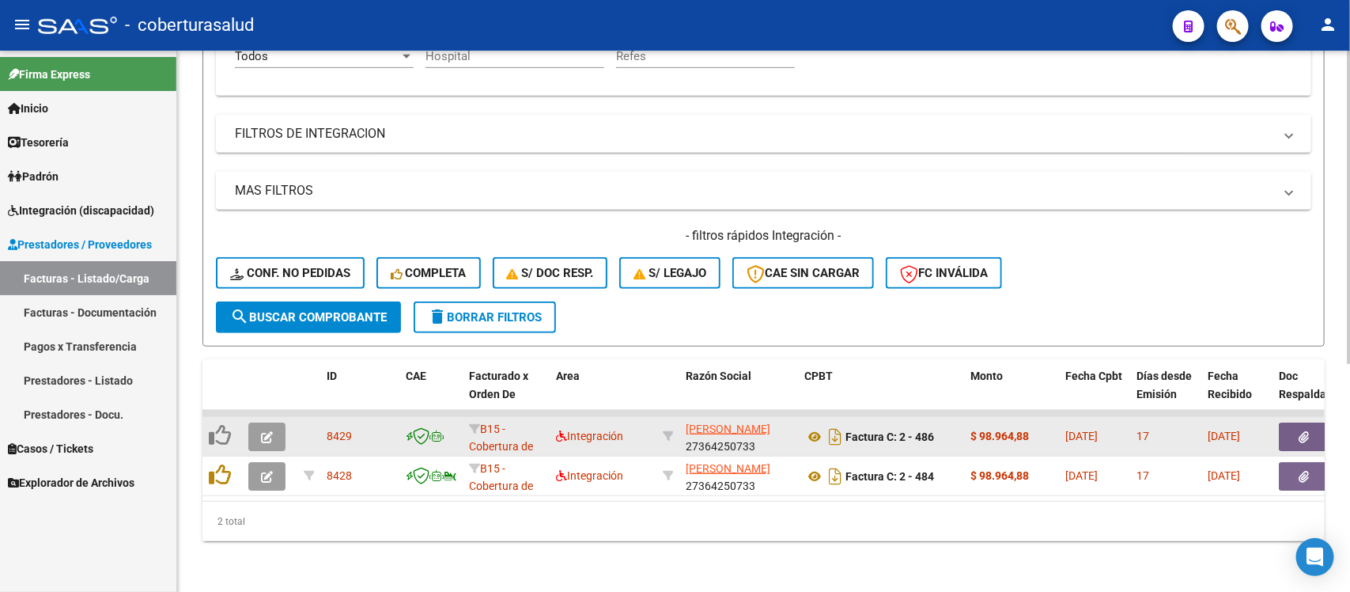
click at [259, 424] on button "button" at bounding box center [266, 436] width 37 height 28
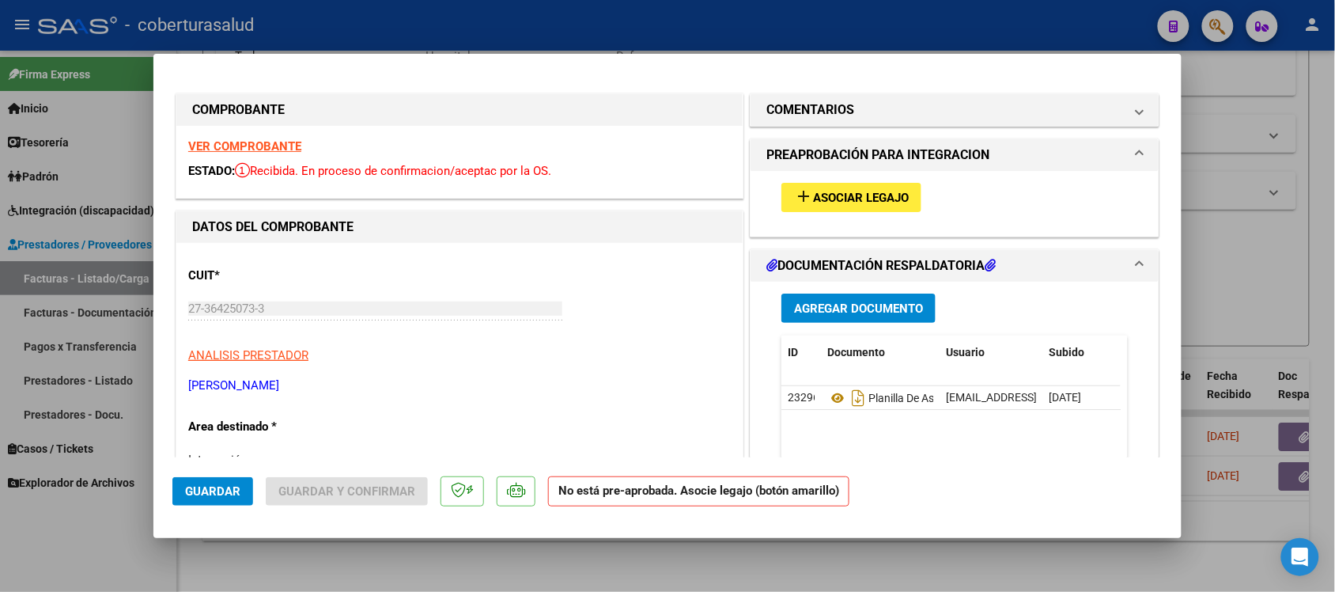
click at [865, 203] on span "Asociar Legajo" at bounding box center [861, 198] width 96 height 14
click at [250, 148] on strong "VER COMPROBANTE" at bounding box center [244, 146] width 113 height 14
click at [861, 195] on span "Asociar Legajo" at bounding box center [861, 198] width 96 height 14
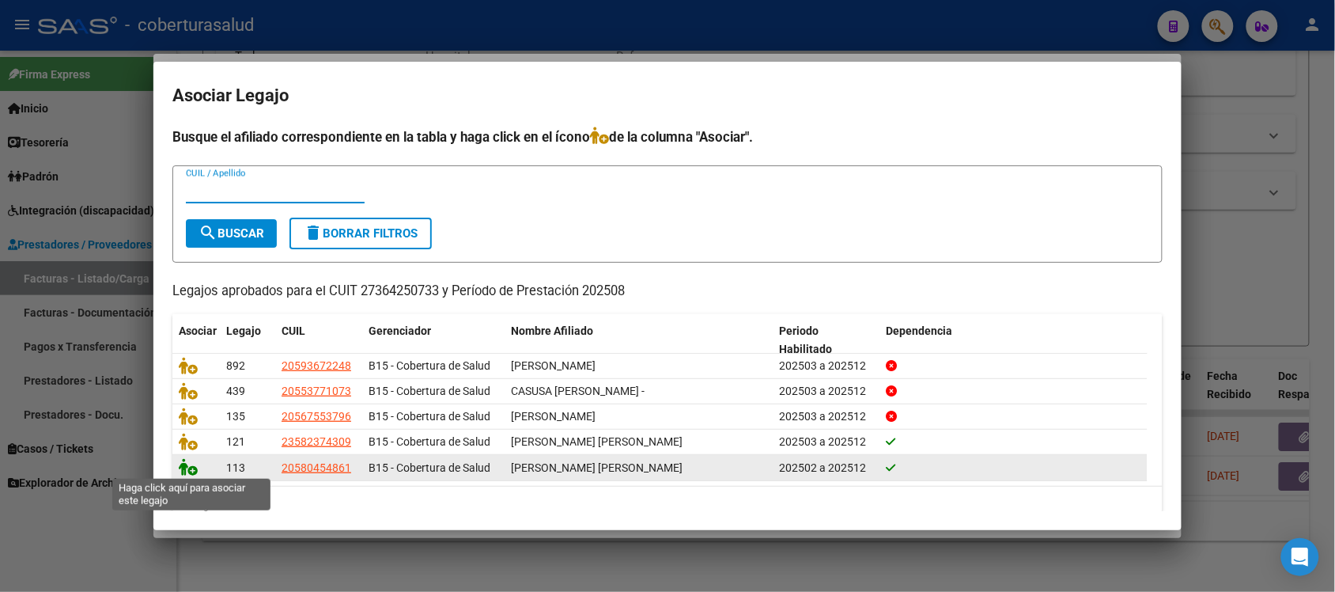
click at [187, 464] on icon at bounding box center [188, 466] width 19 height 17
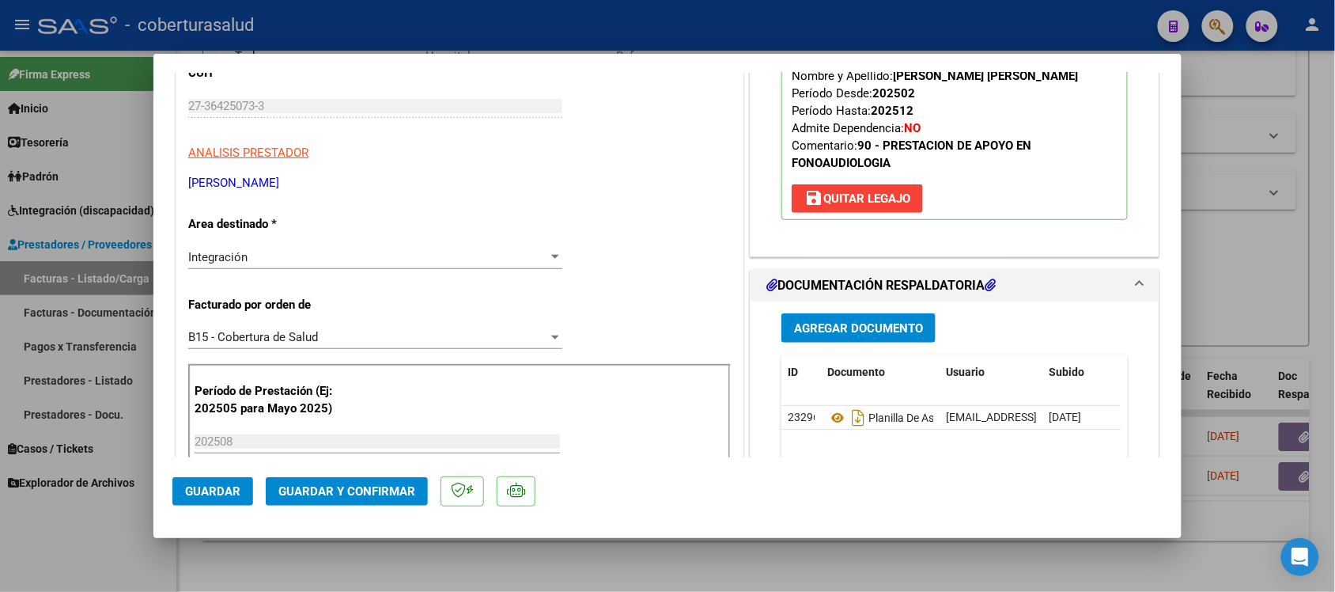
scroll to position [0, 0]
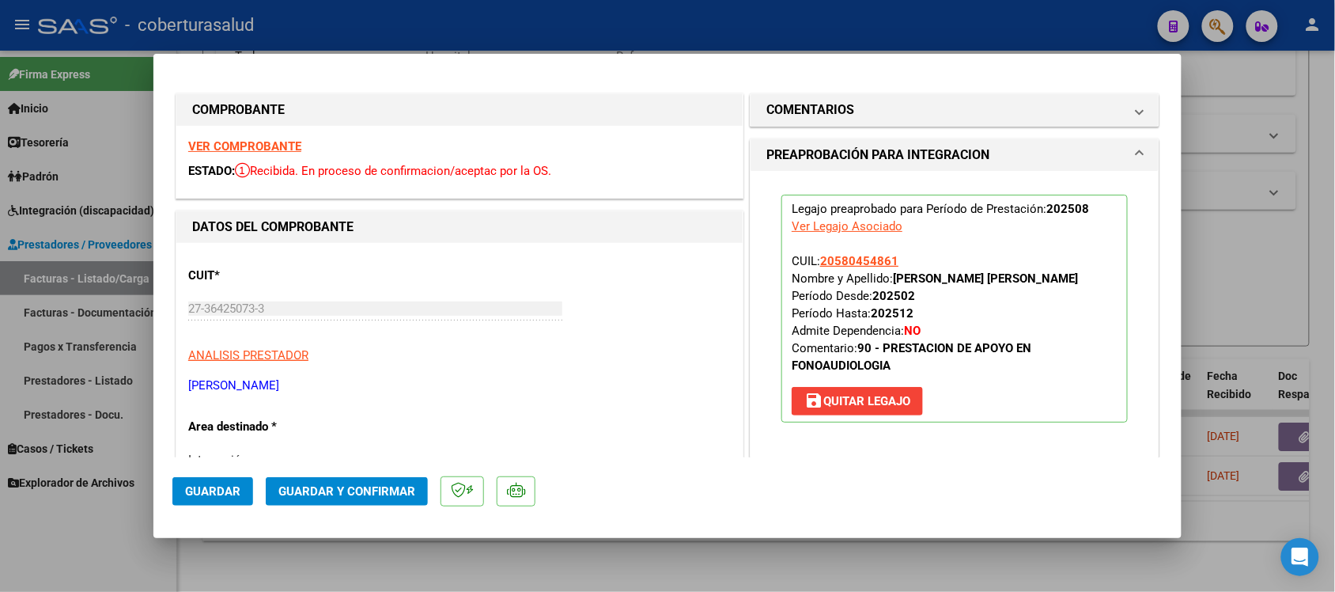
click at [239, 151] on strong "VER COMPROBANTE" at bounding box center [244, 146] width 113 height 14
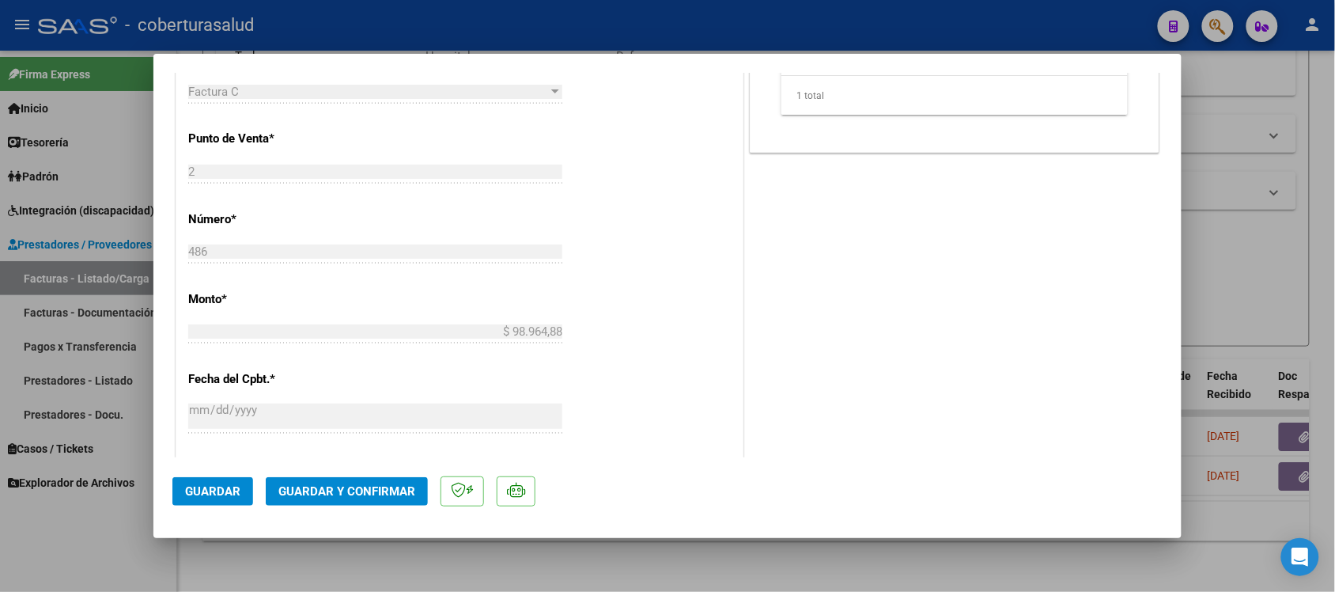
scroll to position [692, 0]
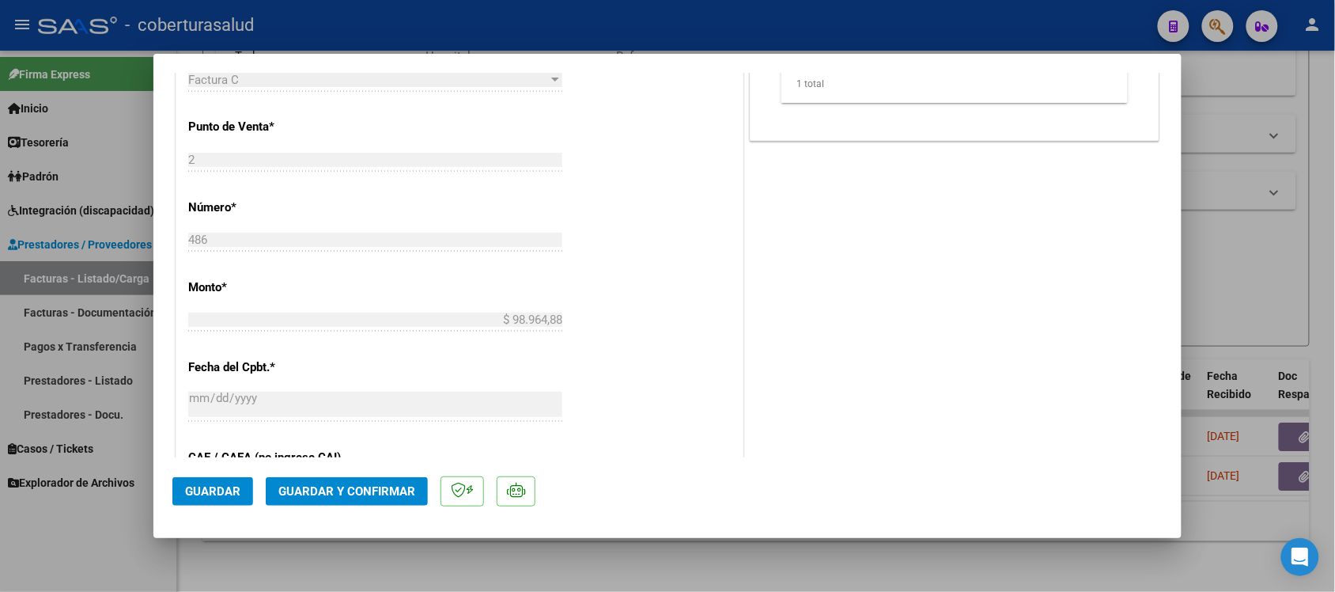
type input "$ 0,00"
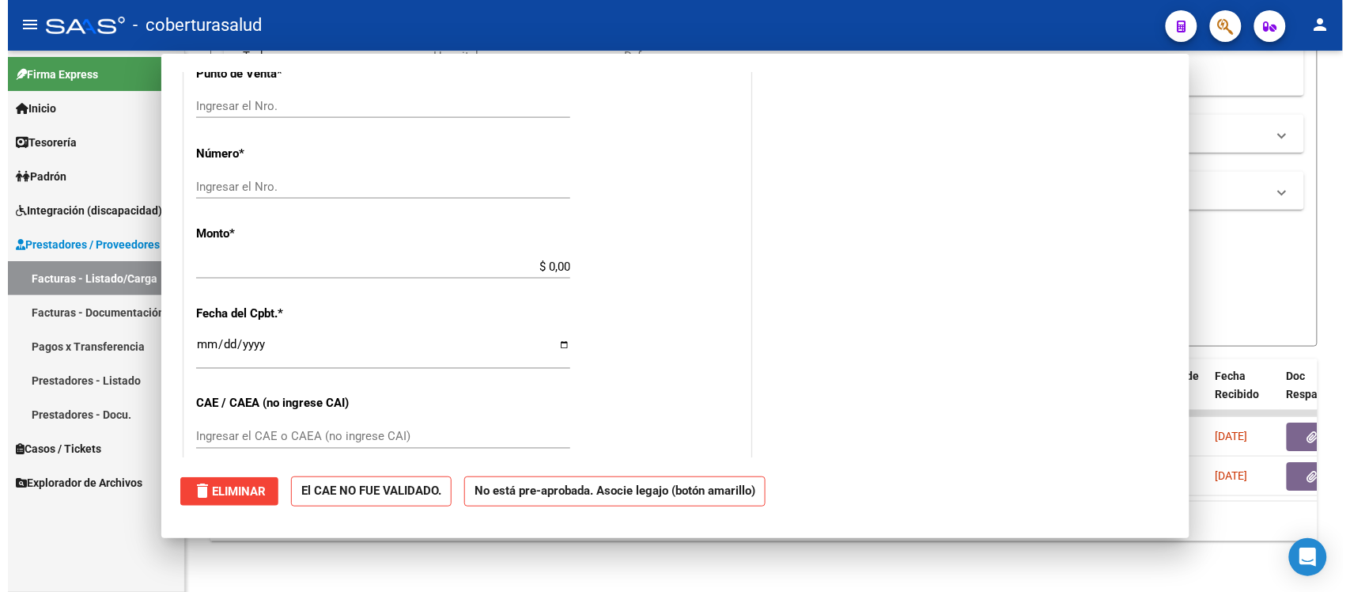
scroll to position [0, 0]
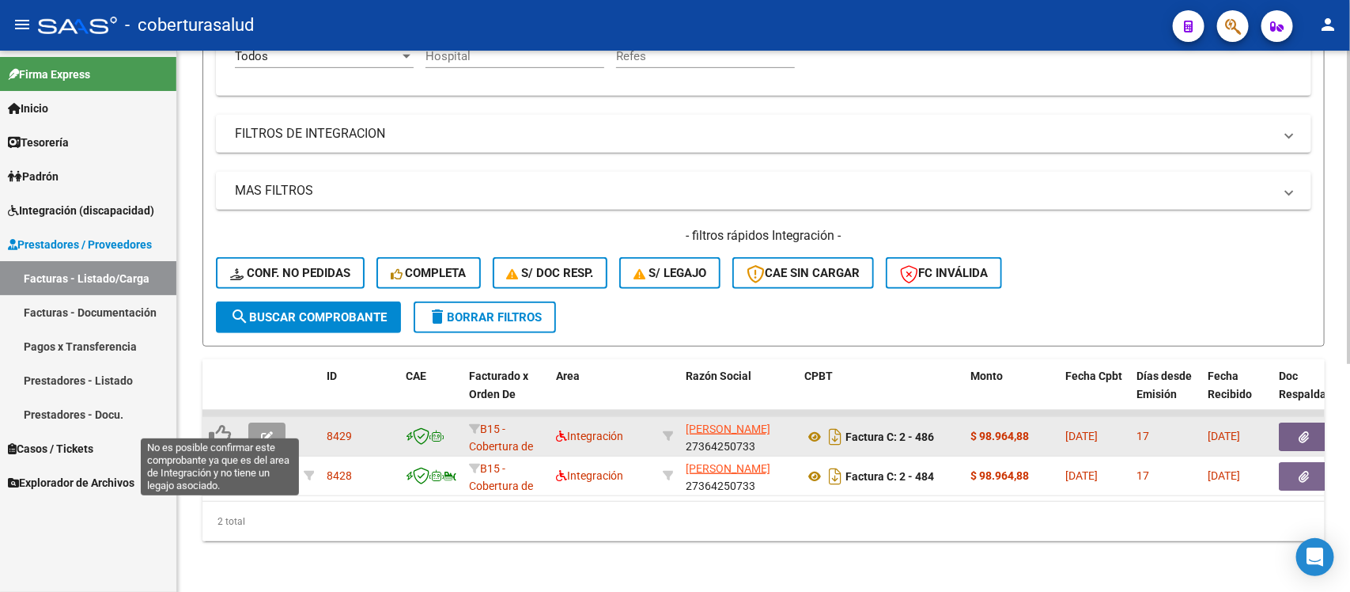
click at [218, 424] on icon at bounding box center [220, 435] width 22 height 22
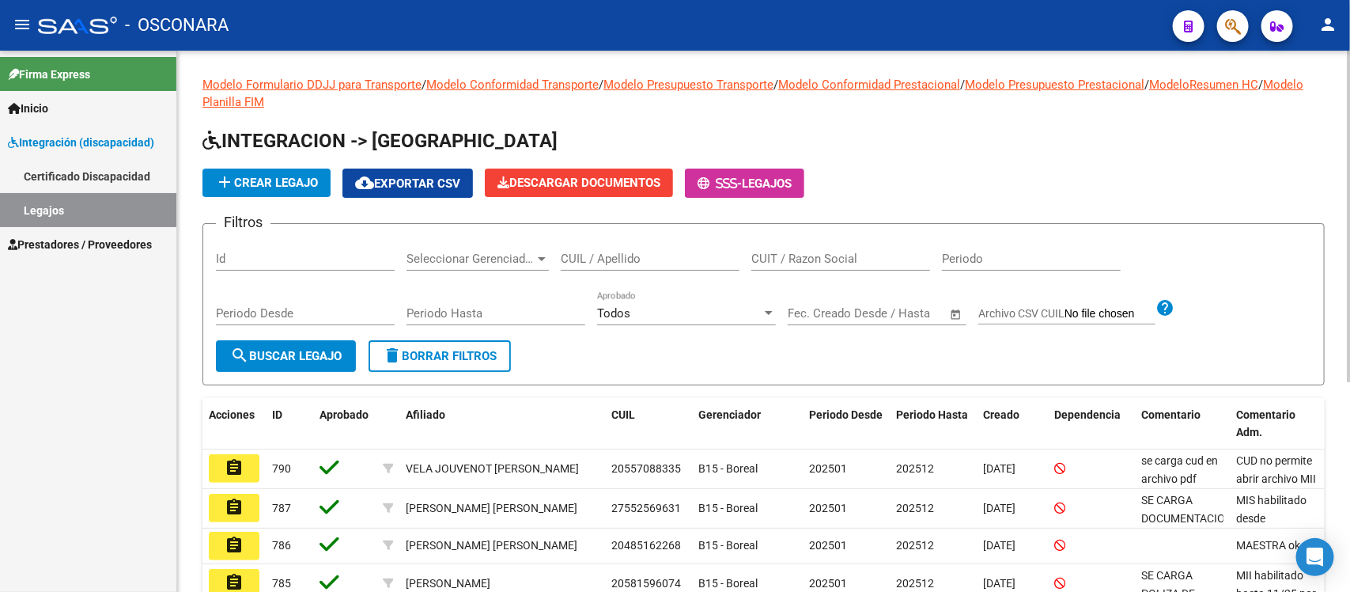
click at [259, 256] on input "Id" at bounding box center [305, 259] width 179 height 14
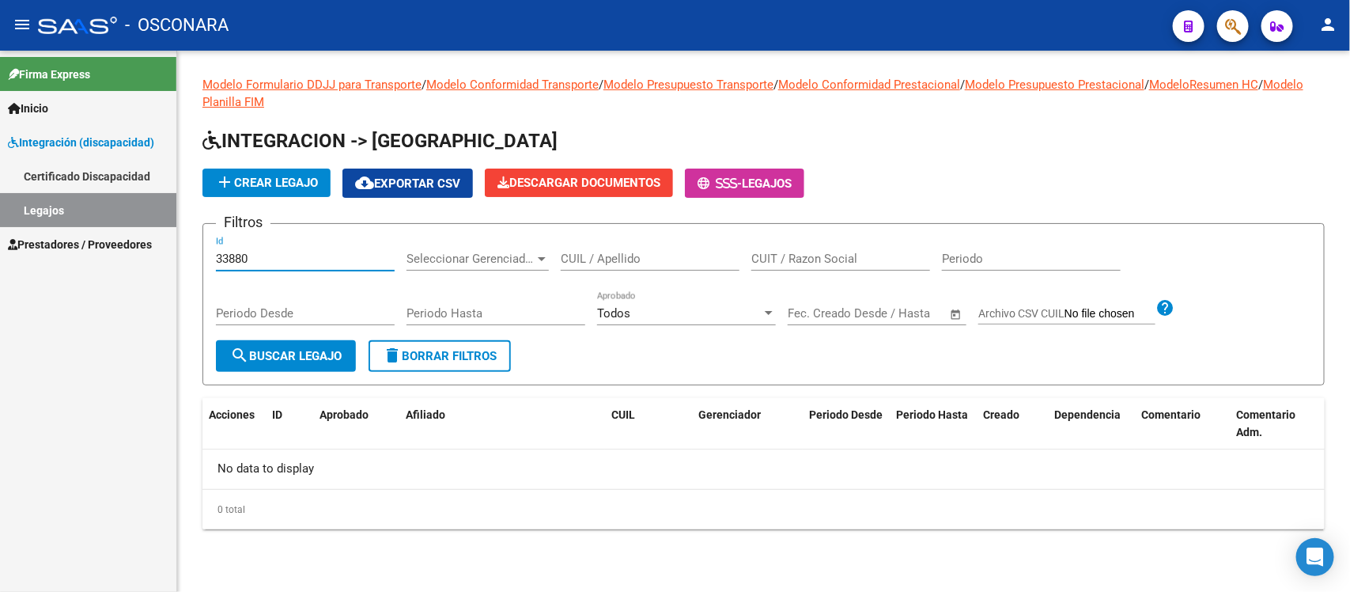
type input "33880"
click at [136, 236] on span "Prestadores / Proveedores" at bounding box center [80, 244] width 144 height 17
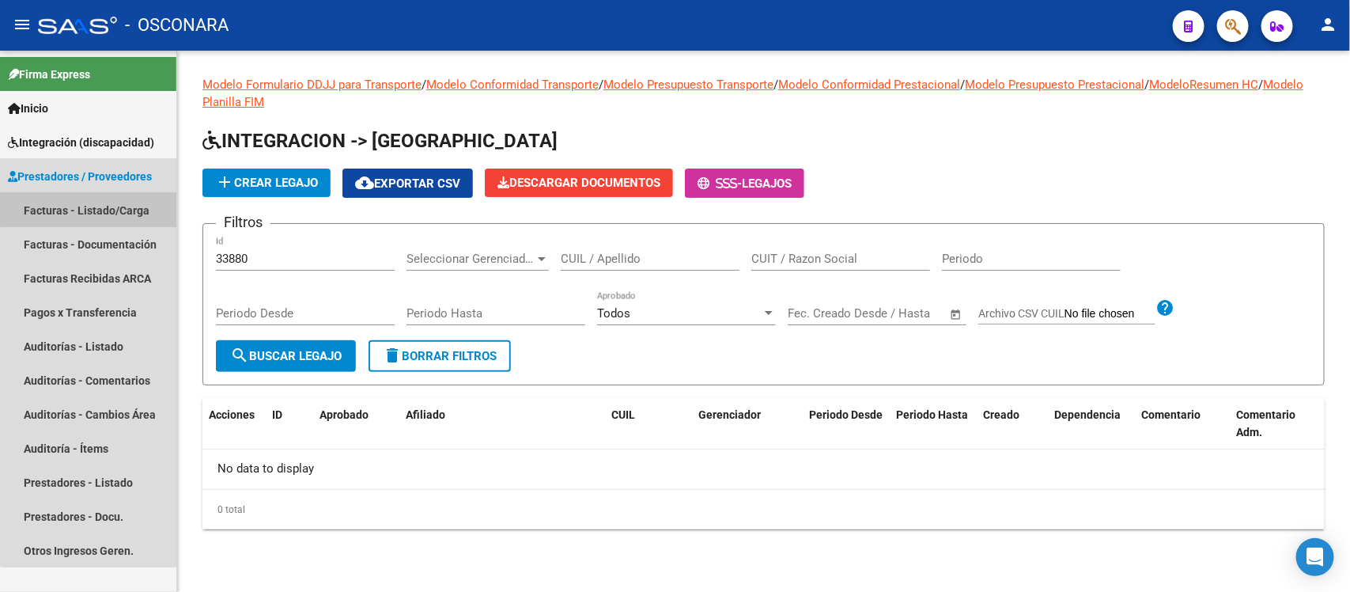
click at [95, 207] on link "Facturas - Listado/Carga" at bounding box center [88, 210] width 176 height 34
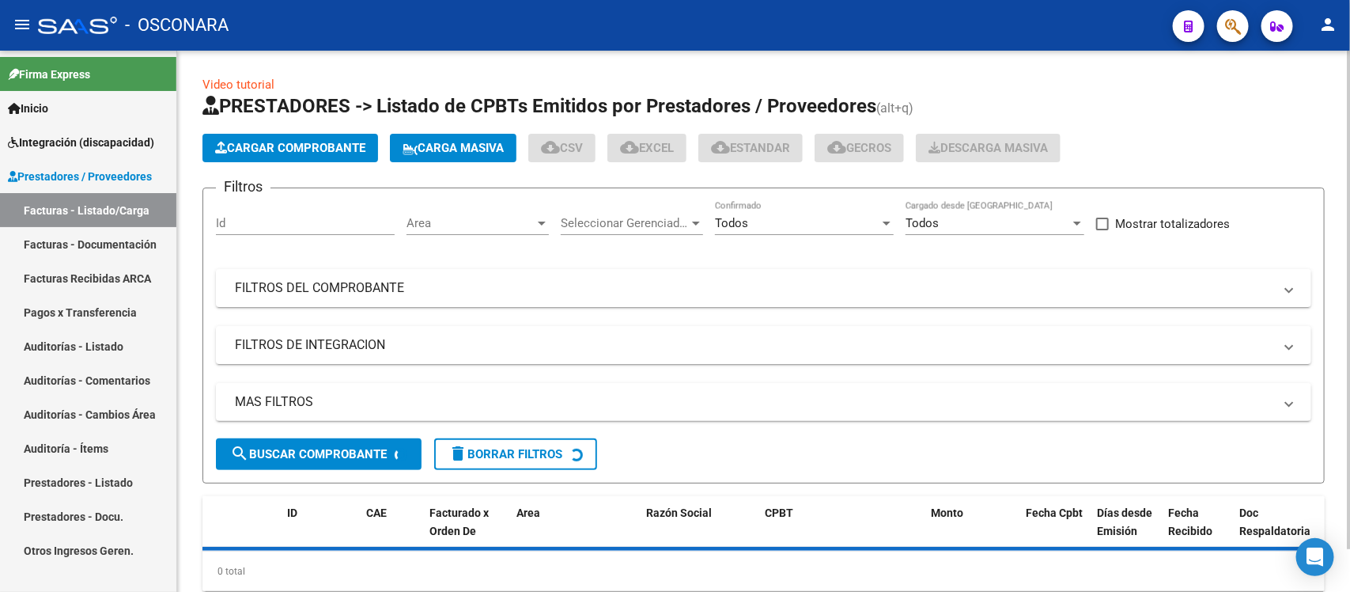
click at [246, 218] on input "Id" at bounding box center [305, 223] width 179 height 14
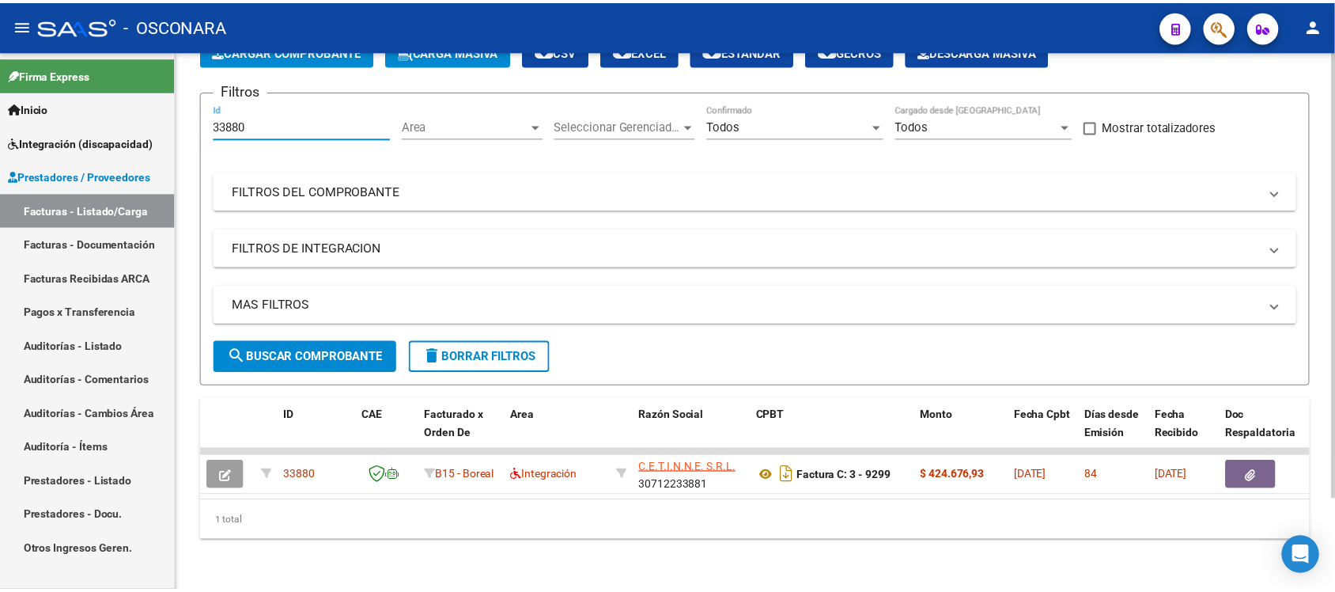
scroll to position [111, 0]
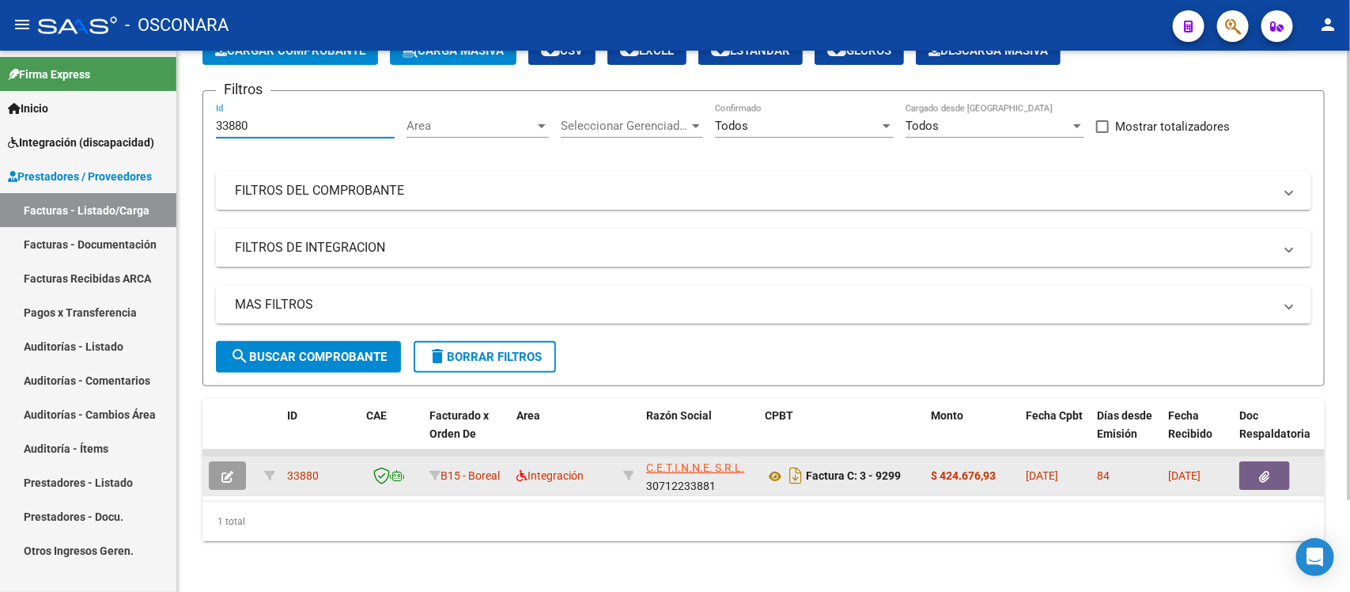
type input "33880"
click at [237, 461] on button "button" at bounding box center [227, 475] width 37 height 28
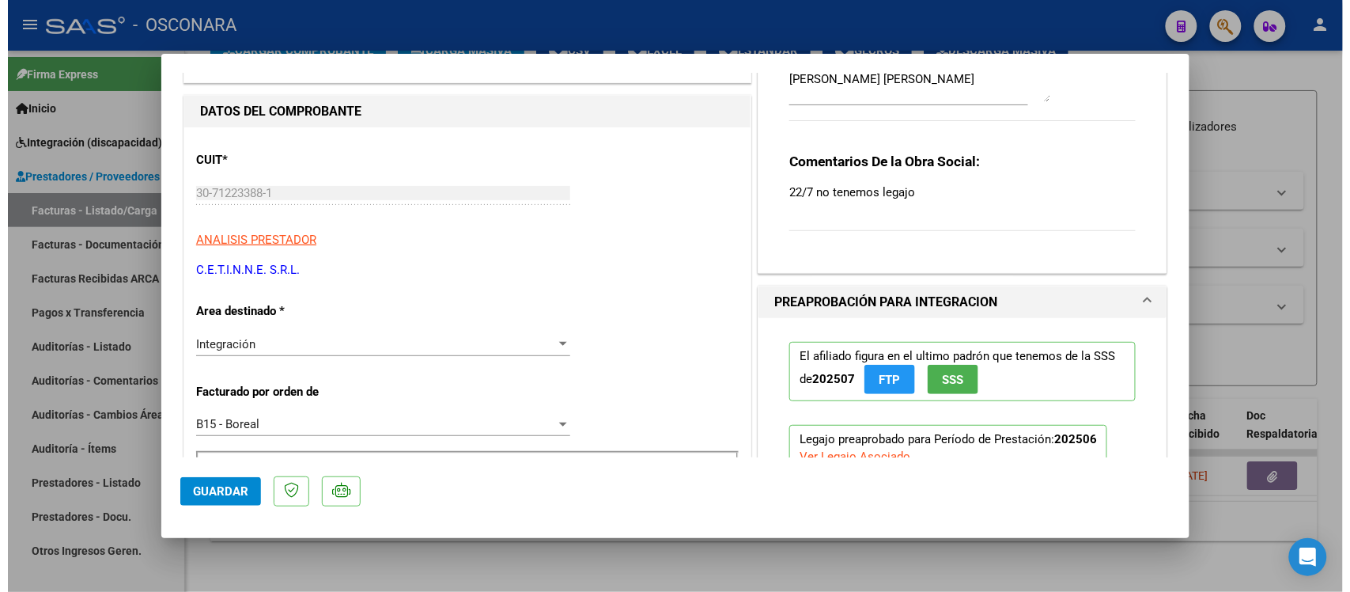
scroll to position [0, 0]
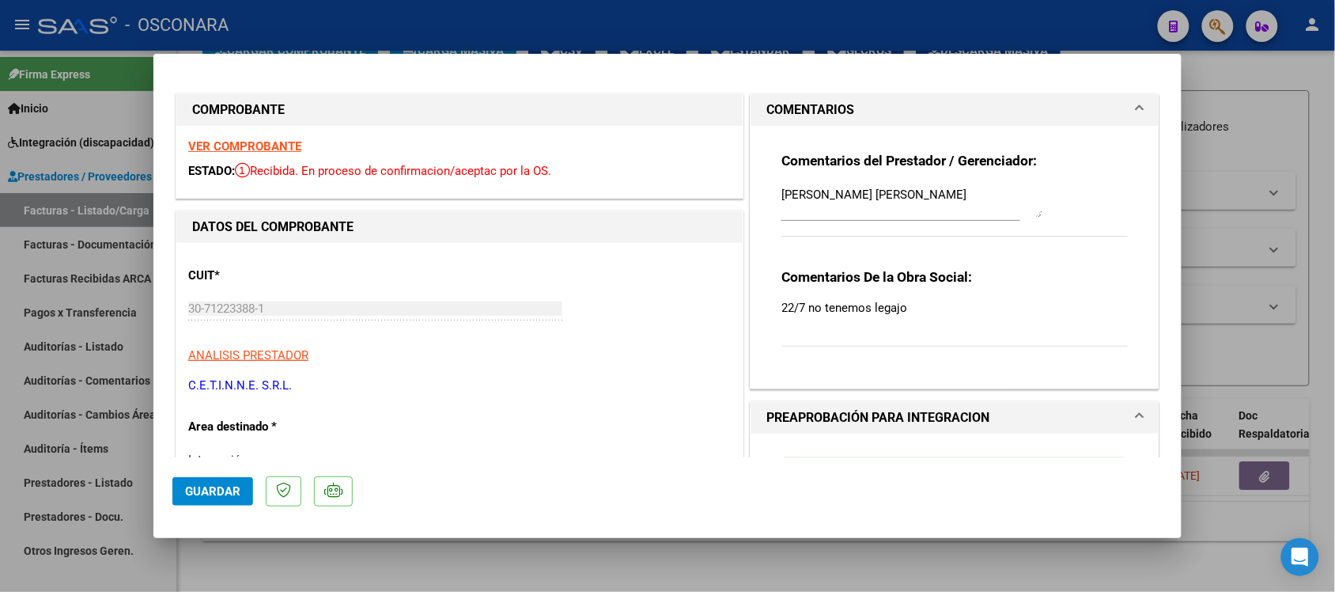
type input "$ 0,00"
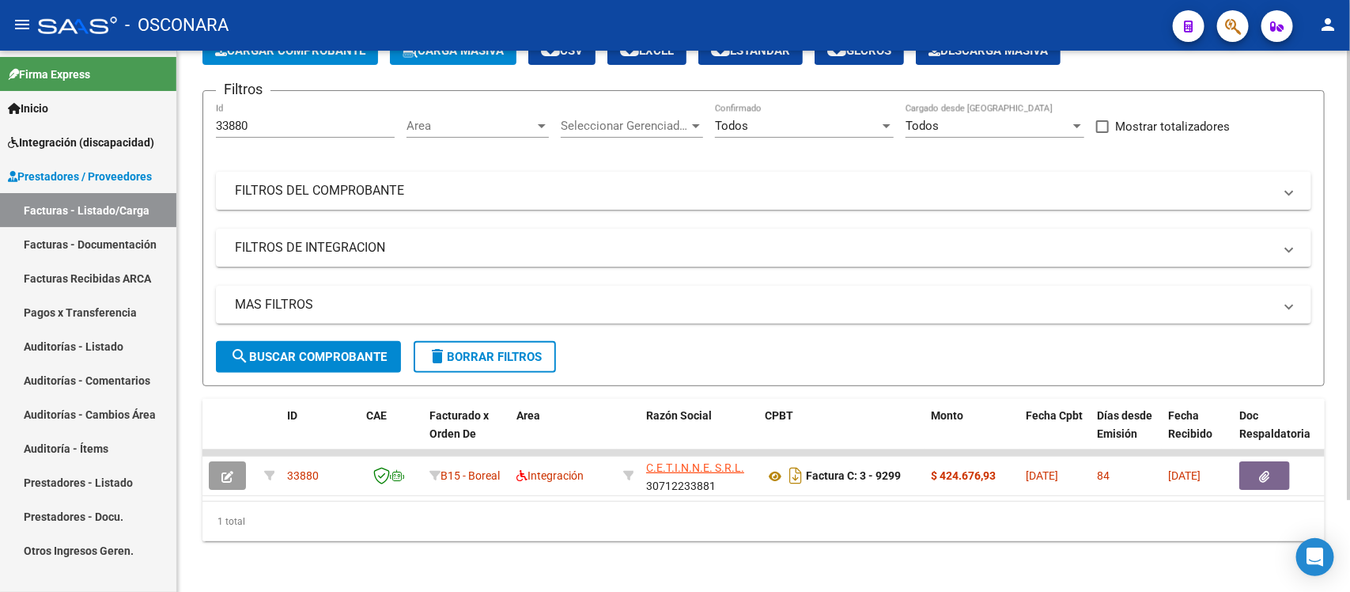
click at [275, 119] on input "33880" at bounding box center [305, 126] width 179 height 14
type input "3"
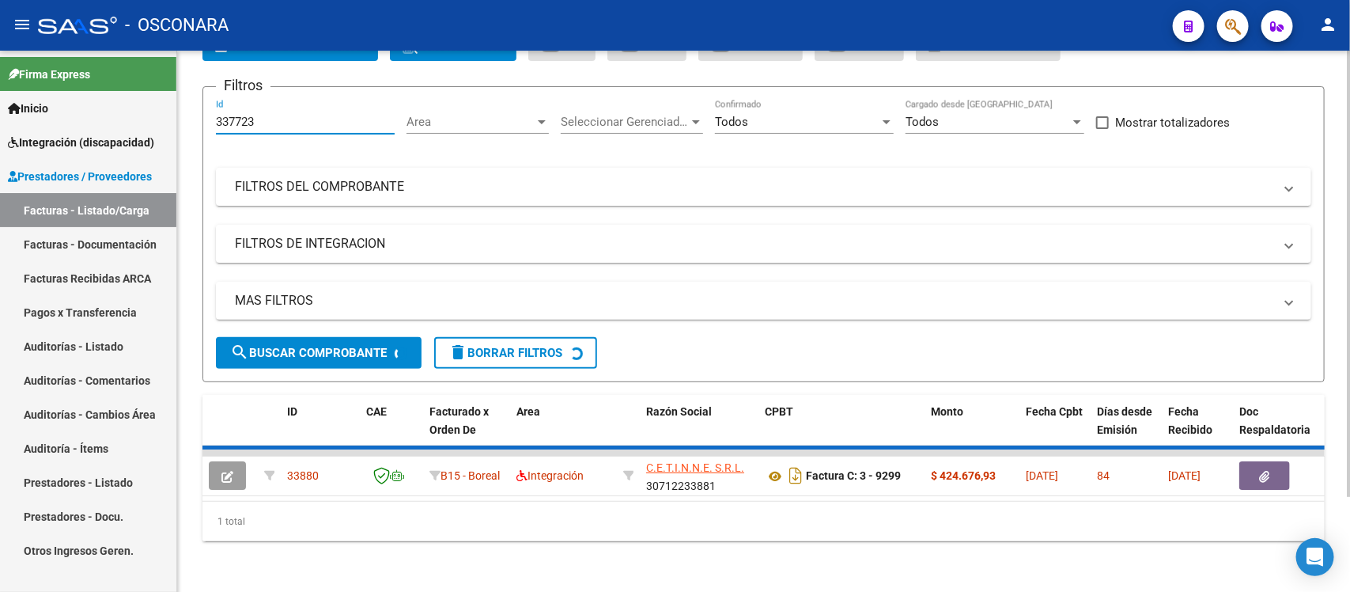
scroll to position [83, 0]
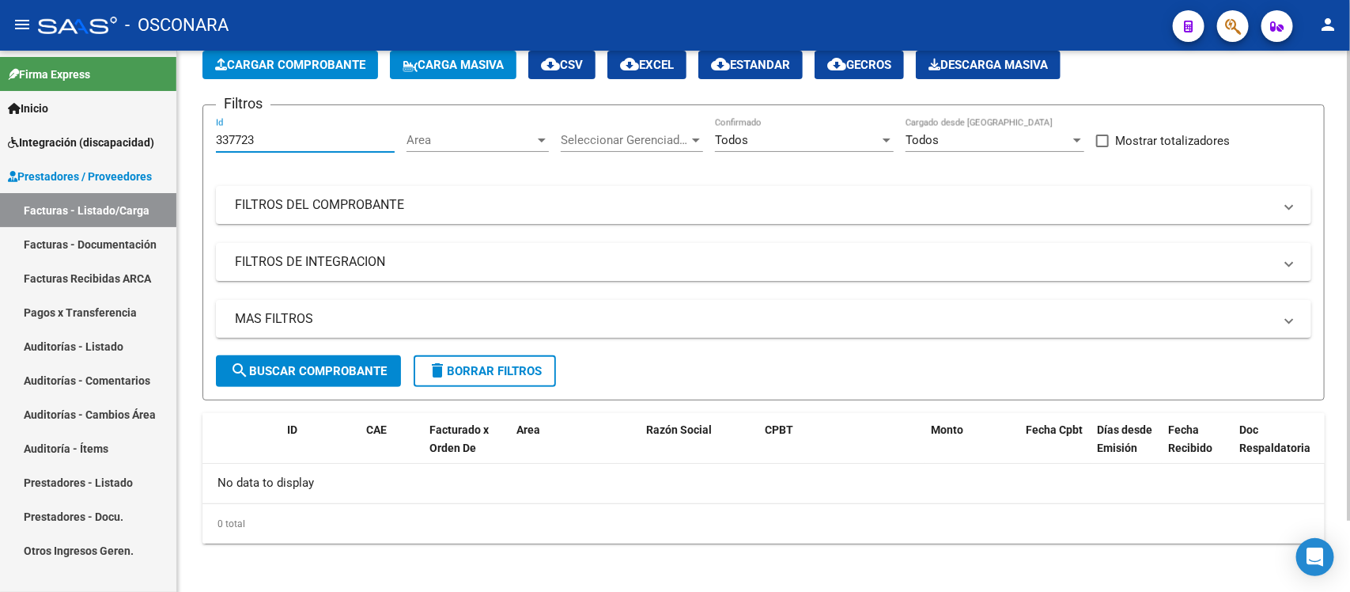
click at [281, 134] on input "337723" at bounding box center [305, 140] width 179 height 14
type input "3"
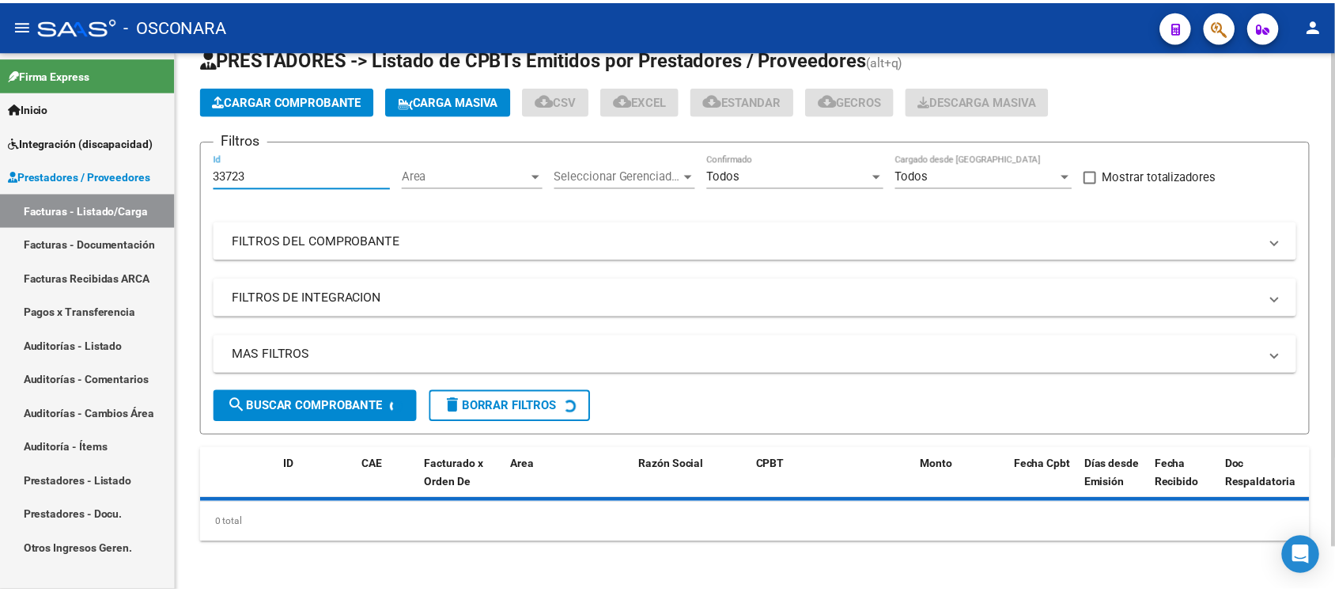
scroll to position [111, 0]
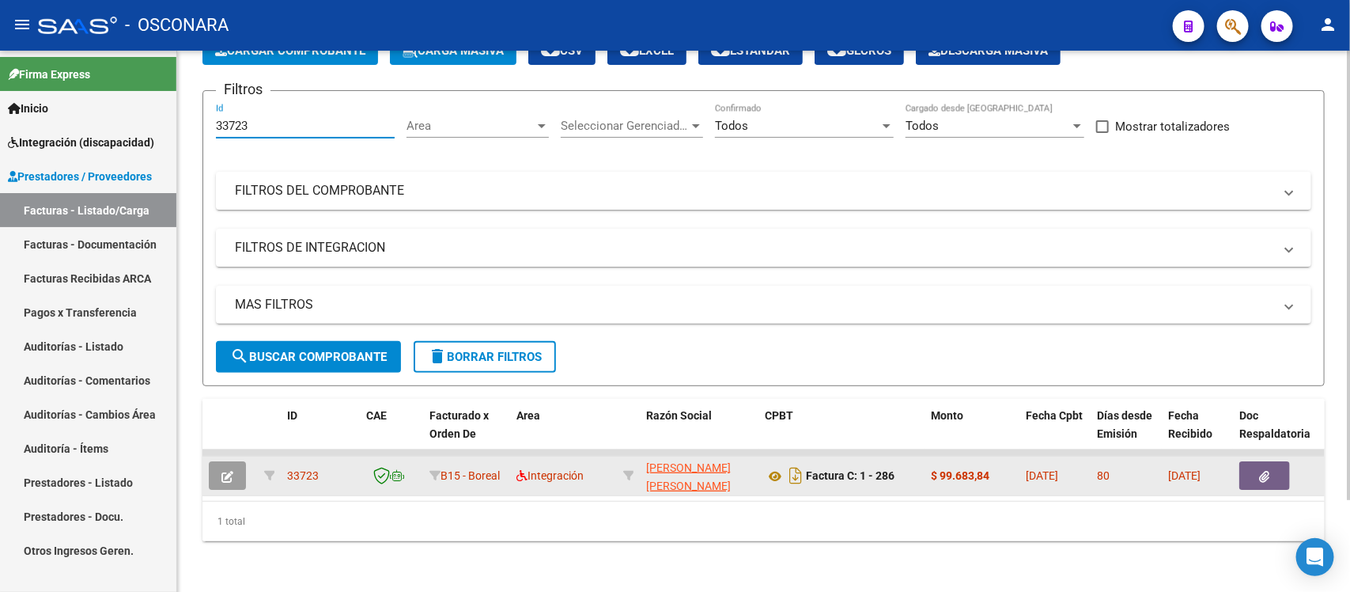
type input "33723"
click at [223, 471] on icon "button" at bounding box center [228, 477] width 12 height 12
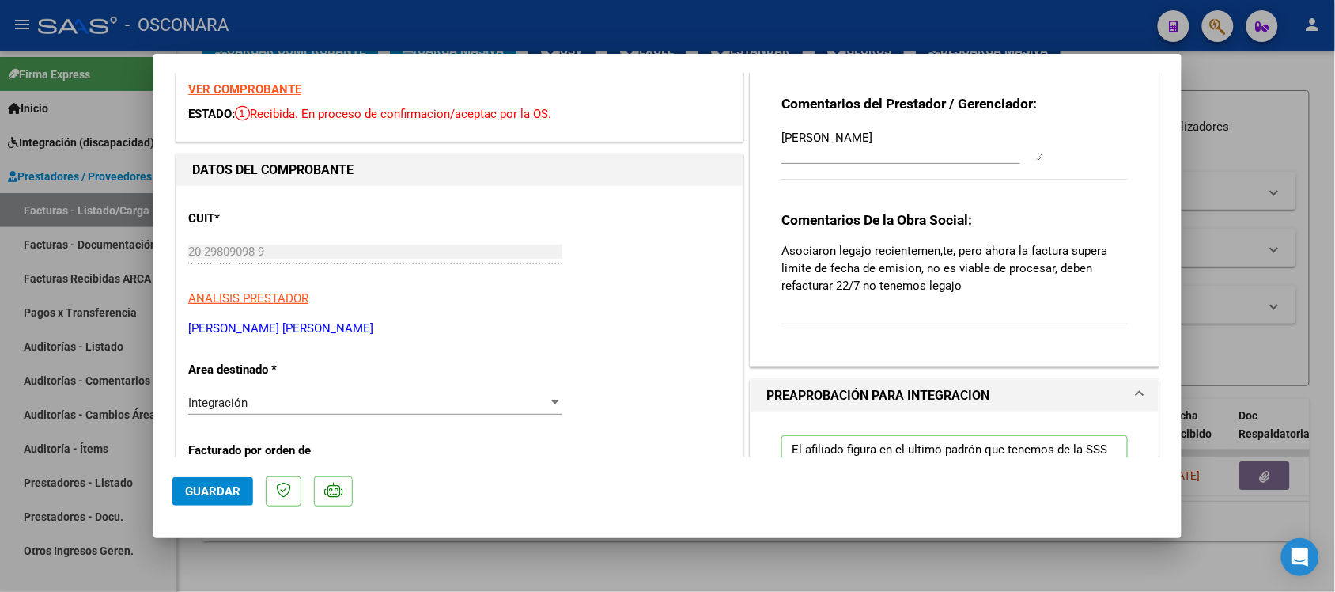
scroll to position [0, 0]
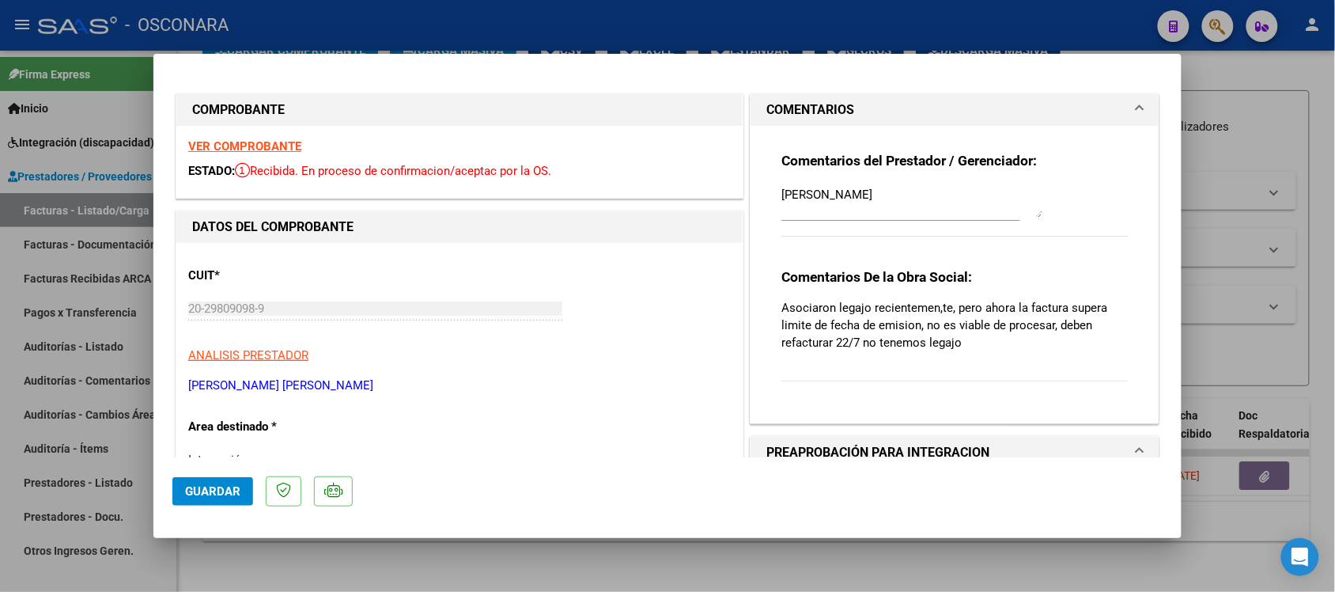
type input "$ 0,00"
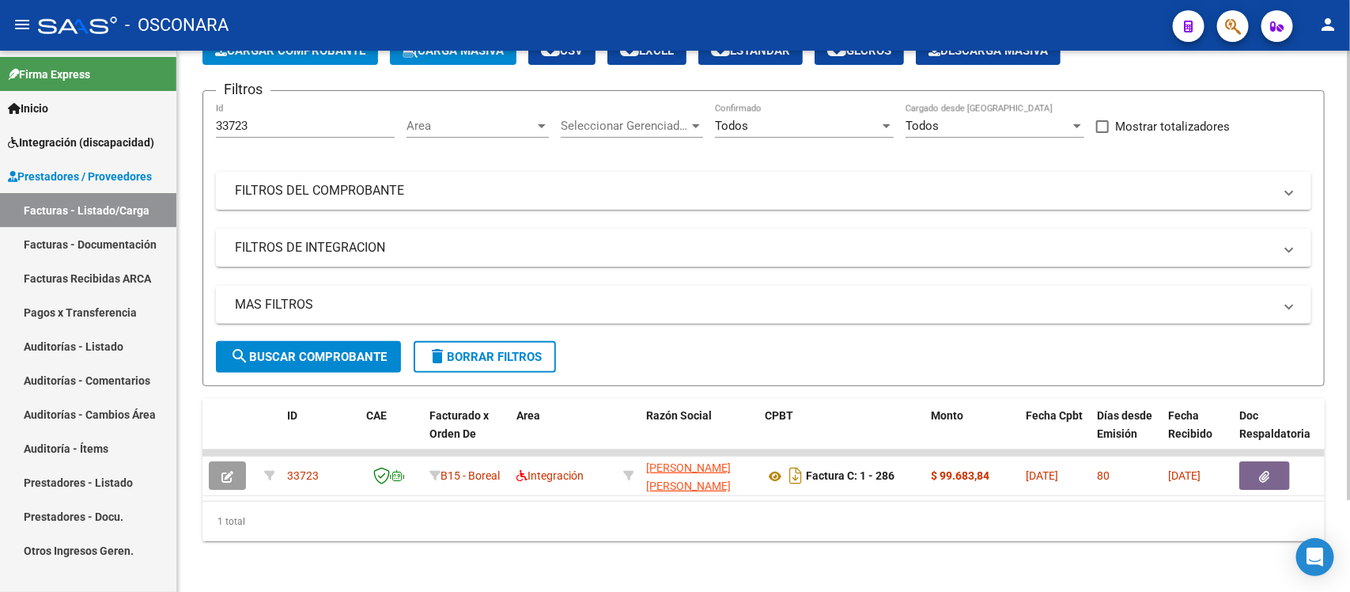
click at [289, 119] on input "33723" at bounding box center [305, 126] width 179 height 14
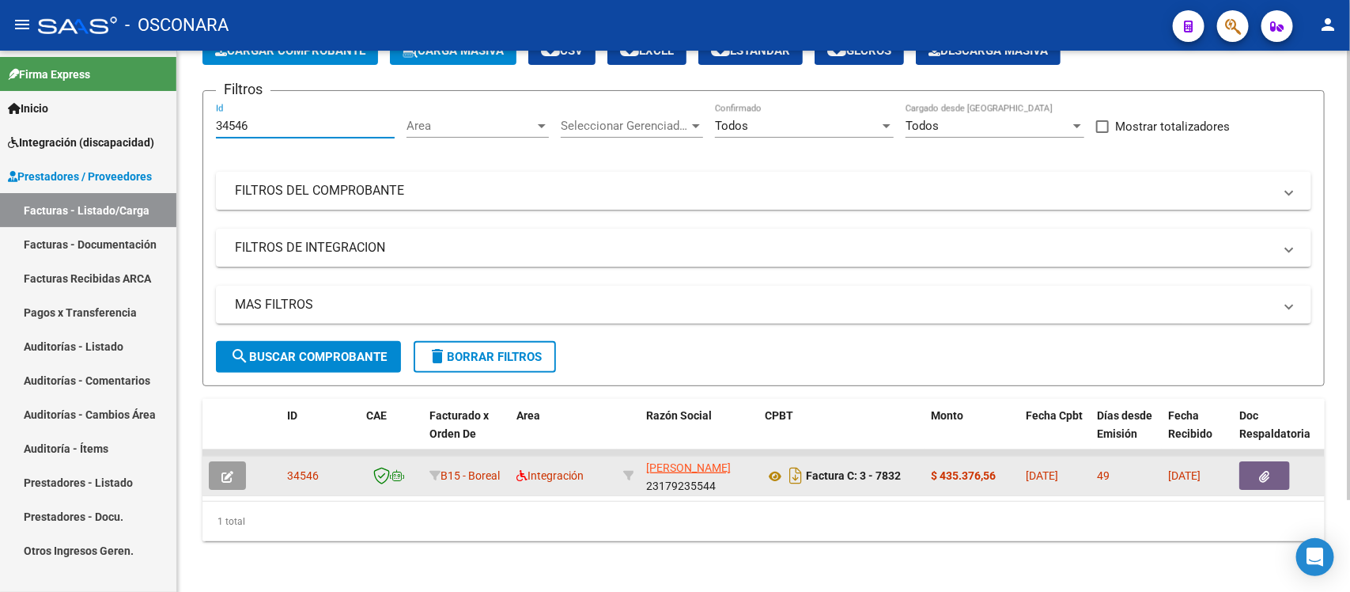
type input "34546"
click at [218, 461] on button "button" at bounding box center [227, 475] width 37 height 28
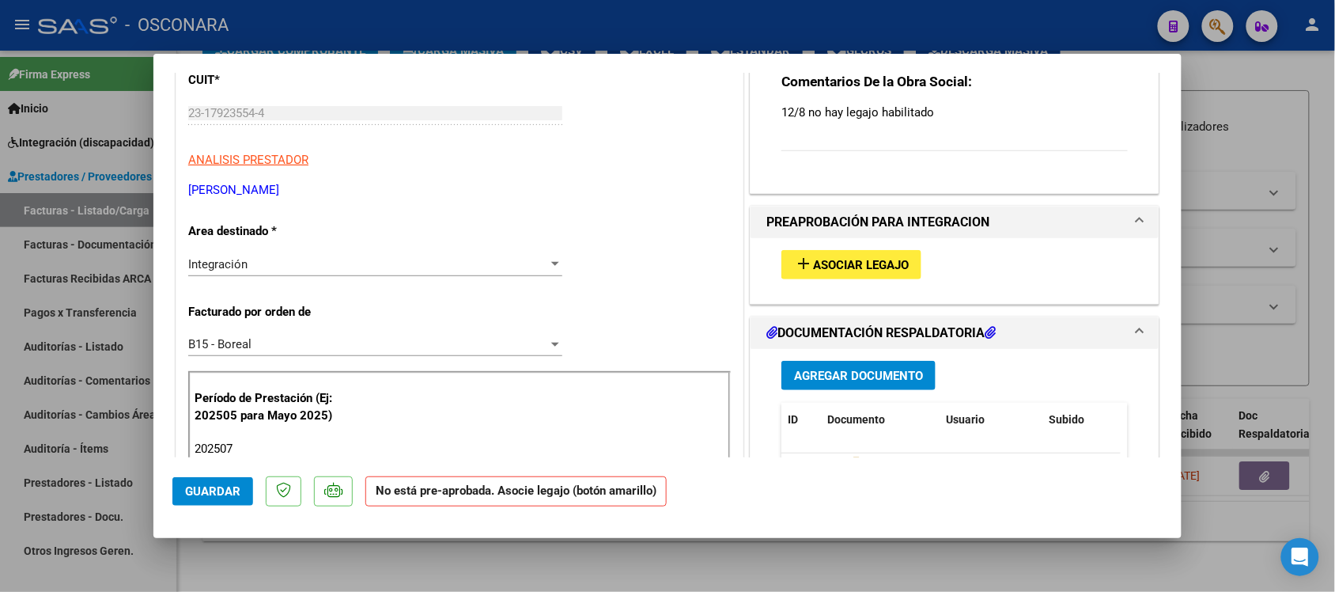
scroll to position [198, 0]
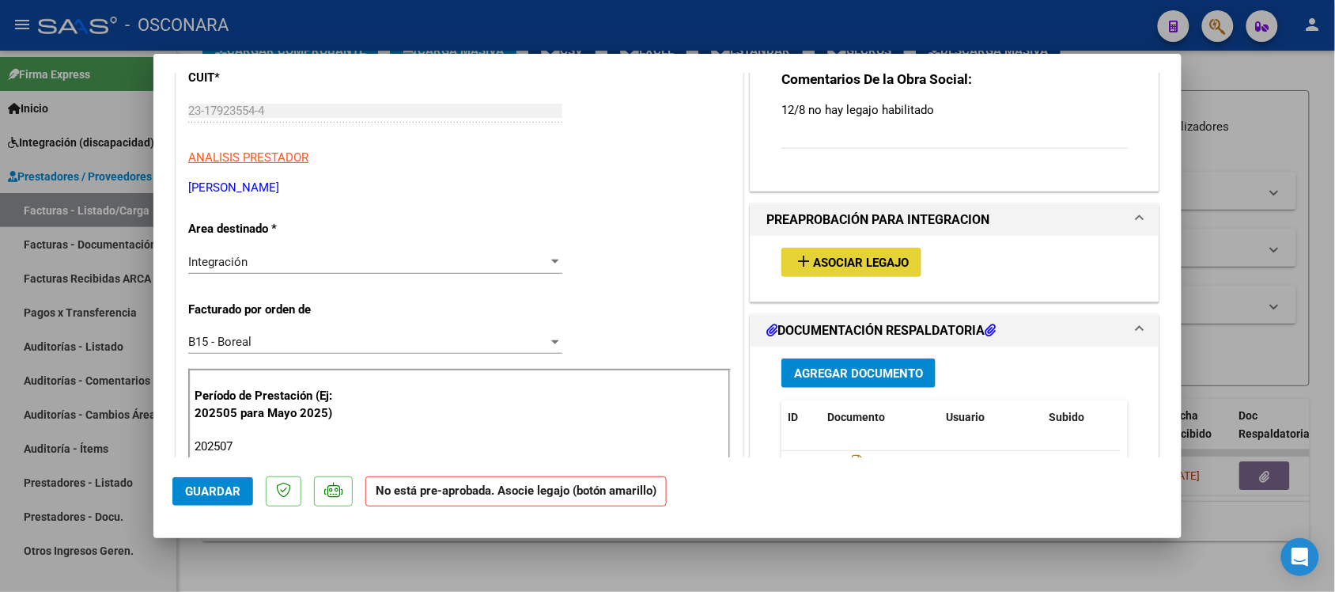
click at [839, 262] on span "Asociar Legajo" at bounding box center [861, 263] width 96 height 14
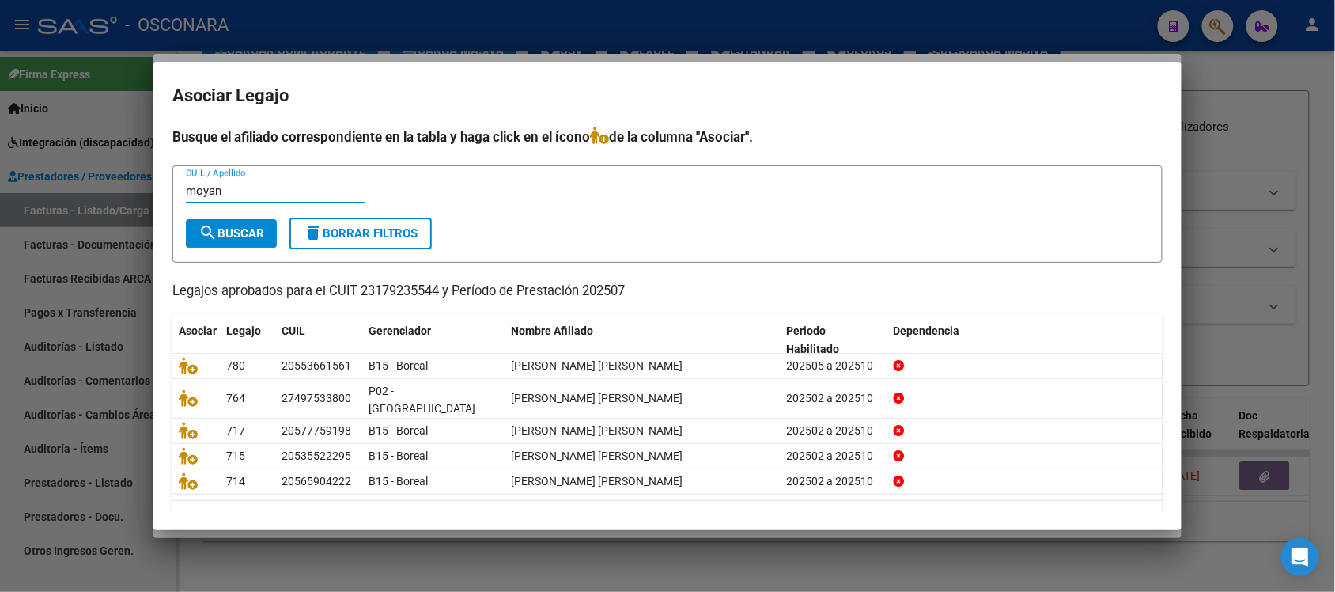
type input "moyano"
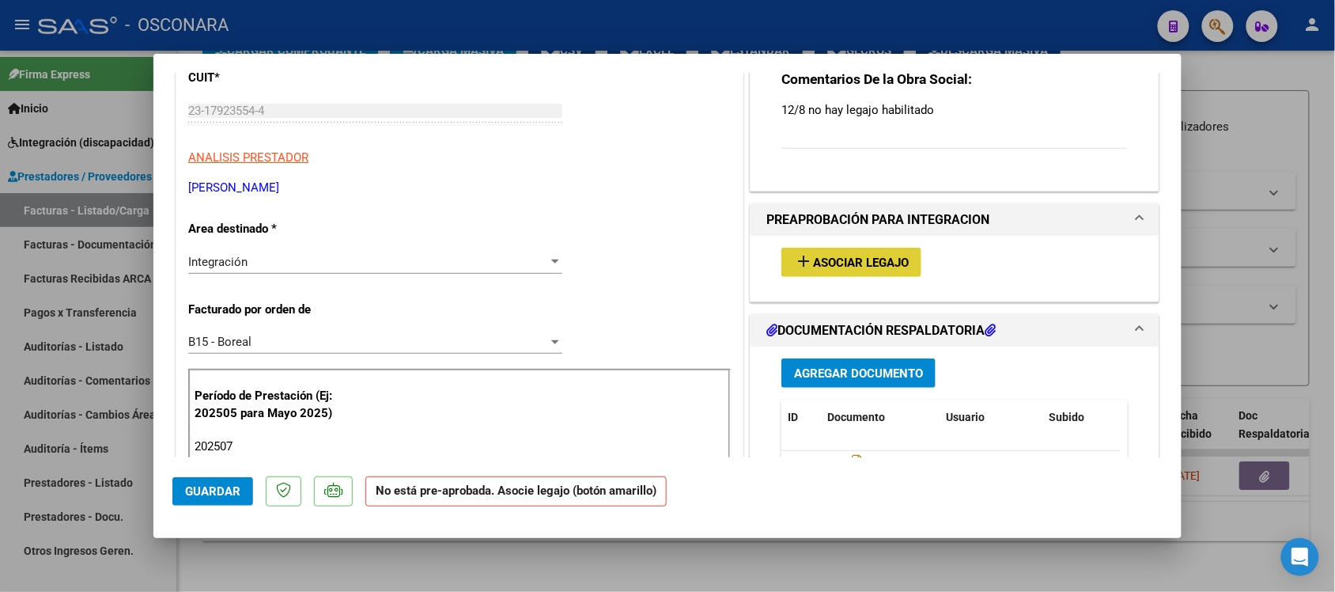
type input "$ 0,00"
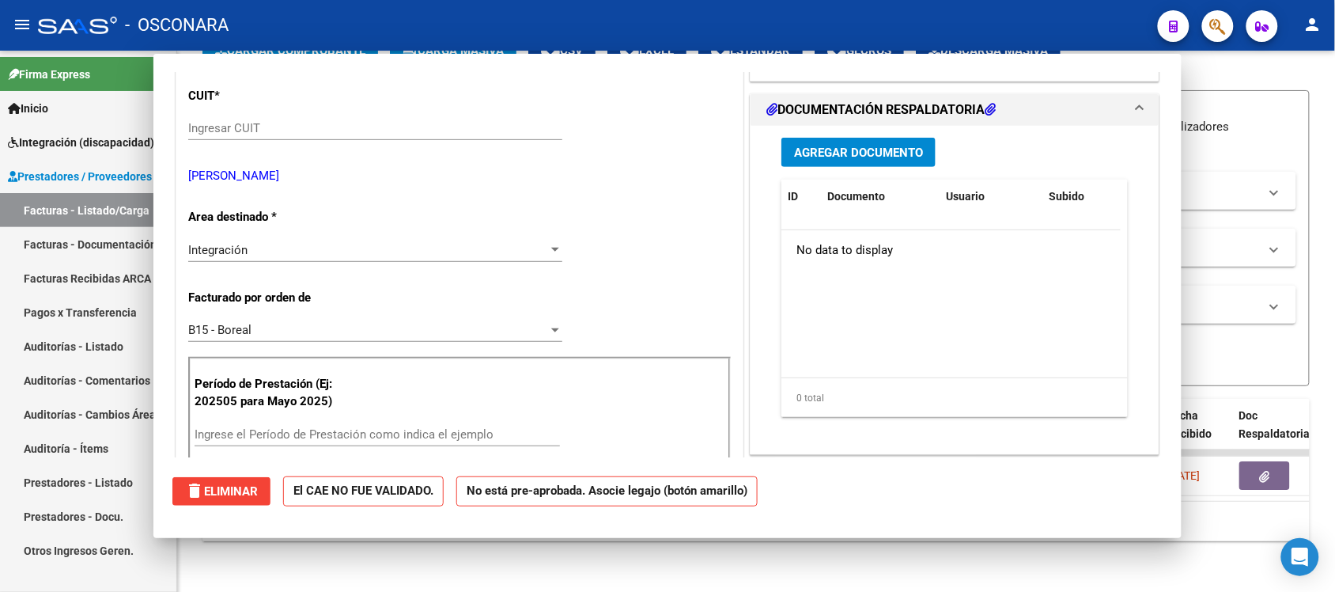
scroll to position [0, 0]
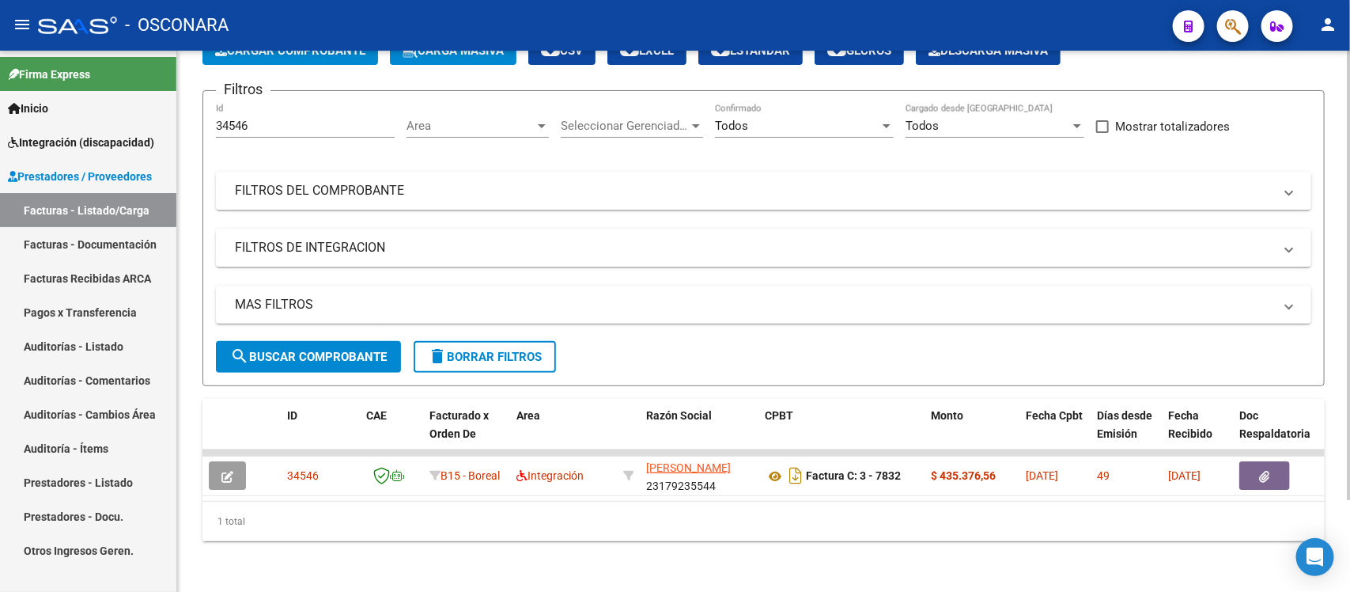
click at [253, 119] on input "34546" at bounding box center [305, 126] width 179 height 14
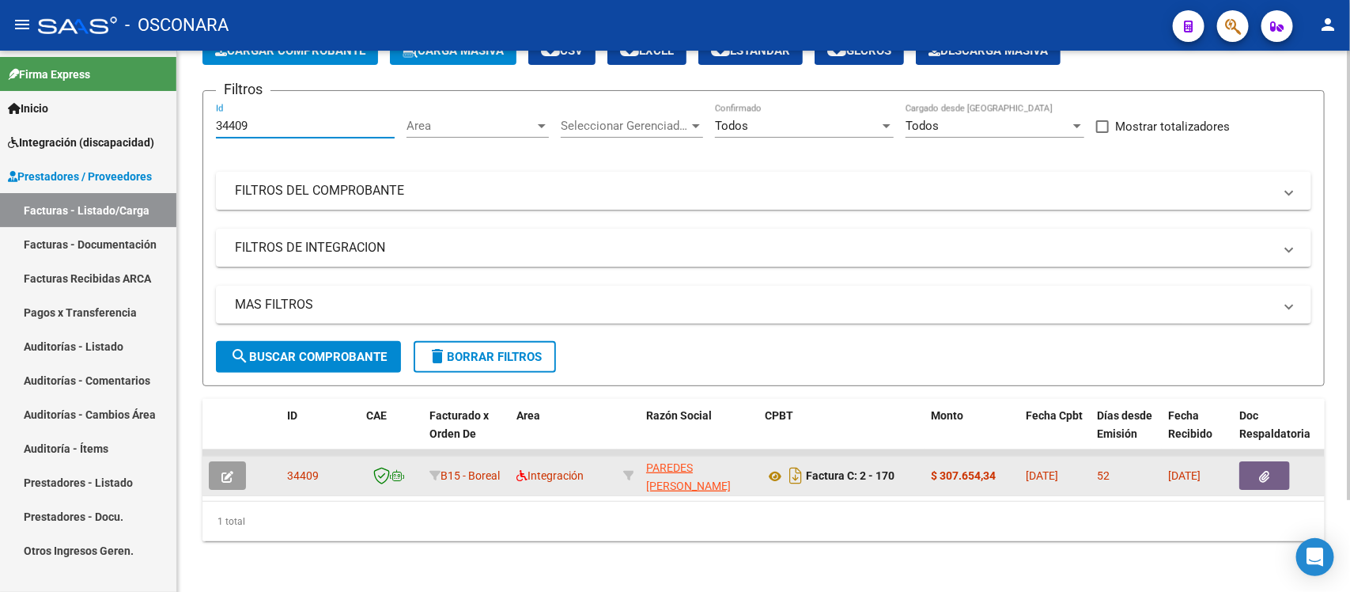
type input "34409"
click at [214, 464] on button "button" at bounding box center [227, 475] width 37 height 28
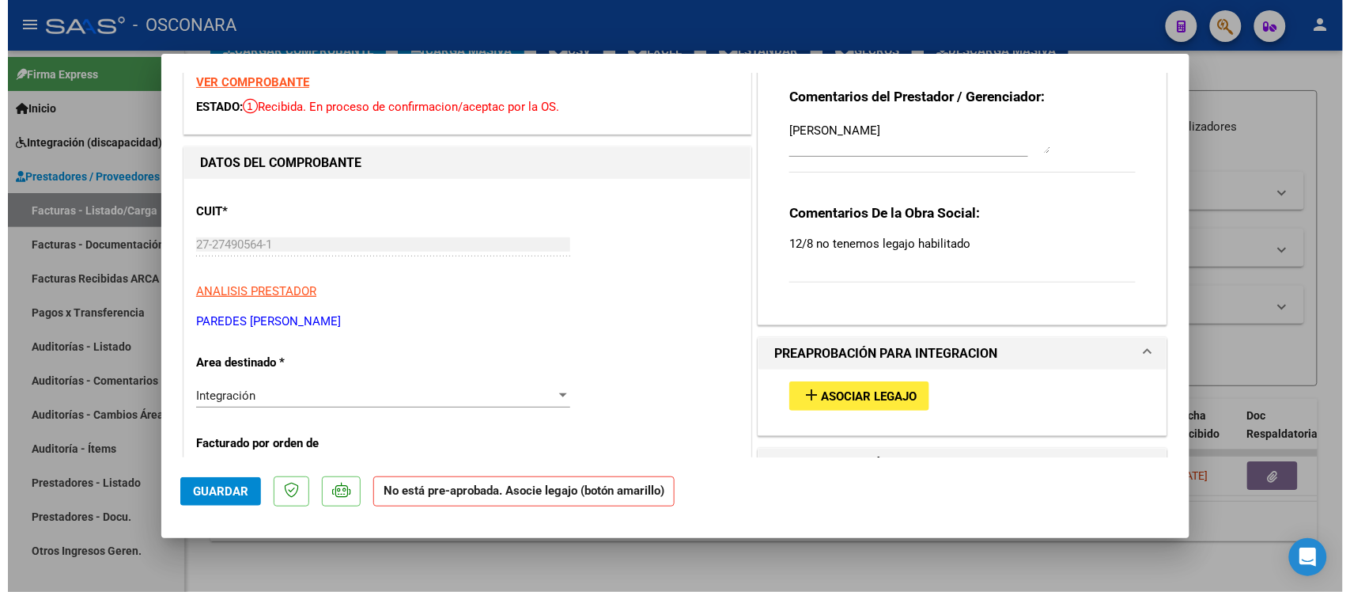
scroll to position [99, 0]
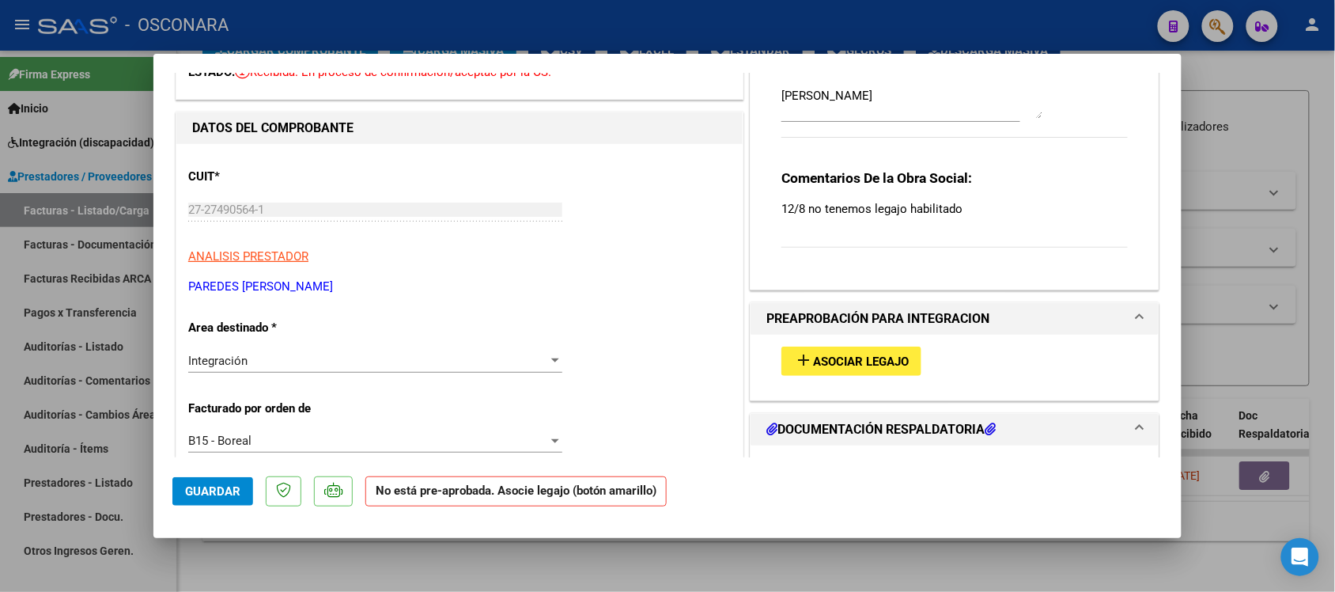
click at [849, 366] on span "Asociar Legajo" at bounding box center [861, 361] width 96 height 14
type input "$ 0,00"
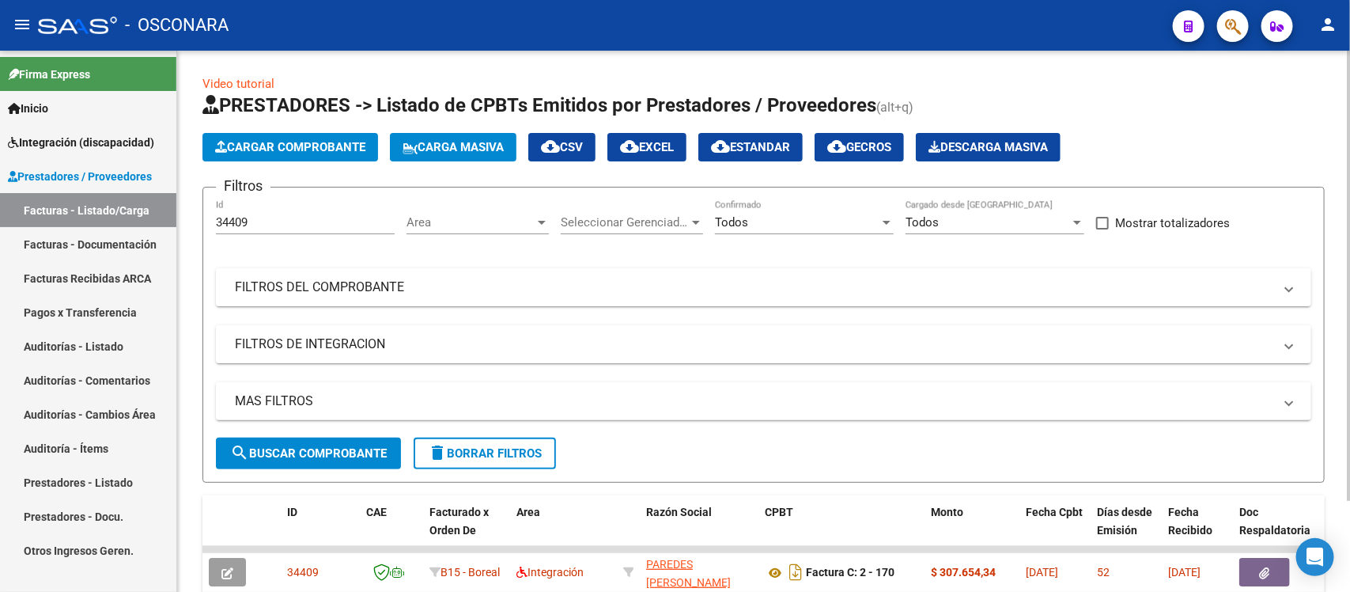
scroll to position [0, 0]
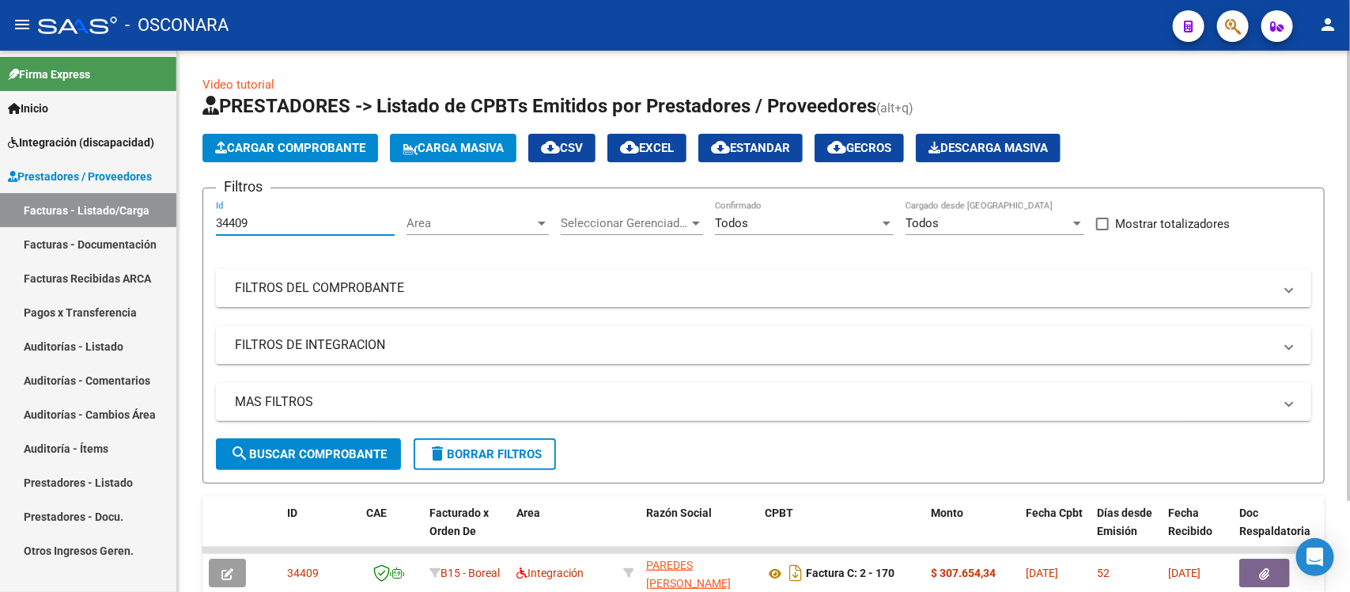
click at [258, 225] on input "34409" at bounding box center [305, 223] width 179 height 14
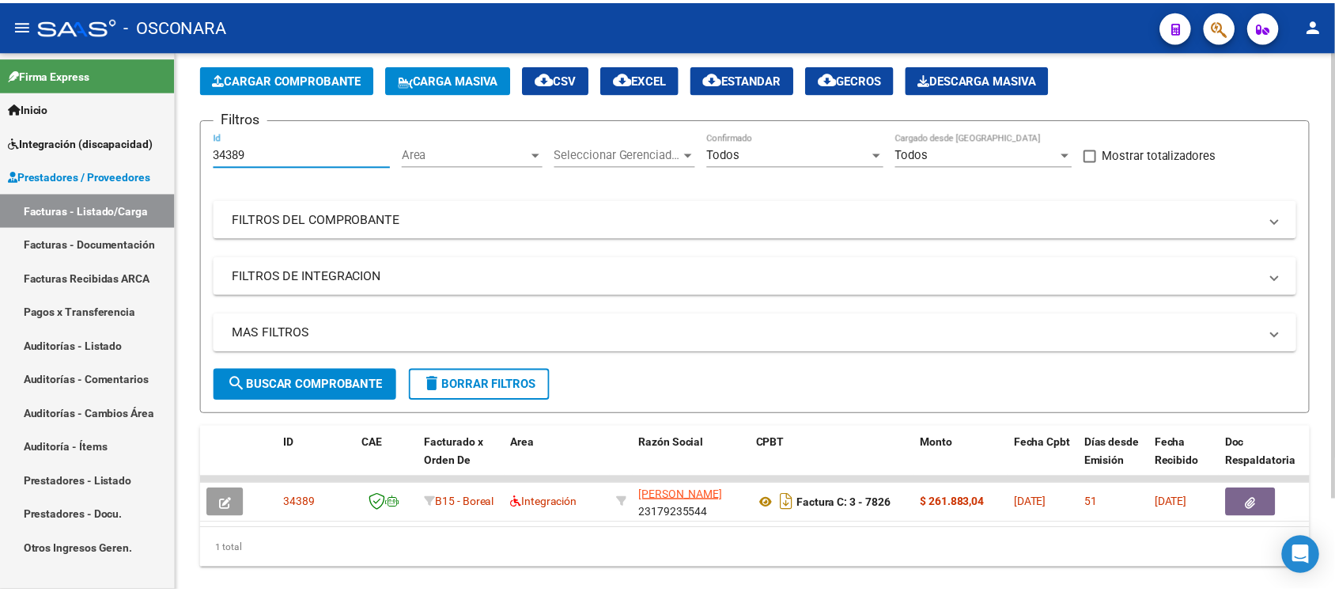
scroll to position [111, 0]
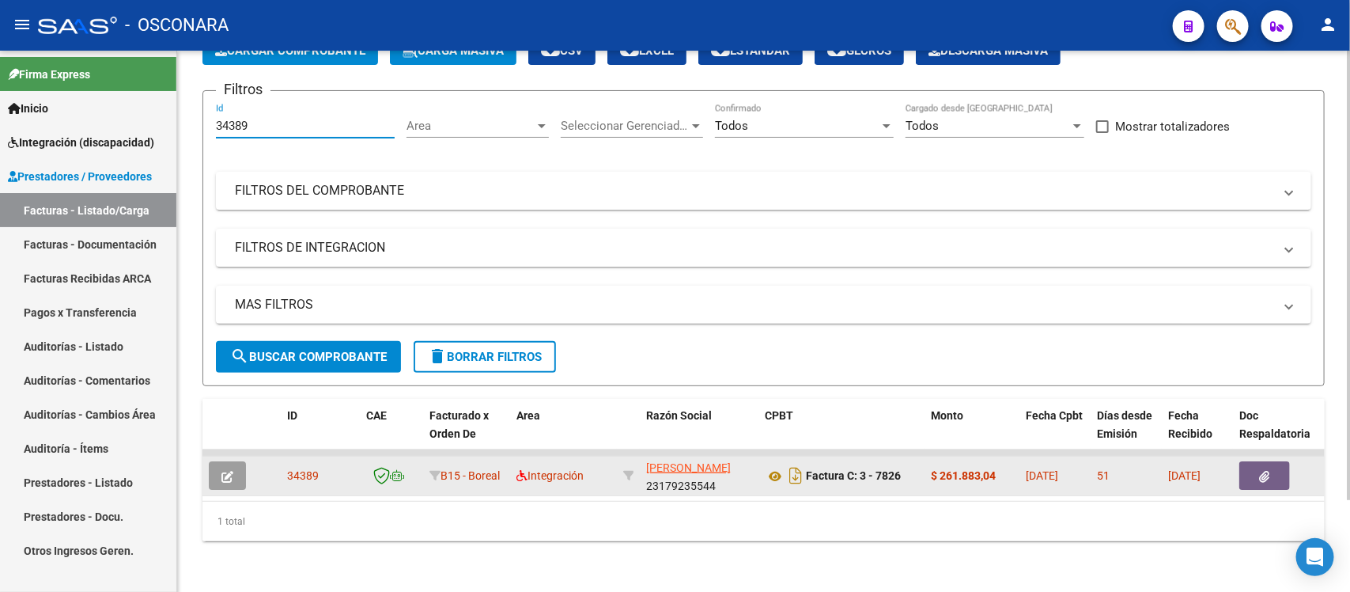
type input "34389"
click at [236, 463] on button "button" at bounding box center [227, 475] width 37 height 28
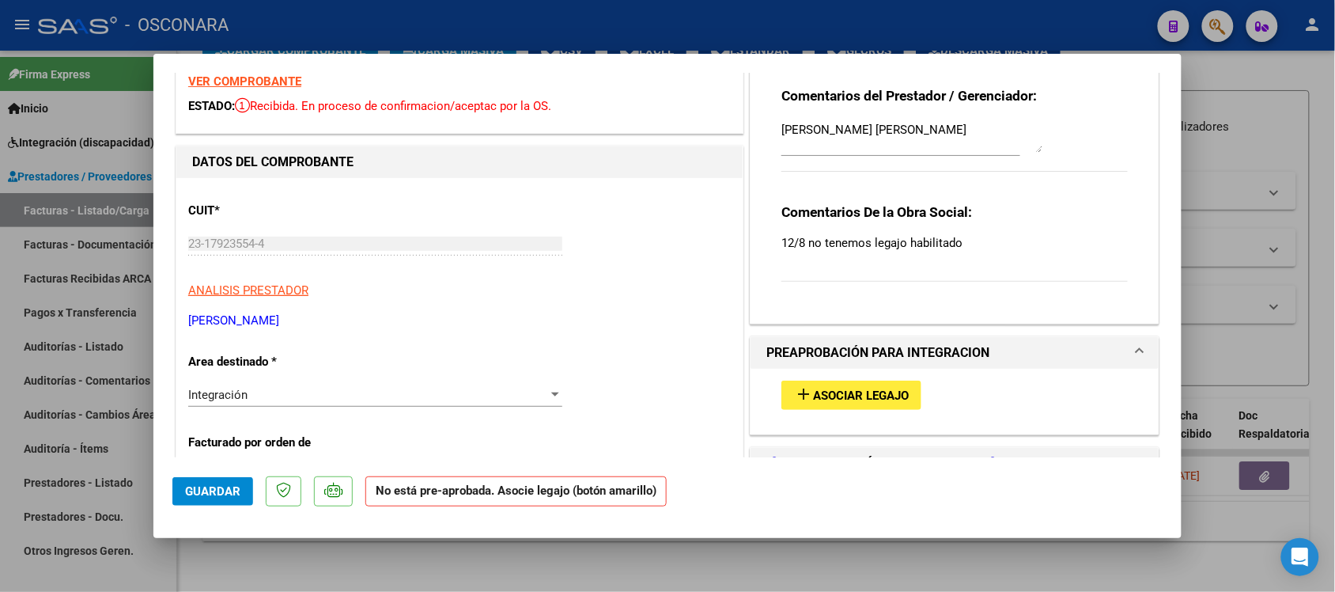
scroll to position [99, 0]
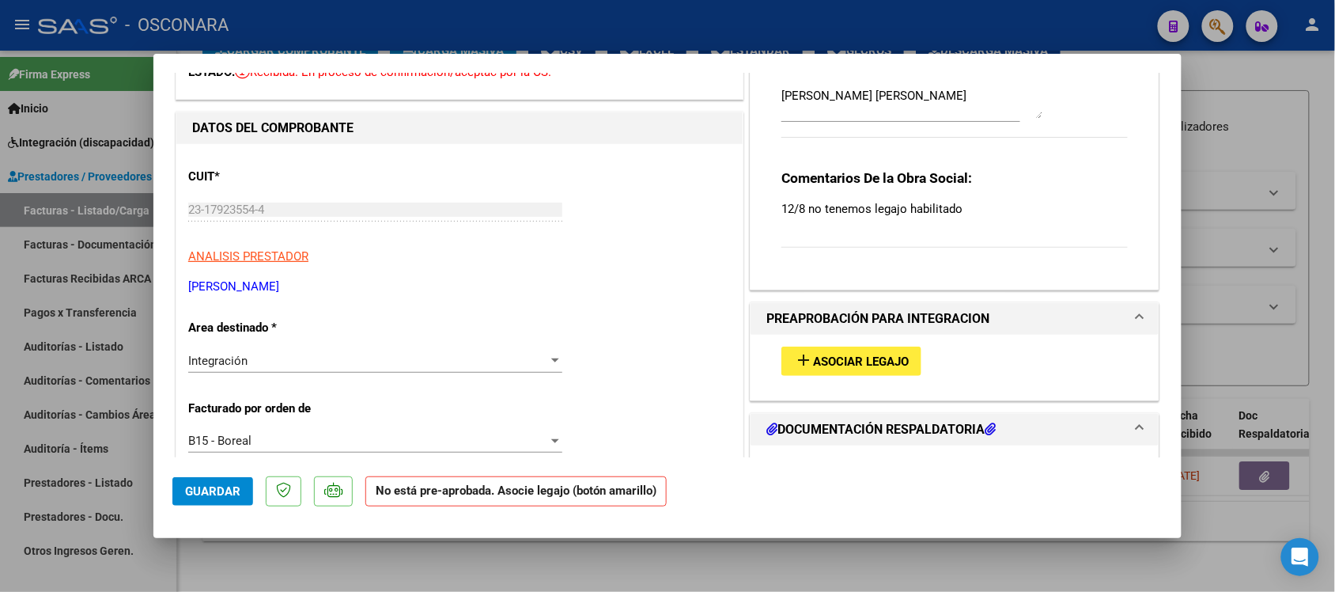
click at [841, 349] on button "add Asociar Legajo" at bounding box center [852, 360] width 140 height 29
click at [821, 356] on span "Asociar Legajo" at bounding box center [861, 361] width 96 height 14
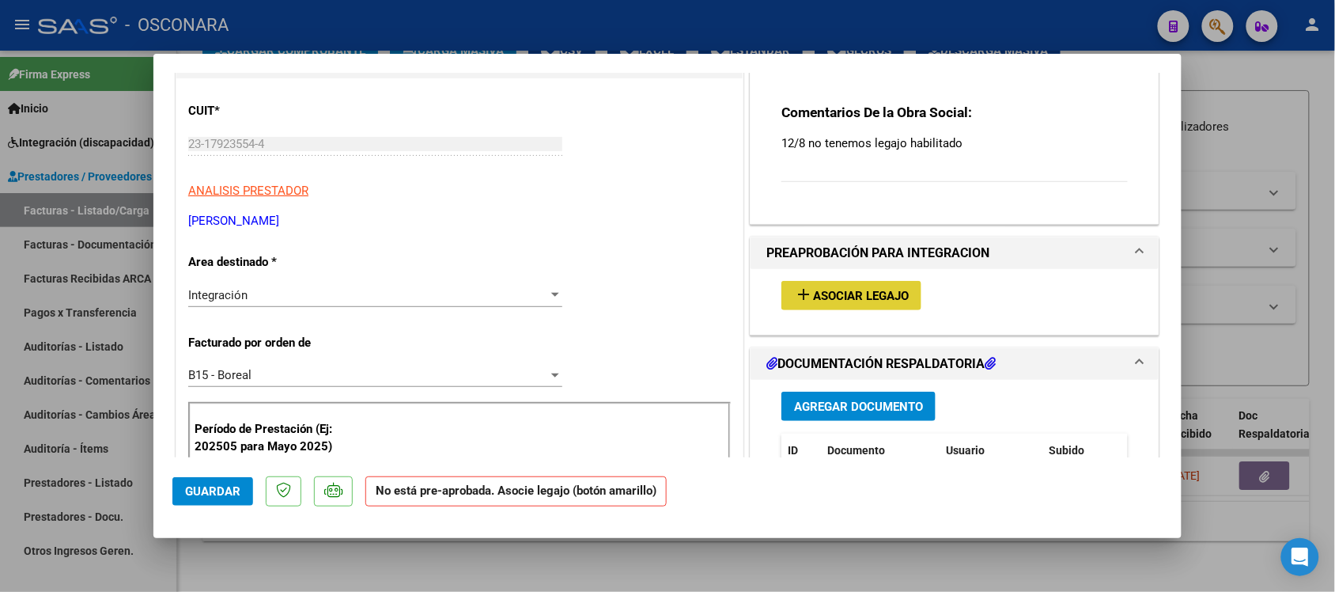
scroll to position [198, 0]
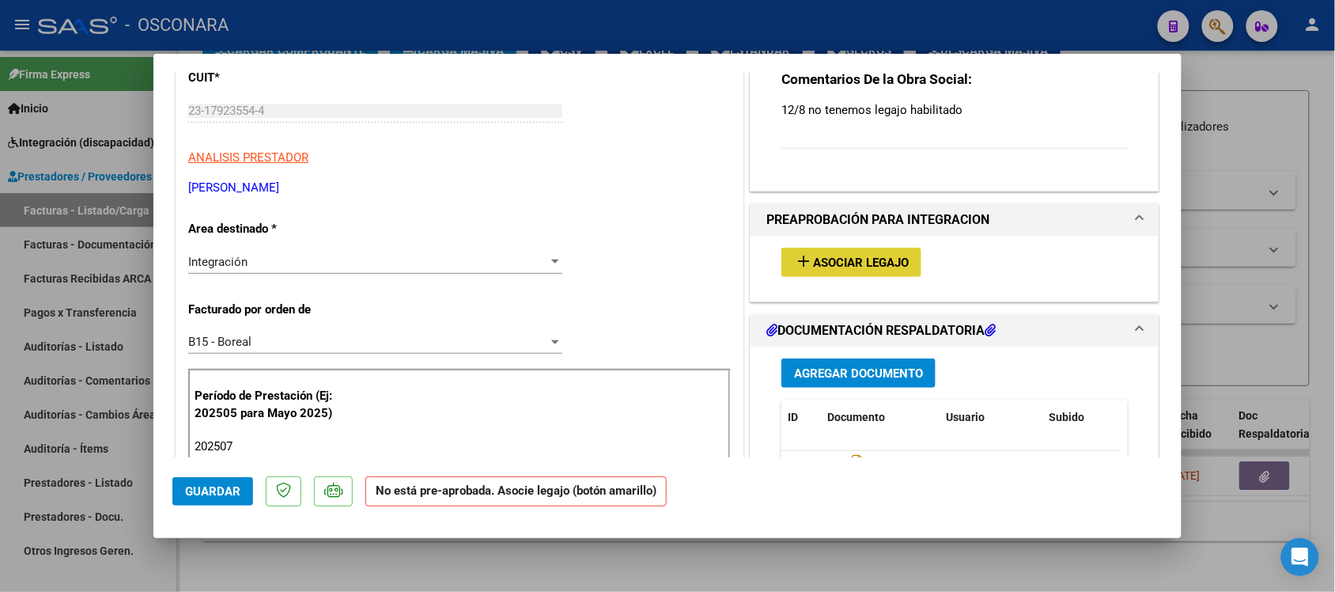
click at [827, 263] on span "Asociar Legajo" at bounding box center [861, 263] width 96 height 14
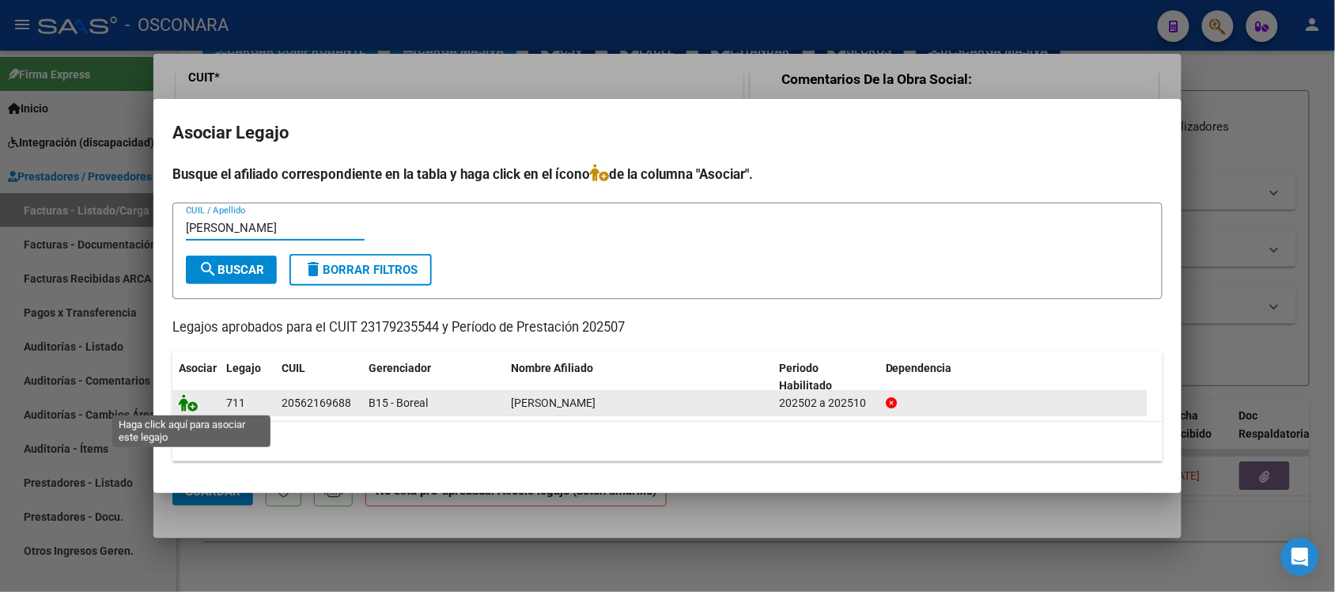
type input "[PERSON_NAME]"
click at [183, 402] on icon at bounding box center [188, 402] width 19 height 17
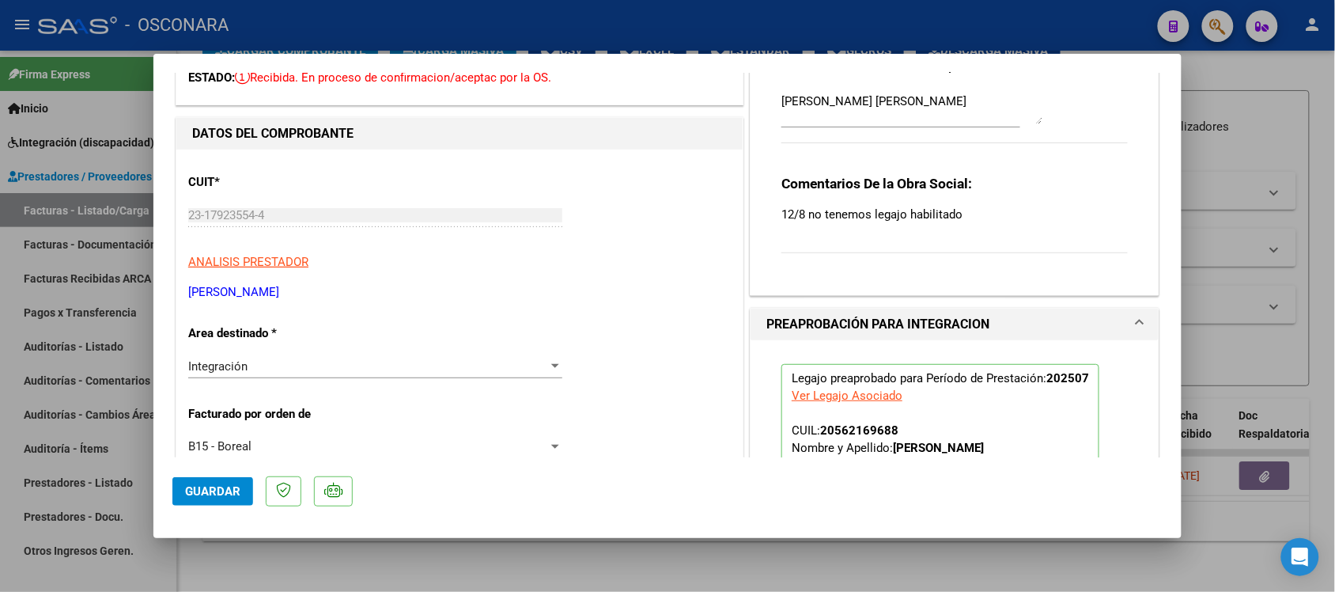
scroll to position [0, 0]
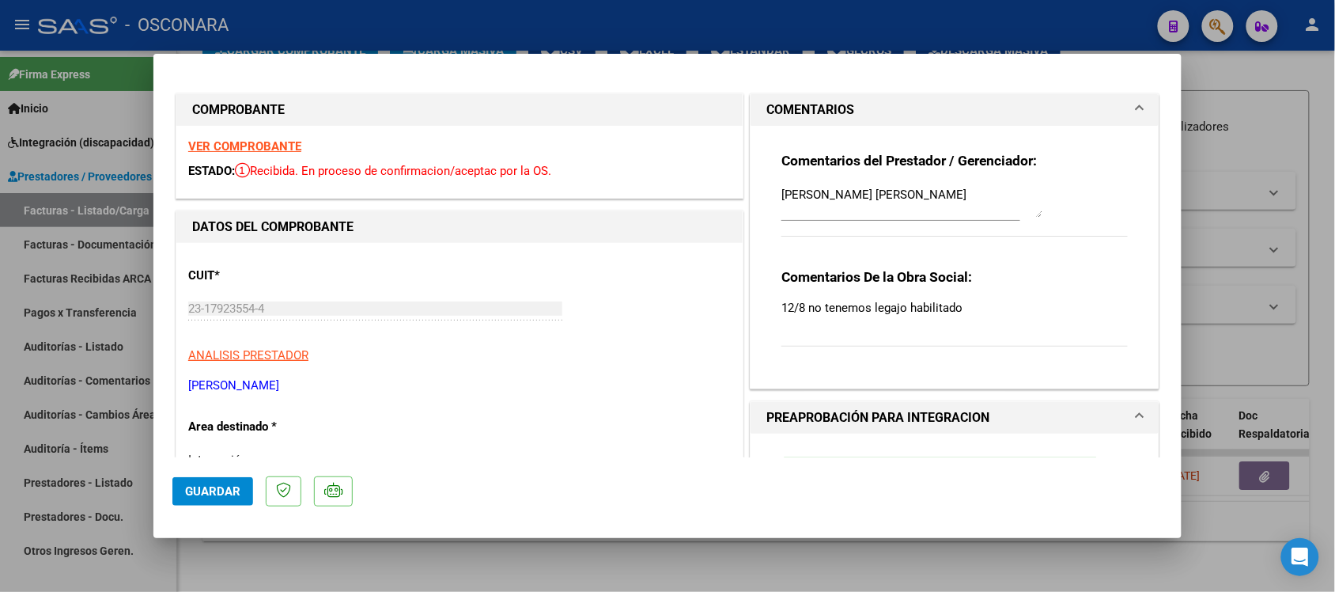
click at [772, 188] on div "Comentarios del Prestador / Gerenciador: [PERSON_NAME] [PERSON_NAME] Comentario…" at bounding box center [955, 251] width 370 height 250
click at [782, 191] on textarea "[PERSON_NAME] [PERSON_NAME]" at bounding box center [912, 202] width 261 height 32
type textarea "22/09 SE [PERSON_NAME] [PERSON_NAME] [PERSON_NAME]"
click at [220, 492] on span "Guardar" at bounding box center [212, 491] width 55 height 14
type input "$ 0,00"
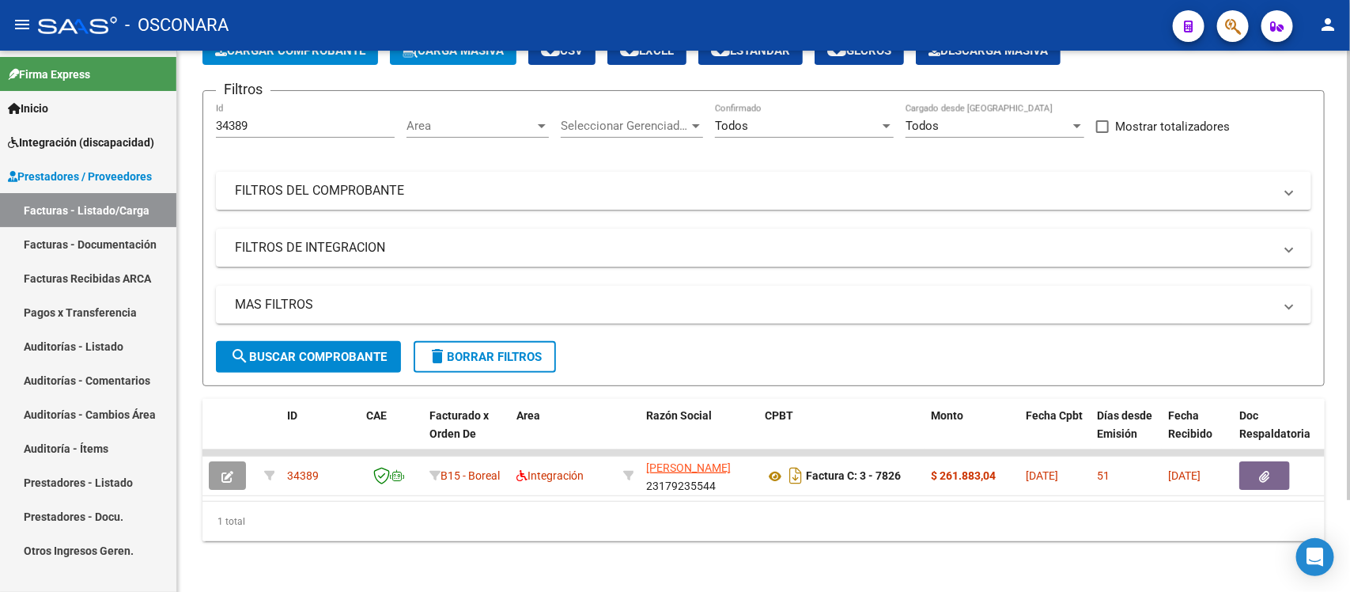
click at [261, 119] on div "34389 Id" at bounding box center [305, 121] width 179 height 34
click at [261, 119] on input "34389" at bounding box center [305, 126] width 179 height 14
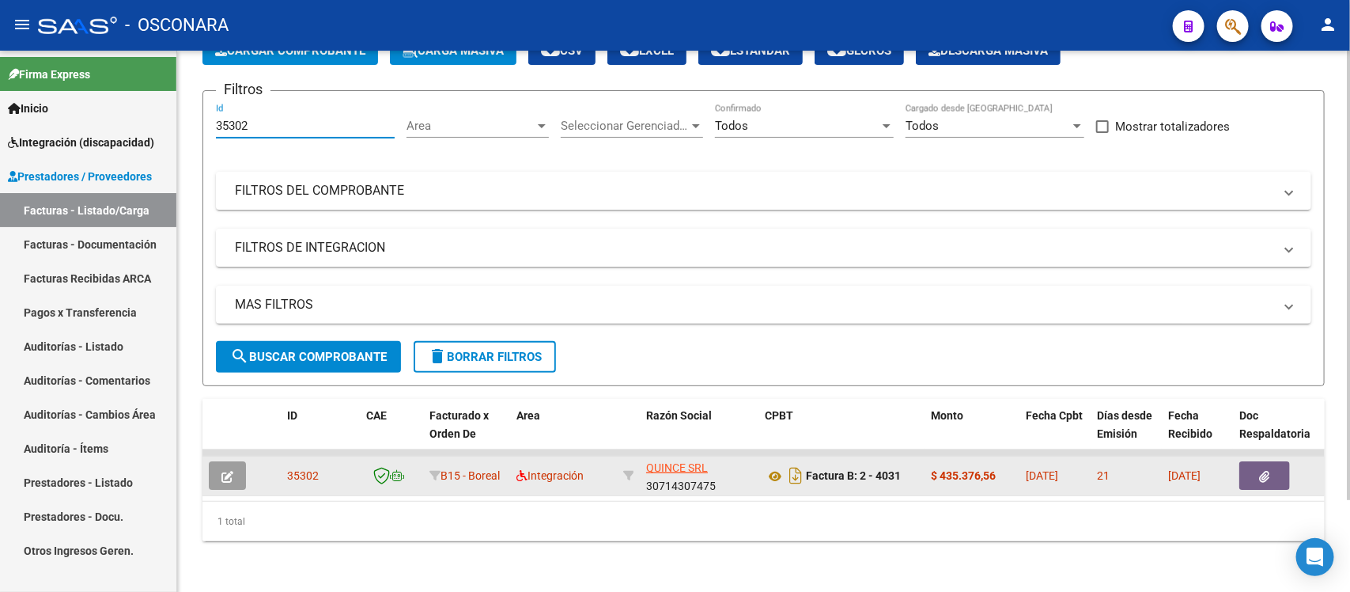
type input "35302"
click at [222, 471] on icon "button" at bounding box center [228, 477] width 12 height 12
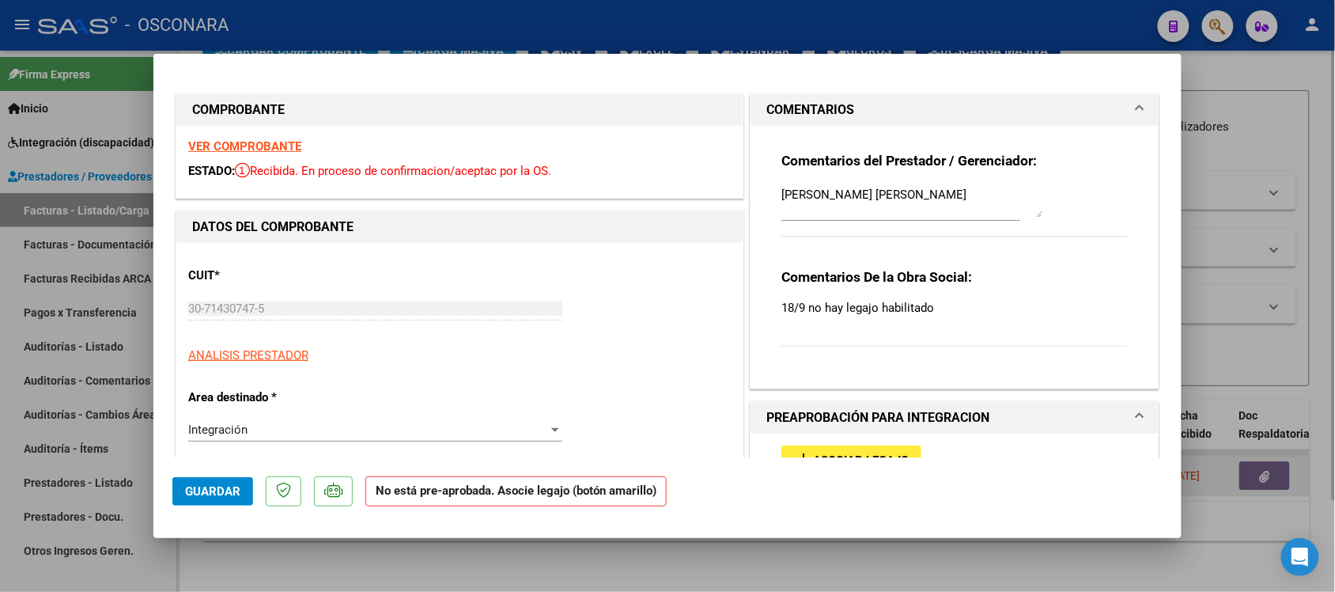
type input "$ 0,00"
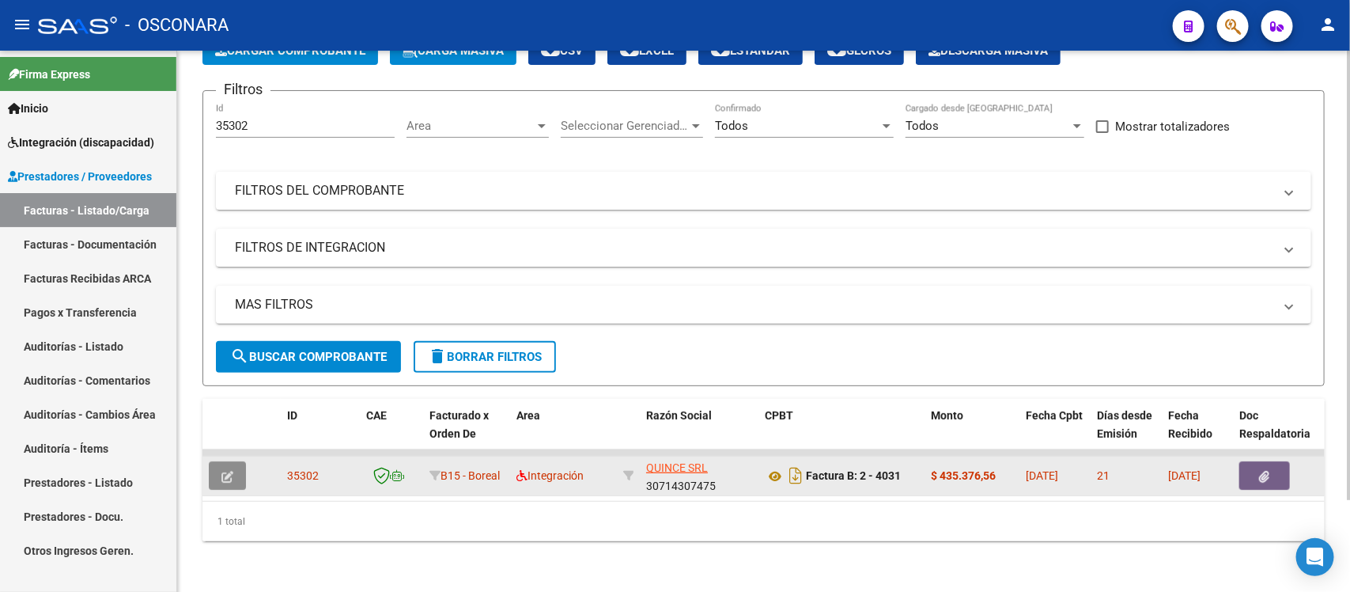
click at [231, 471] on icon "button" at bounding box center [228, 477] width 12 height 12
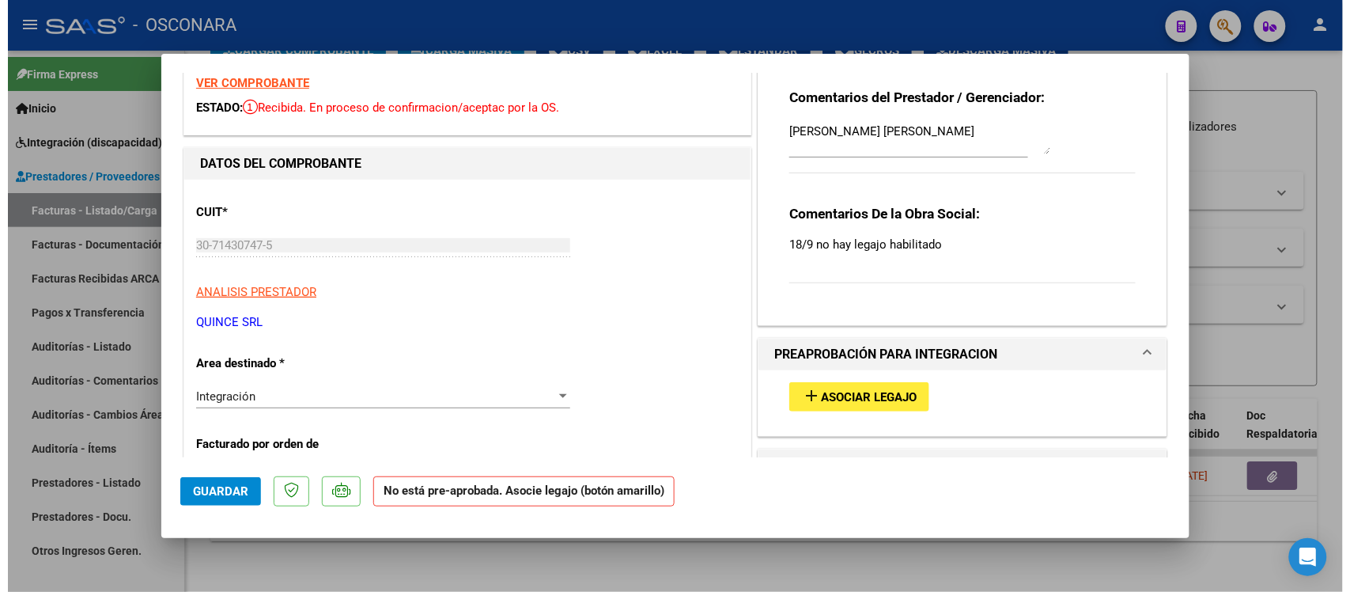
scroll to position [99, 0]
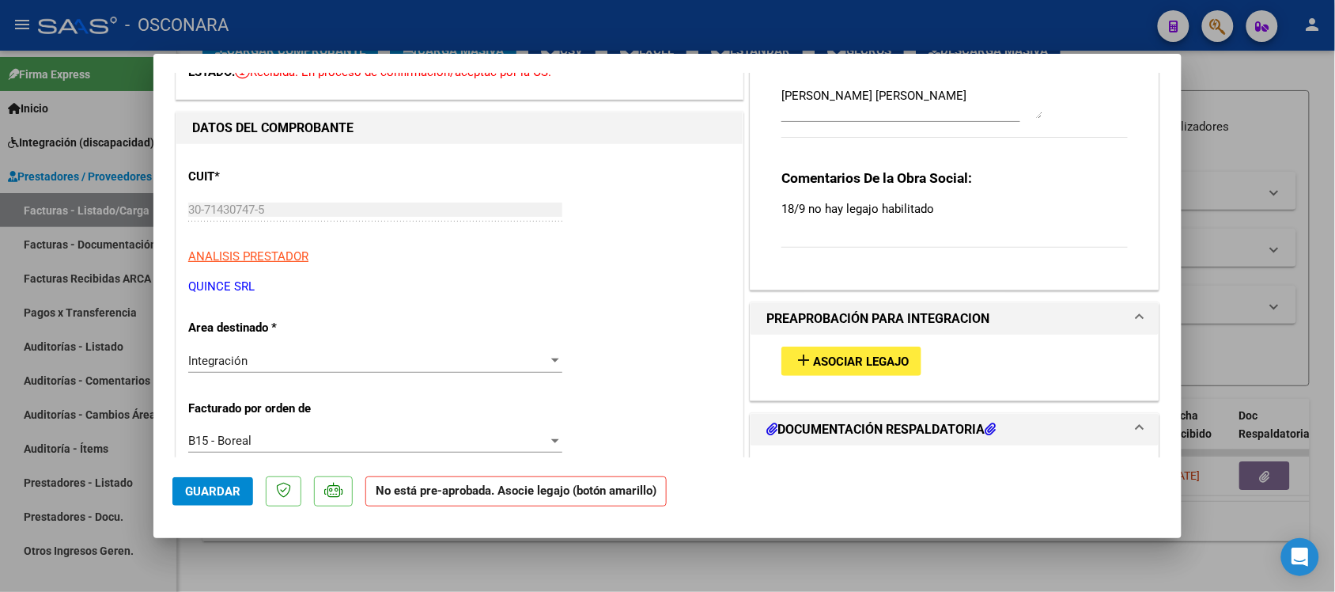
click at [816, 345] on div "add Asociar Legajo" at bounding box center [955, 361] width 370 height 53
click at [812, 353] on button "add Asociar Legajo" at bounding box center [852, 360] width 140 height 29
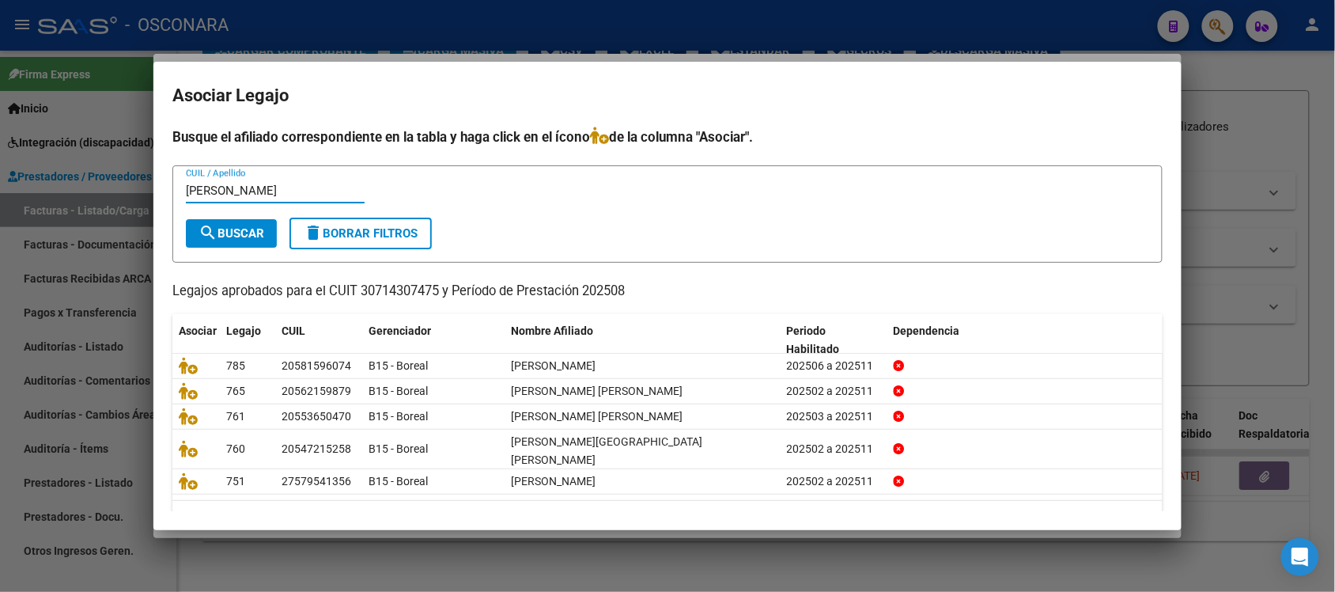
type input "TIANA"
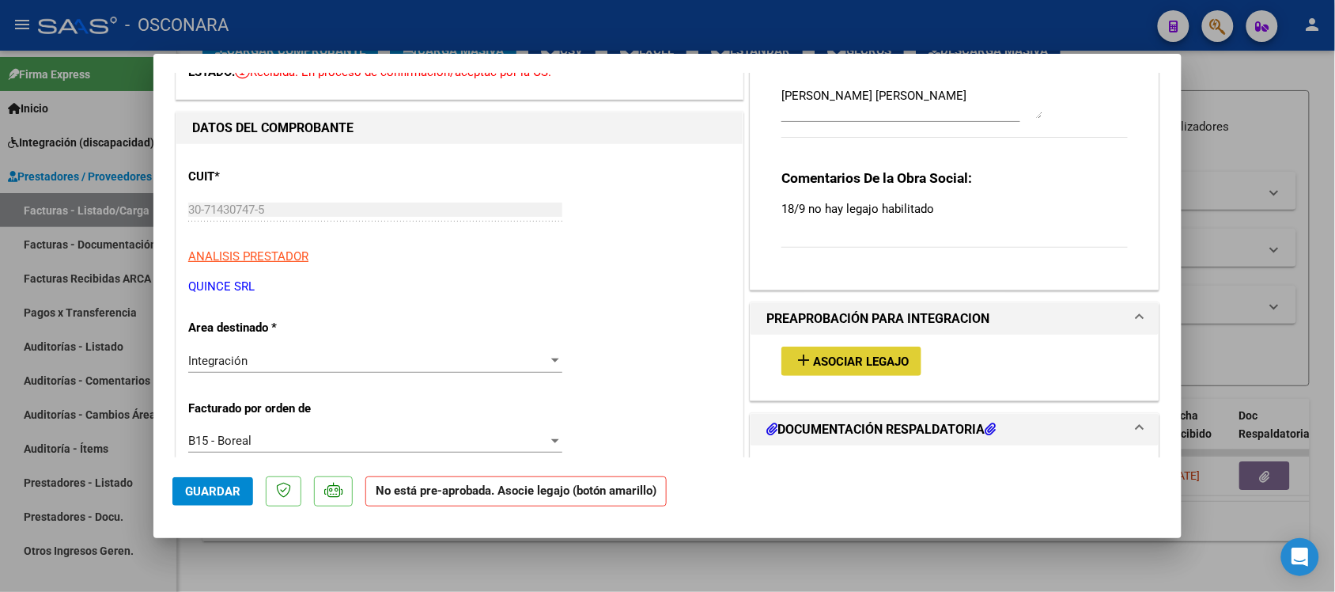
type input "$ 0,00"
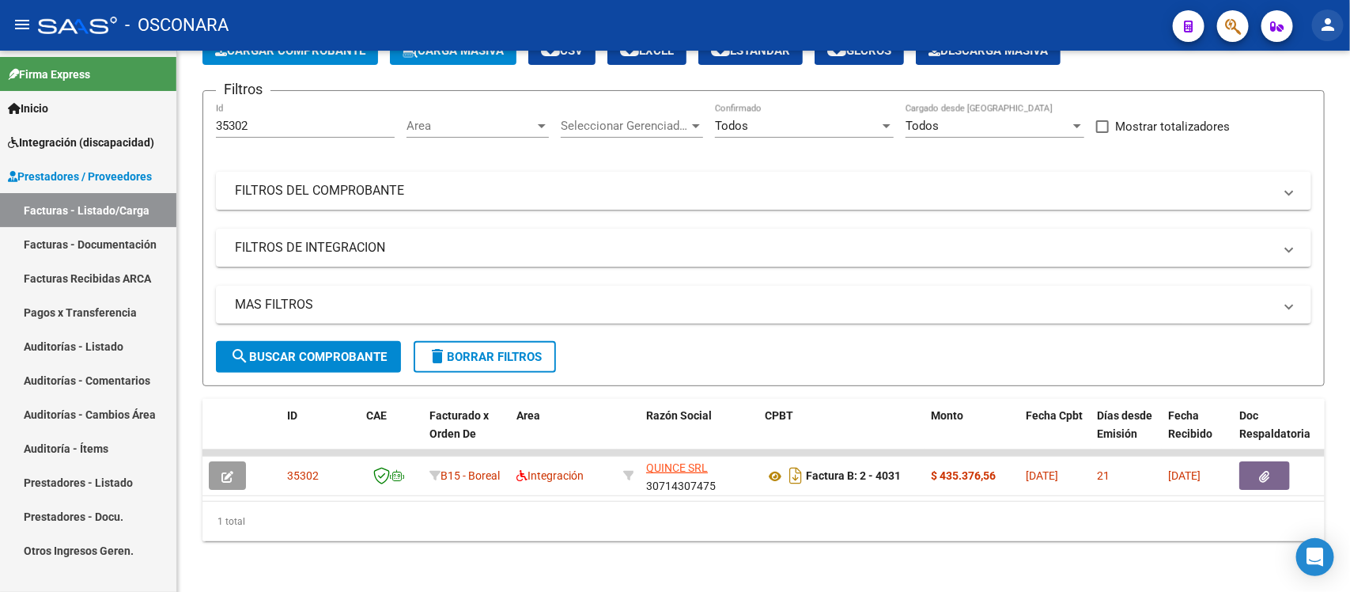
click at [1321, 26] on mat-icon "person" at bounding box center [1328, 24] width 19 height 19
click at [1298, 107] on button "exit_to_app Salir" at bounding box center [1296, 104] width 97 height 38
